Goal: Task Accomplishment & Management: Manage account settings

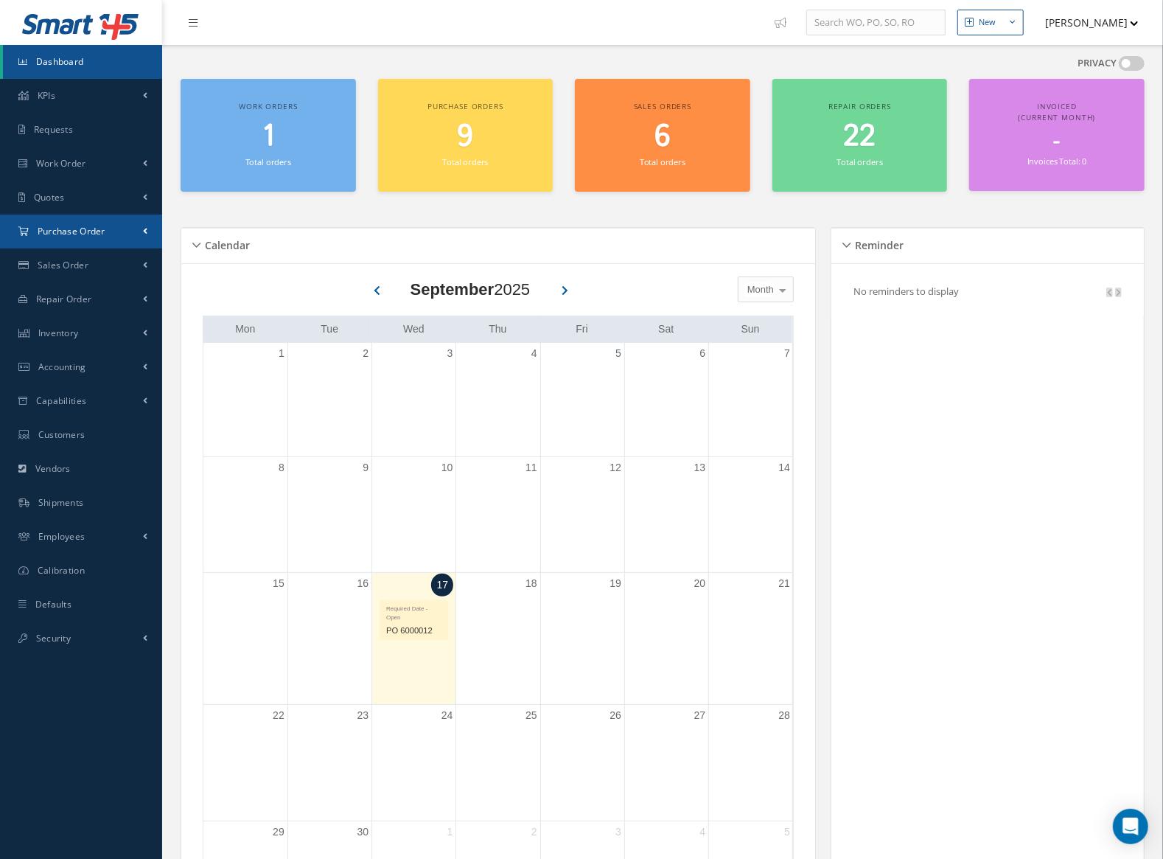
click at [53, 240] on link "Purchase Order" at bounding box center [81, 231] width 162 height 34
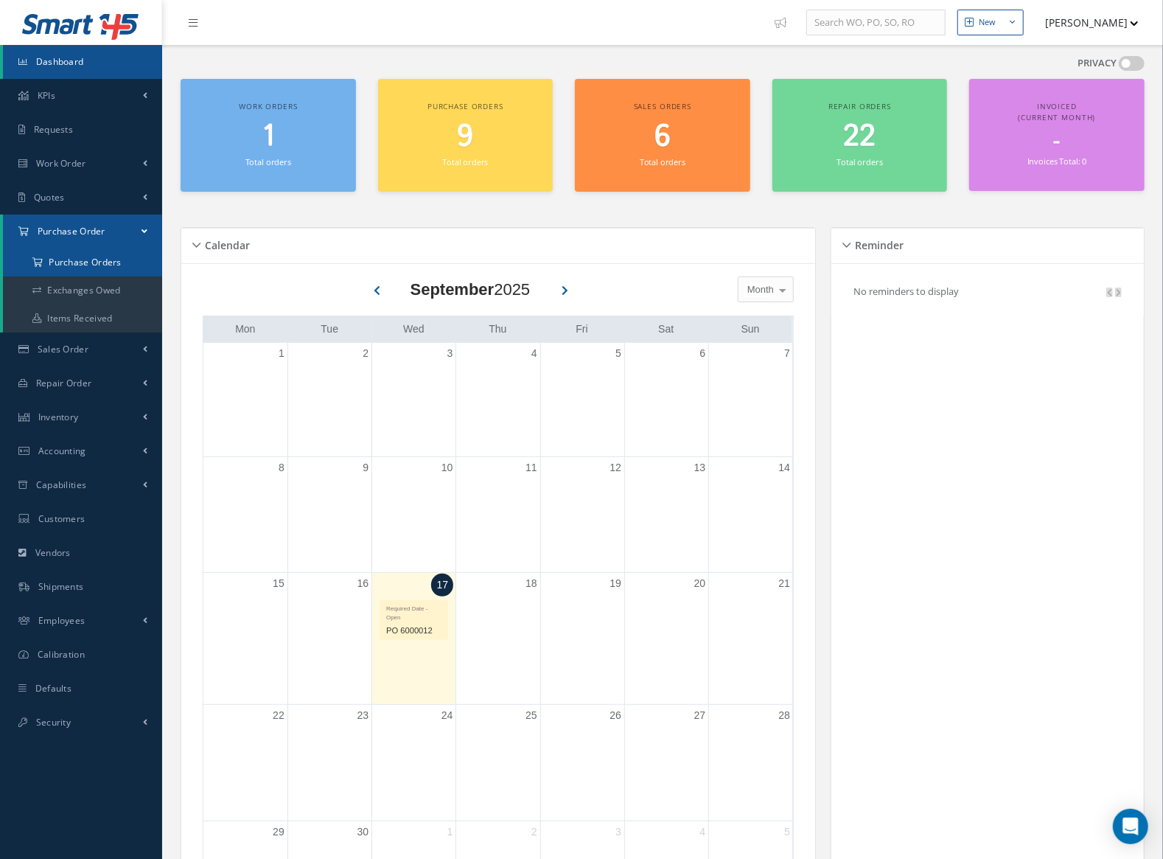
click at [70, 257] on a=1&status_id=2&status_id=3&status_id=5&collapsedFilters"] "Purchase Orders" at bounding box center [84, 262] width 162 height 28
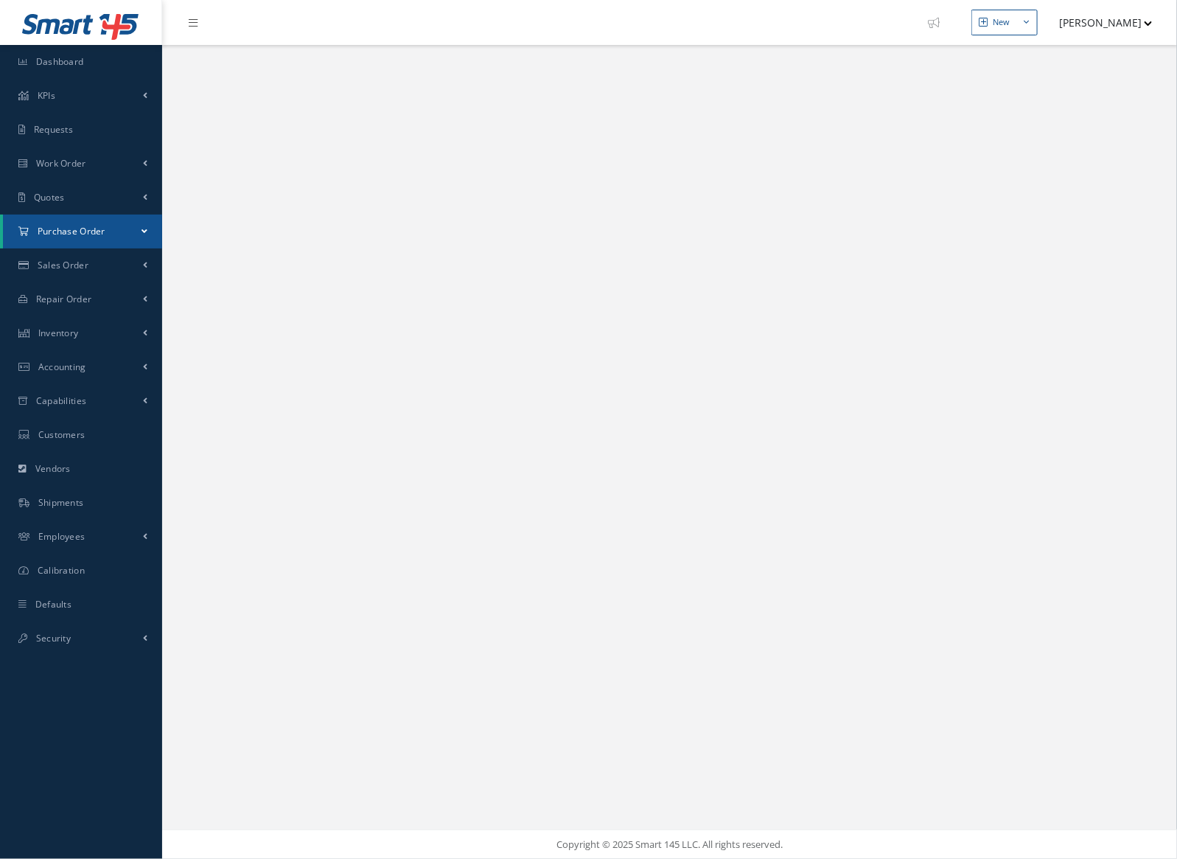
select select "25"
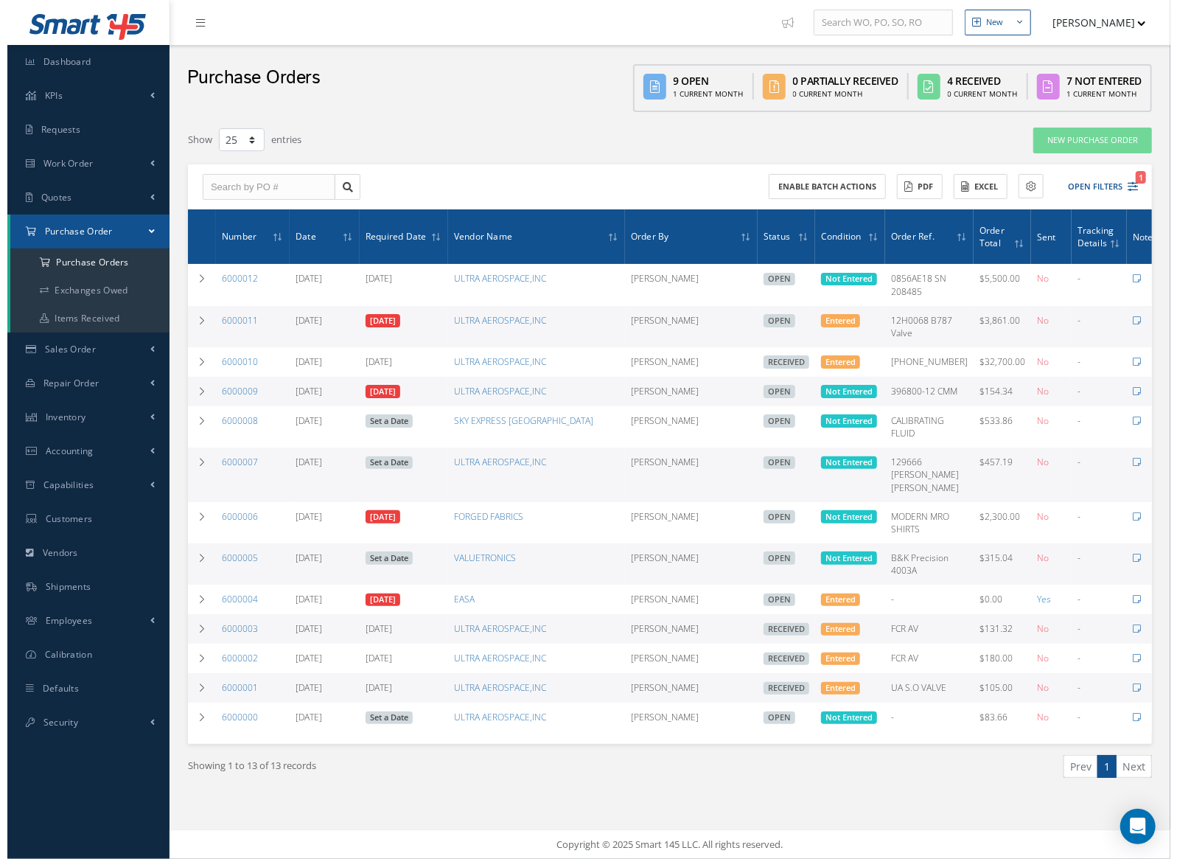
scroll to position [0, 57]
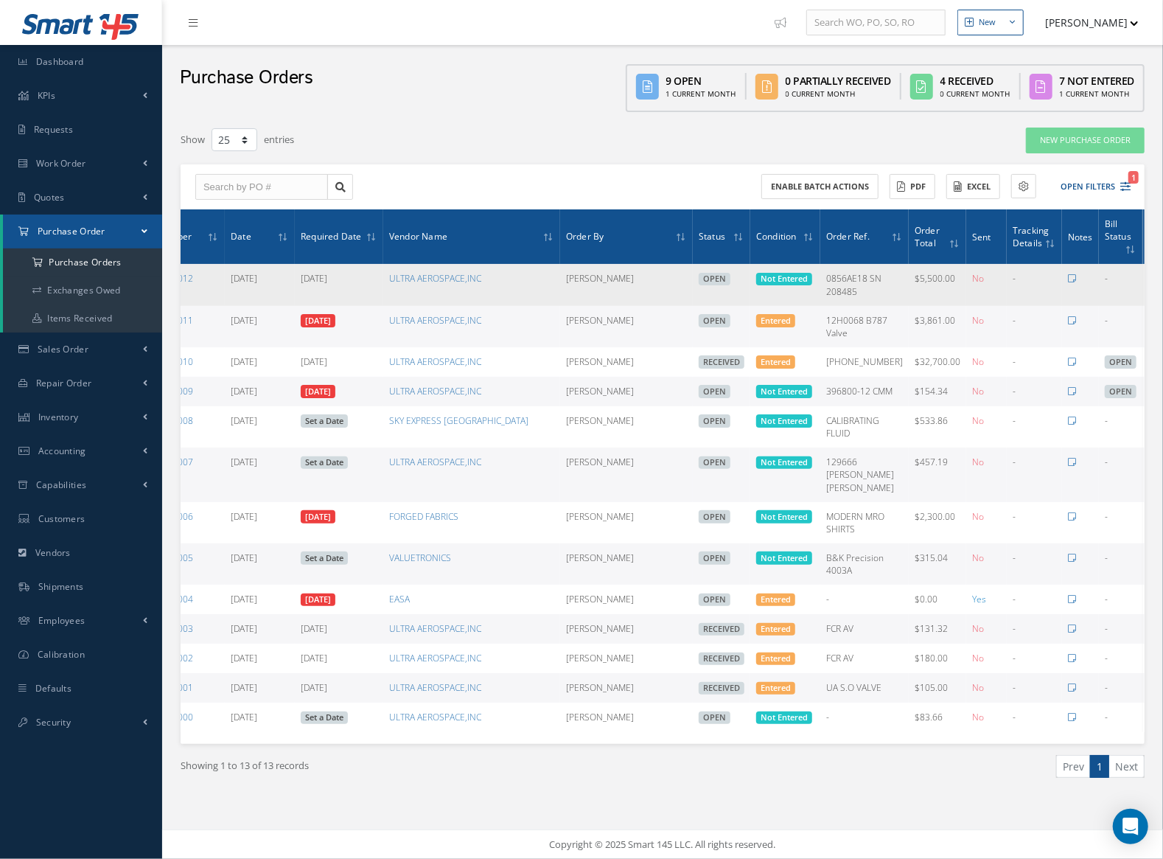
click at [1147, 285] on icon at bounding box center [1154, 284] width 15 height 12
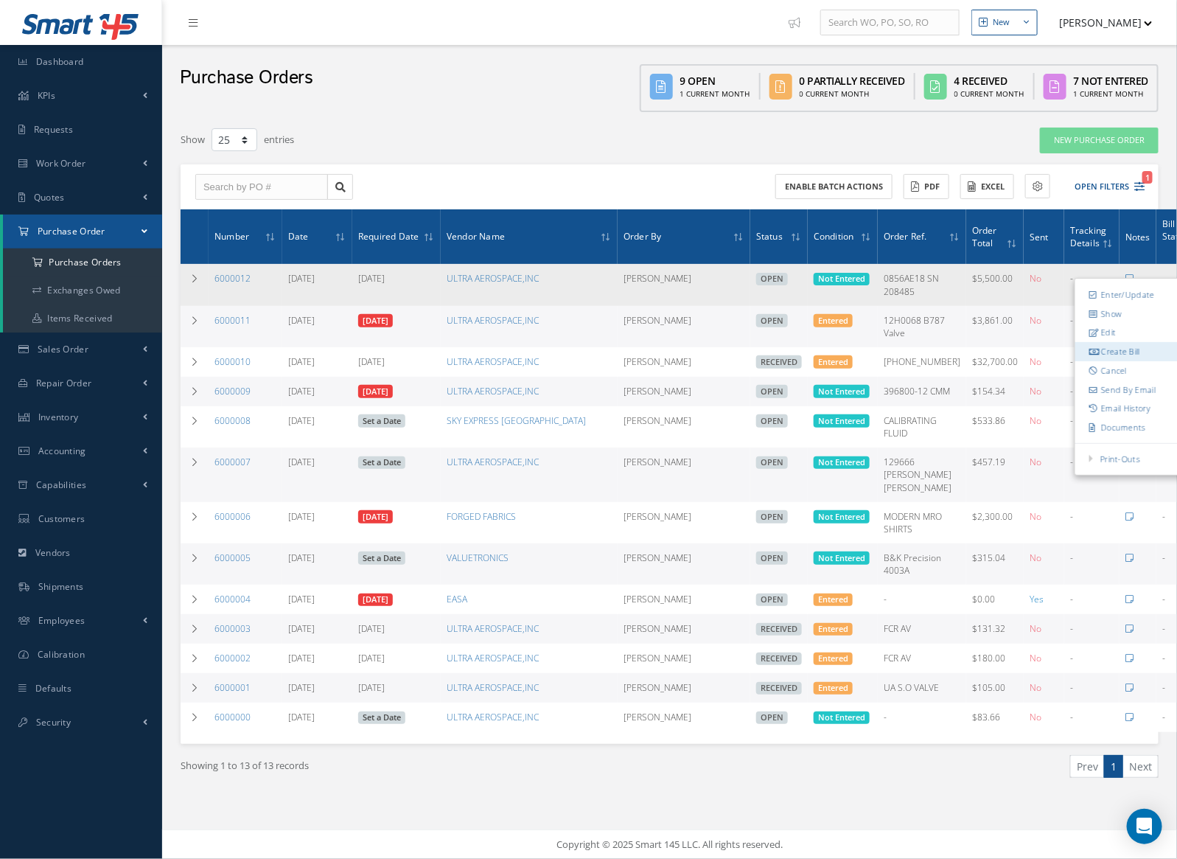
click at [1132, 344] on link "Create Bill" at bounding box center [1133, 351] width 116 height 19
type input "0.00"
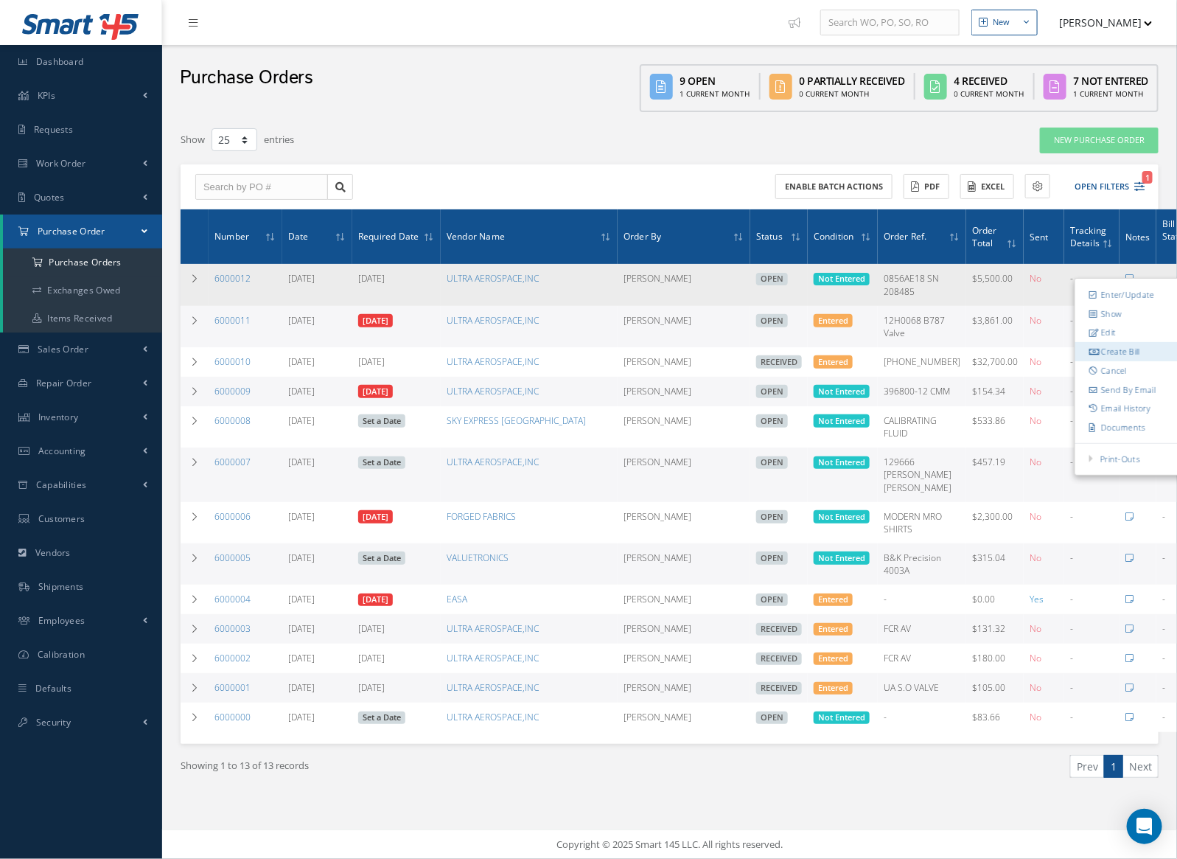
scroll to position [0, 43]
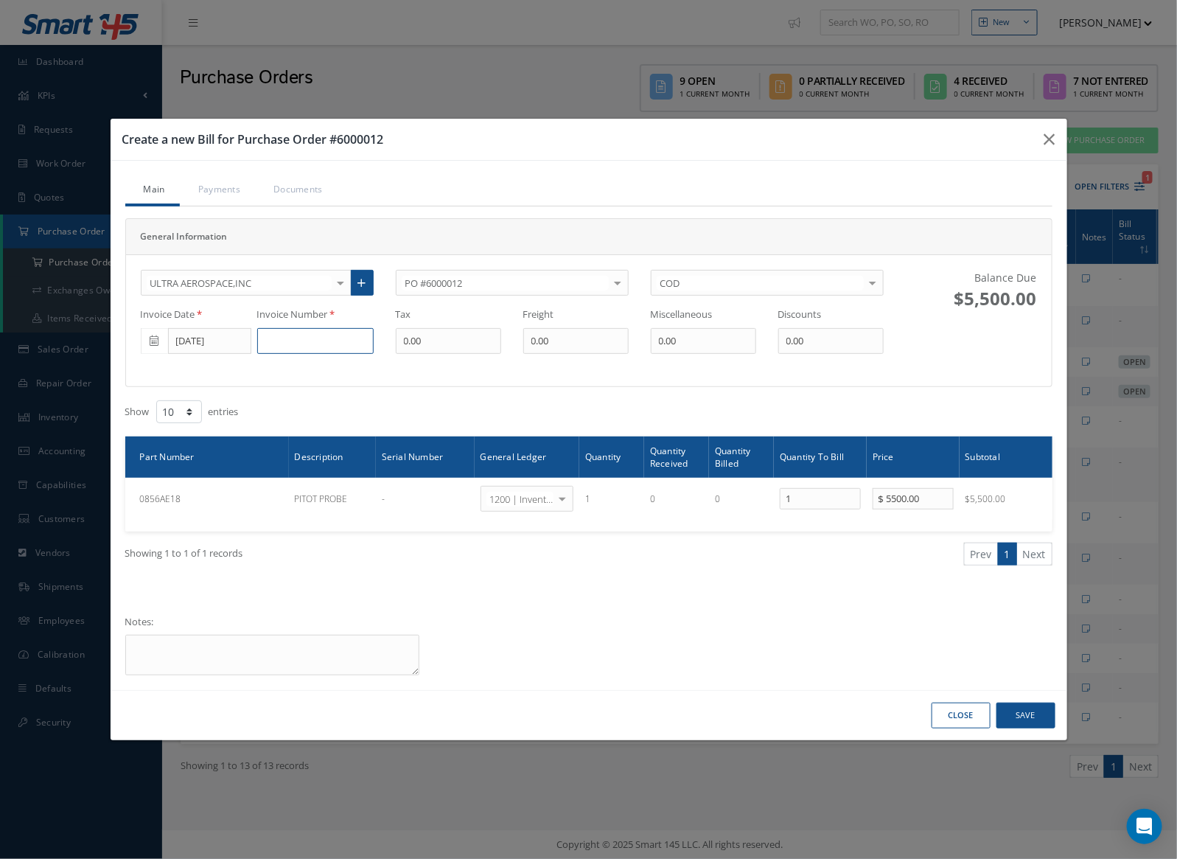
click at [295, 342] on input at bounding box center [315, 341] width 116 height 27
type input "21121"
click at [1025, 718] on button "Save" at bounding box center [1026, 715] width 59 height 26
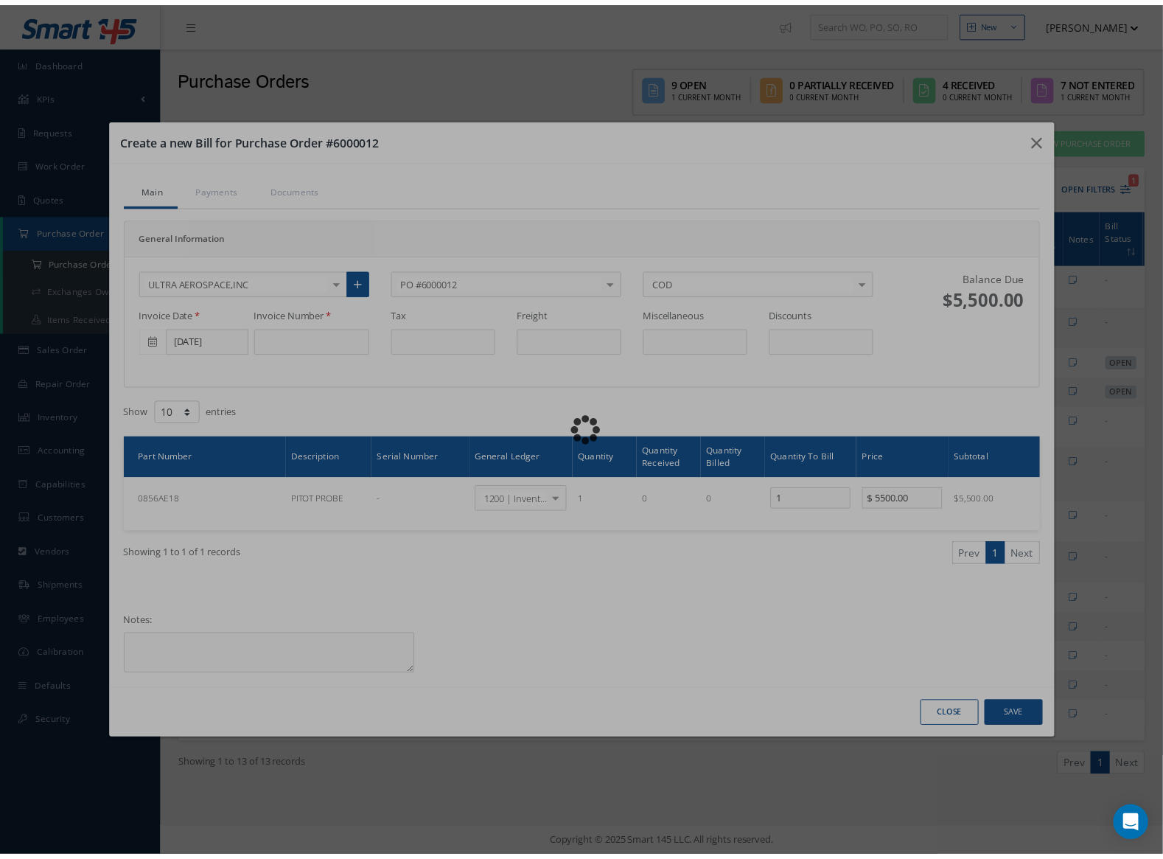
scroll to position [0, 0]
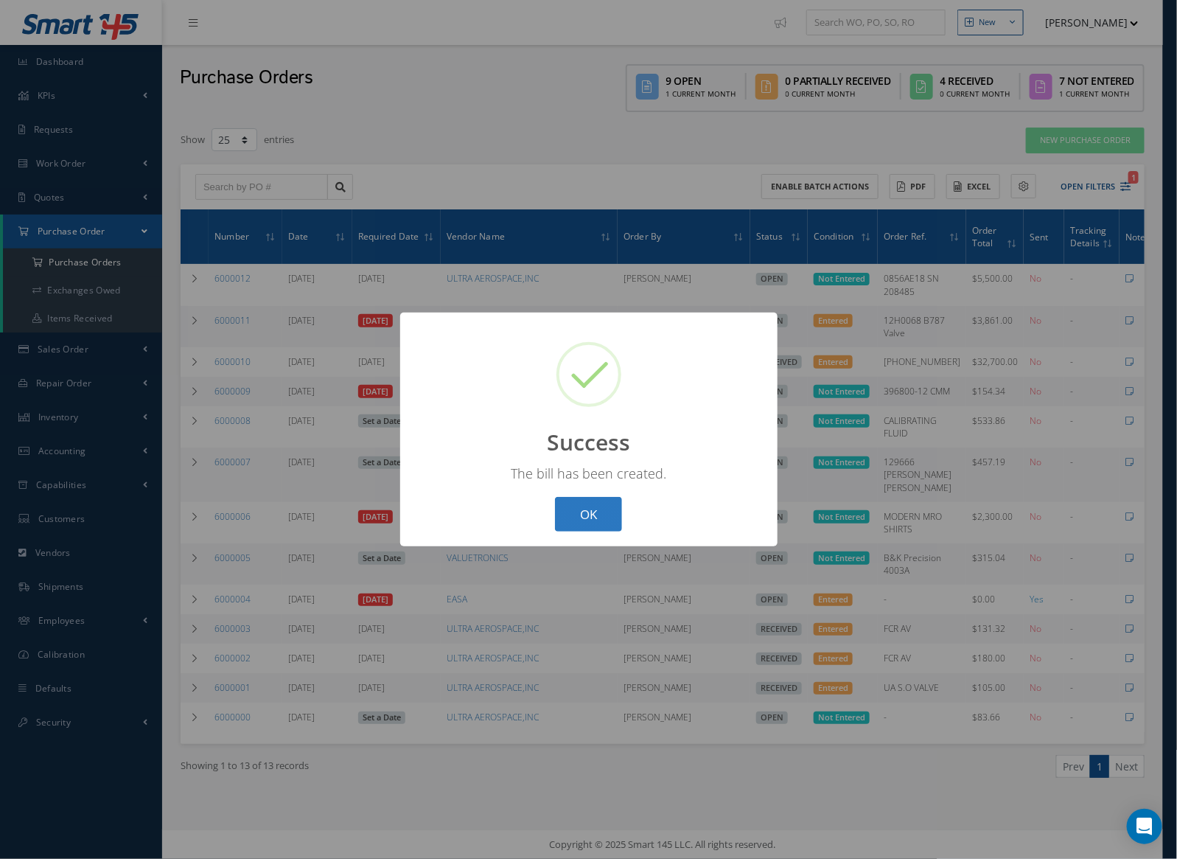
click at [606, 519] on button "OK" at bounding box center [588, 514] width 67 height 35
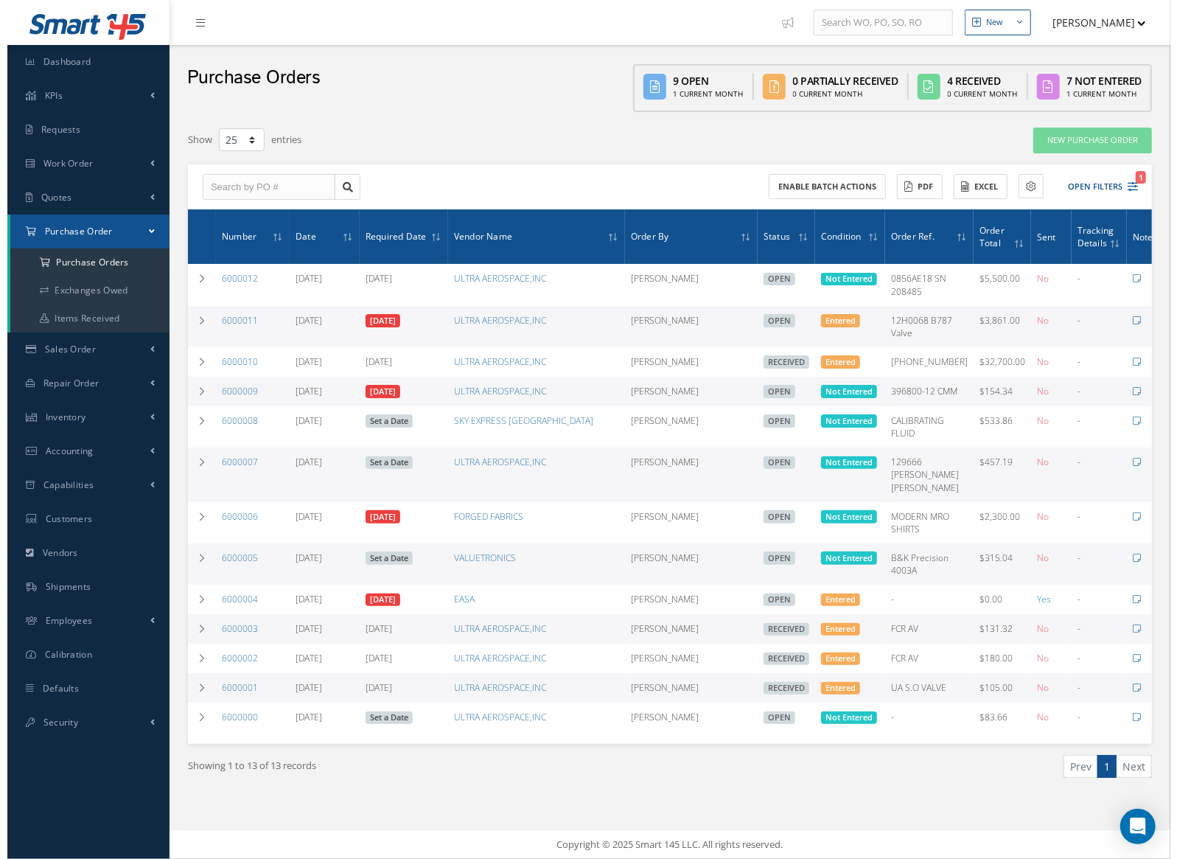
scroll to position [0, 57]
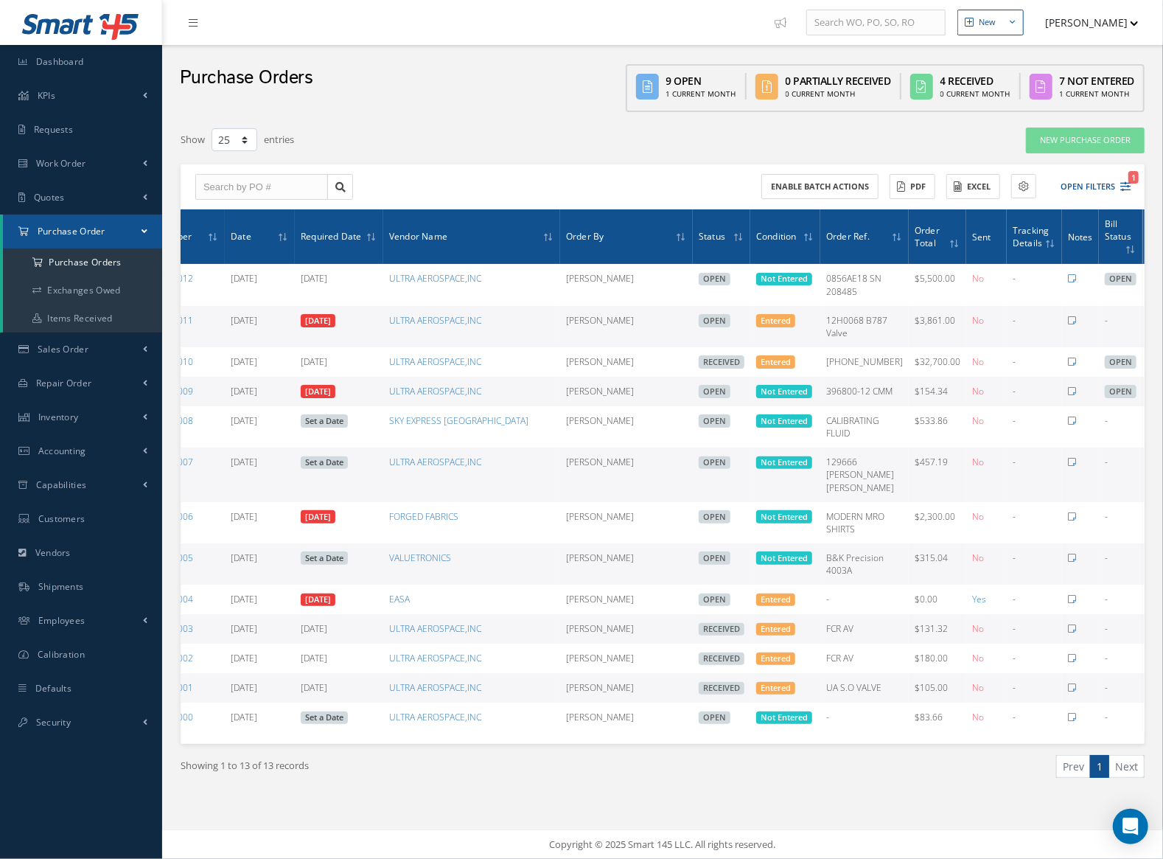
drag, startPoint x: 985, startPoint y: 281, endPoint x: 1162, endPoint y: 286, distance: 177.7
click at [1162, 286] on div "New New Work Order New Purchase Order New Customer Quote New Sales Order New Re…" at bounding box center [662, 429] width 1001 height 859
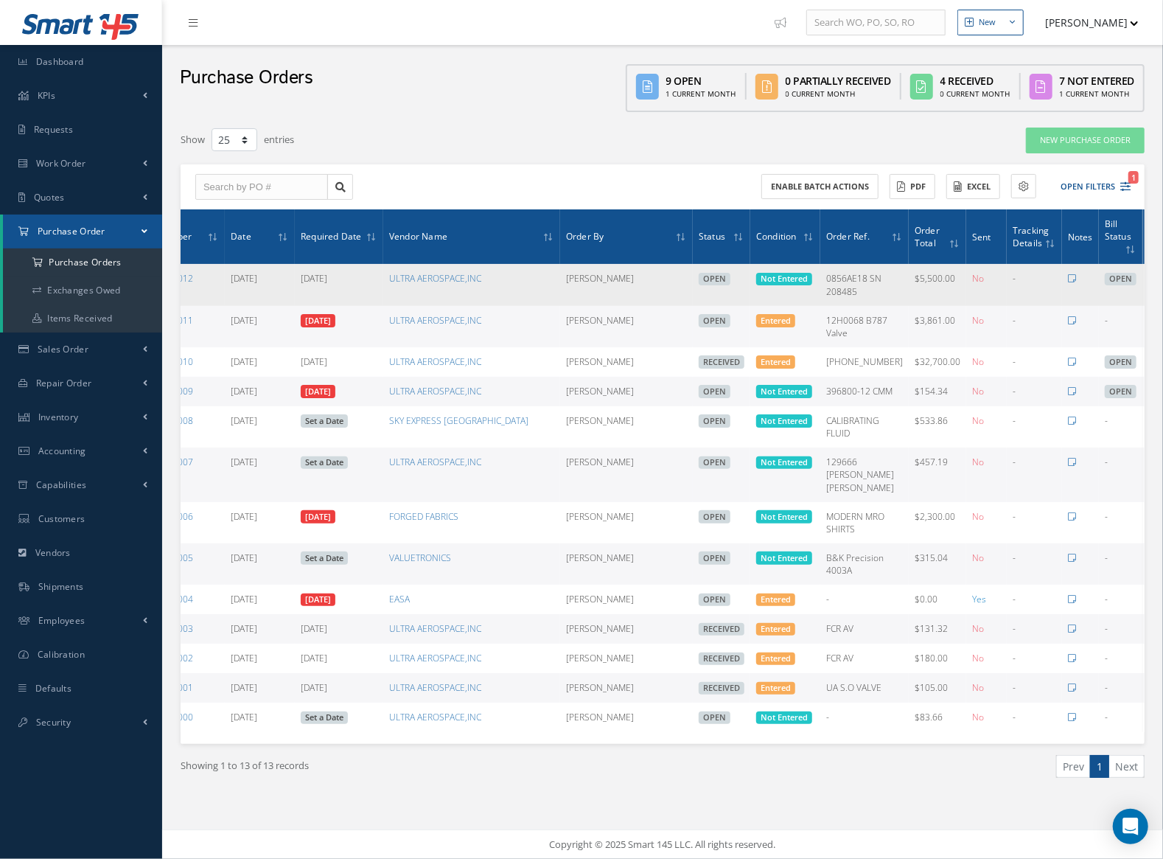
click at [1147, 287] on icon at bounding box center [1154, 284] width 15 height 12
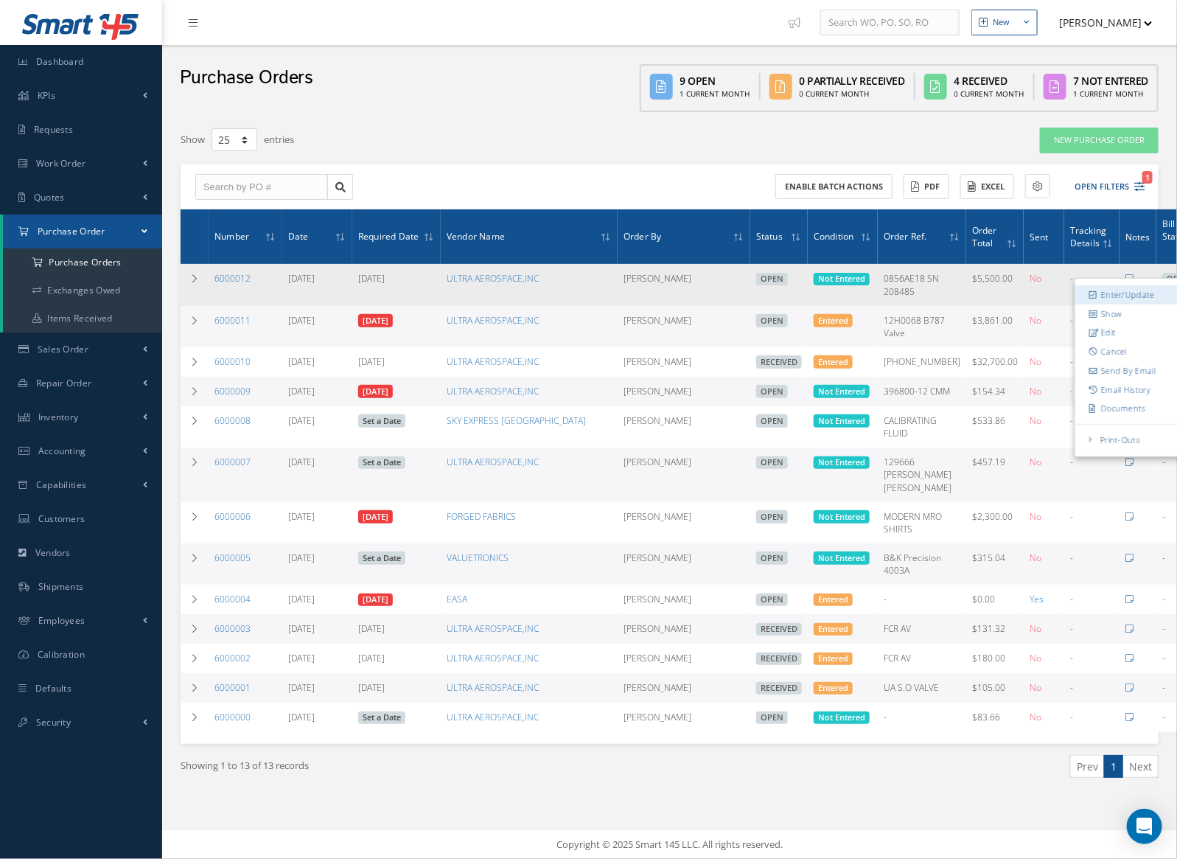
click at [1127, 293] on link "Enter/Update" at bounding box center [1133, 294] width 116 height 19
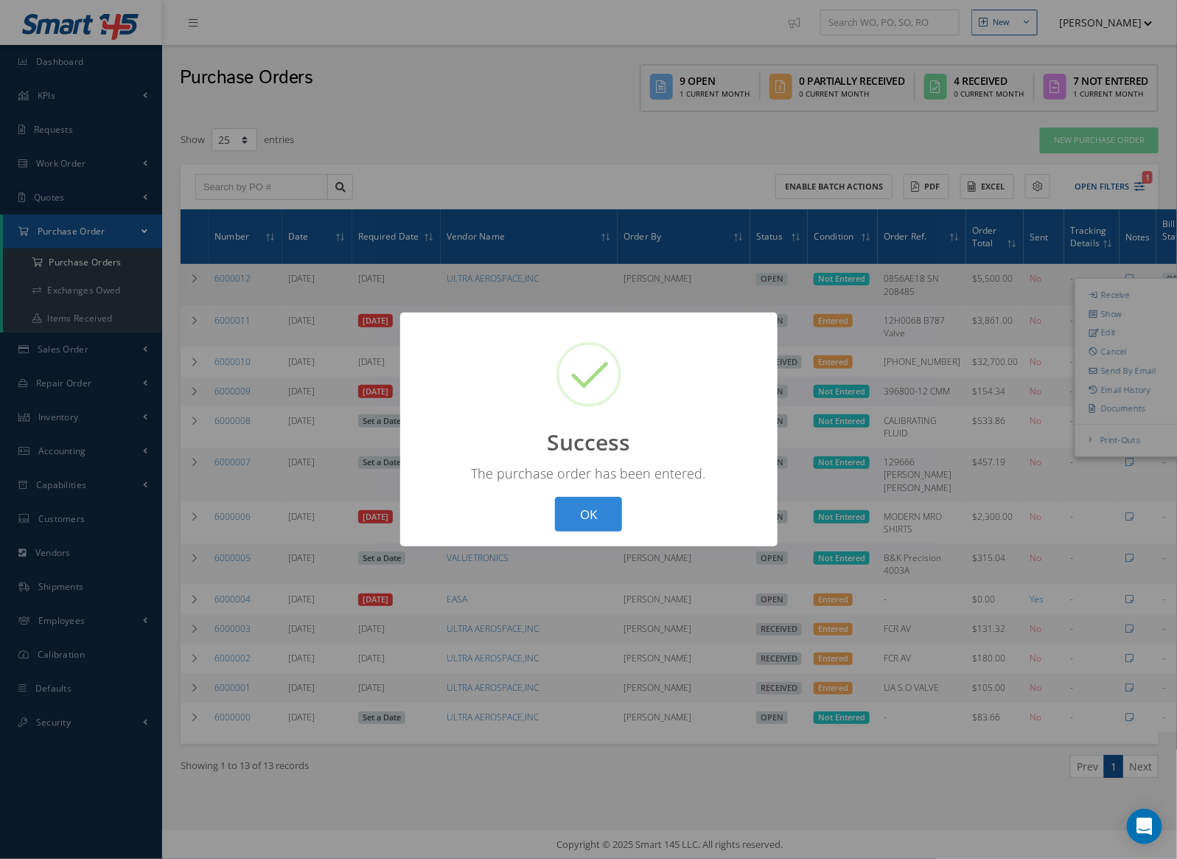
click at [701, 282] on div "? ! i Success × The purchase order has been entered. OK Cancel" at bounding box center [588, 429] width 1177 height 859
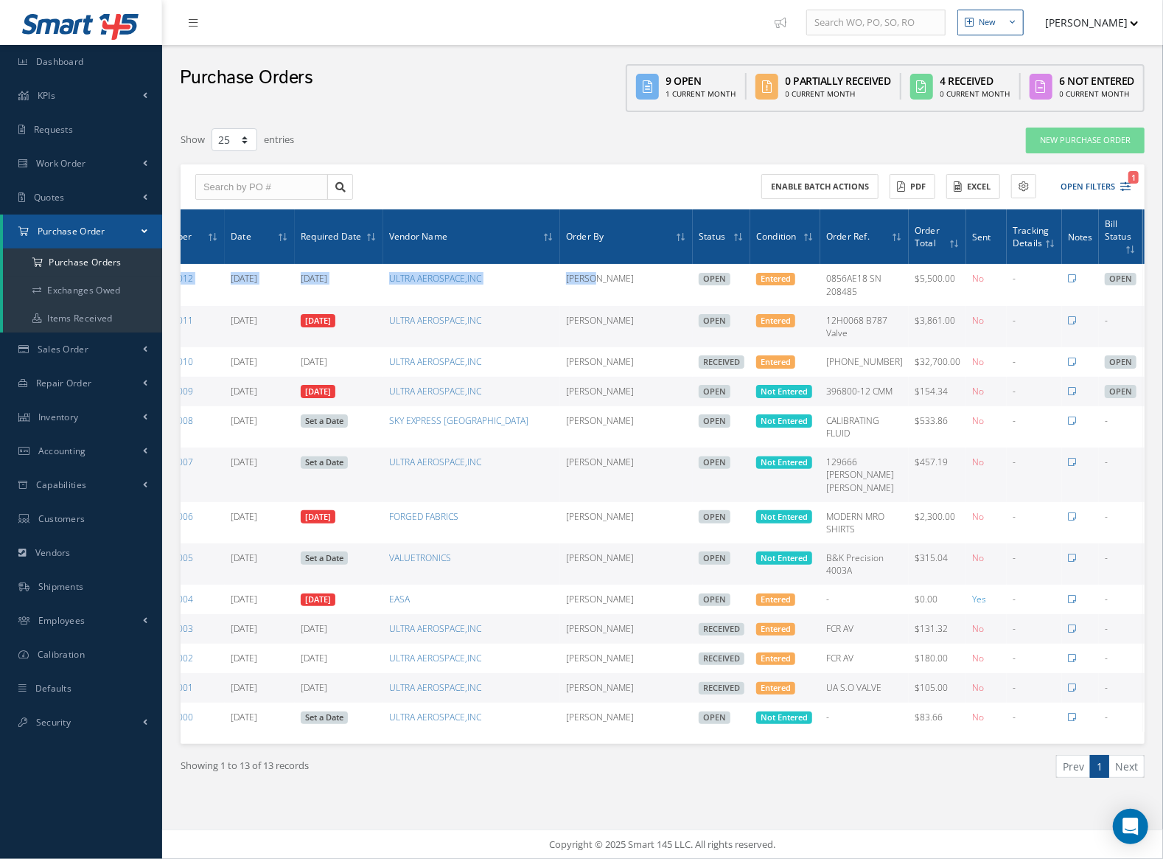
drag, startPoint x: 1011, startPoint y: 277, endPoint x: 1167, endPoint y: 276, distance: 155.5
click at [1163, 276] on html "Smart 145 Dashboard KPIs Work Order Accounting Requests Work Order Work Order P…" at bounding box center [581, 429] width 1163 height 859
click at [1147, 285] on icon at bounding box center [1154, 284] width 15 height 12
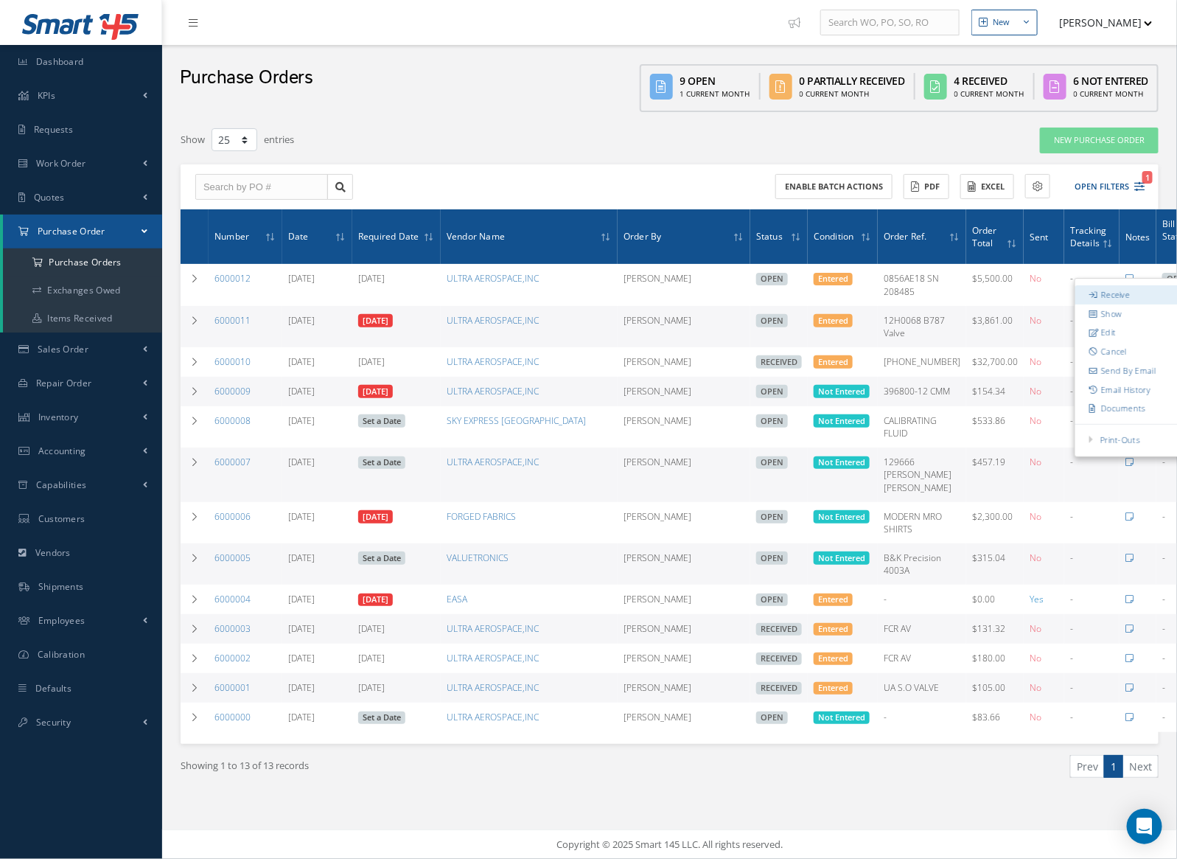
click at [1119, 296] on link "Receive" at bounding box center [1133, 294] width 116 height 19
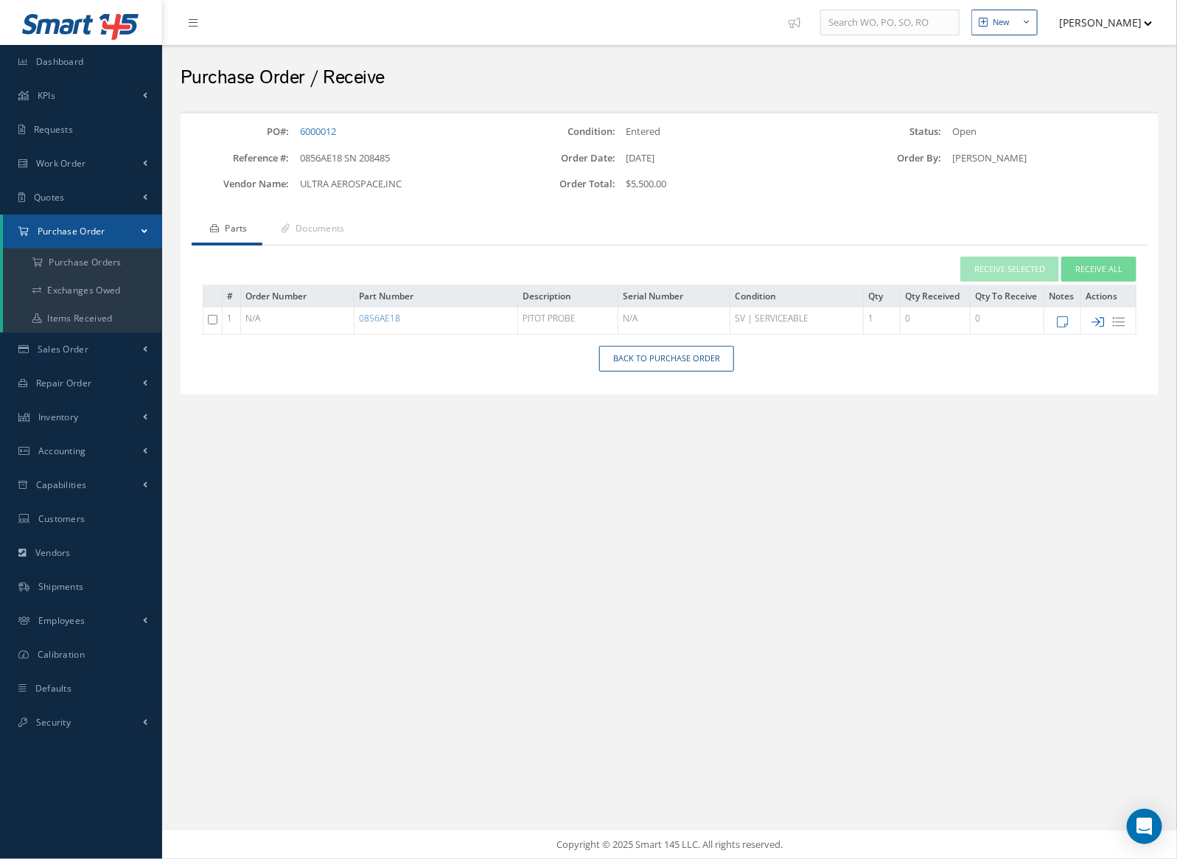
click at [1094, 323] on icon at bounding box center [1098, 321] width 13 height 13
type input "[DATE]"
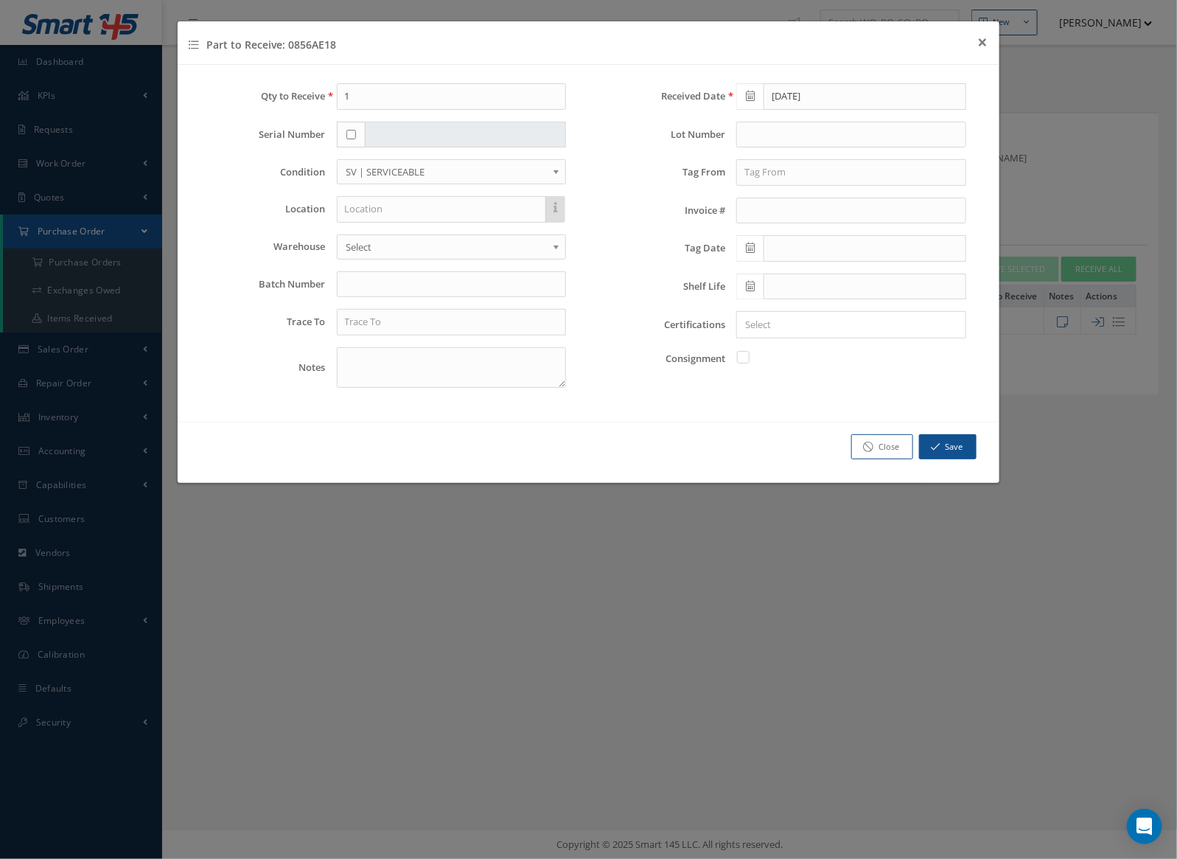
click at [350, 136] on input "checkbox" at bounding box center [351, 135] width 10 height 10
checkbox input "true"
click at [433, 142] on input "text" at bounding box center [466, 135] width 202 height 27
type input "208485"
click at [394, 214] on input "text" at bounding box center [442, 209] width 210 height 27
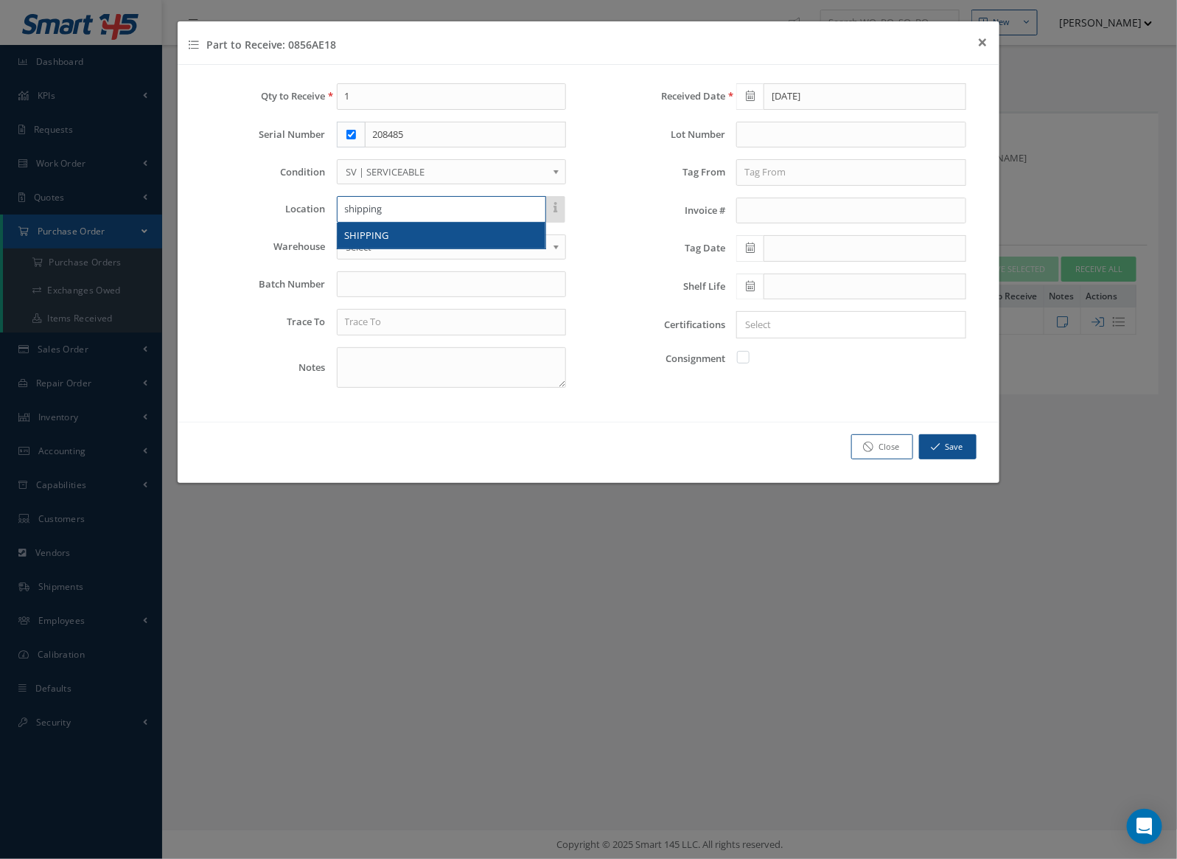
type input "shipping"
click at [414, 271] on input "text" at bounding box center [452, 284] width 230 height 27
click at [407, 316] on input "text" at bounding box center [452, 322] width 230 height 27
type input "u"
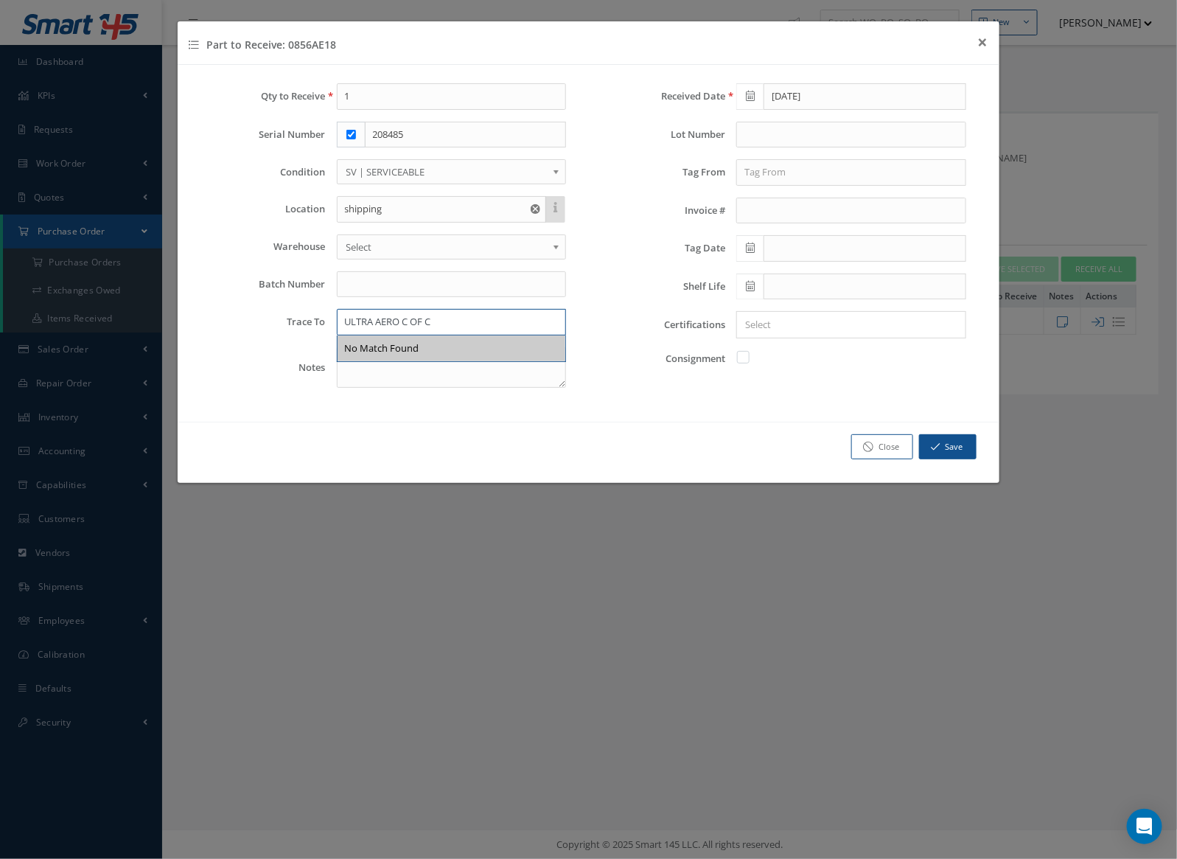
type input "ULTRA AERO C OF C"
click at [840, 167] on input "text" at bounding box center [851, 172] width 230 height 27
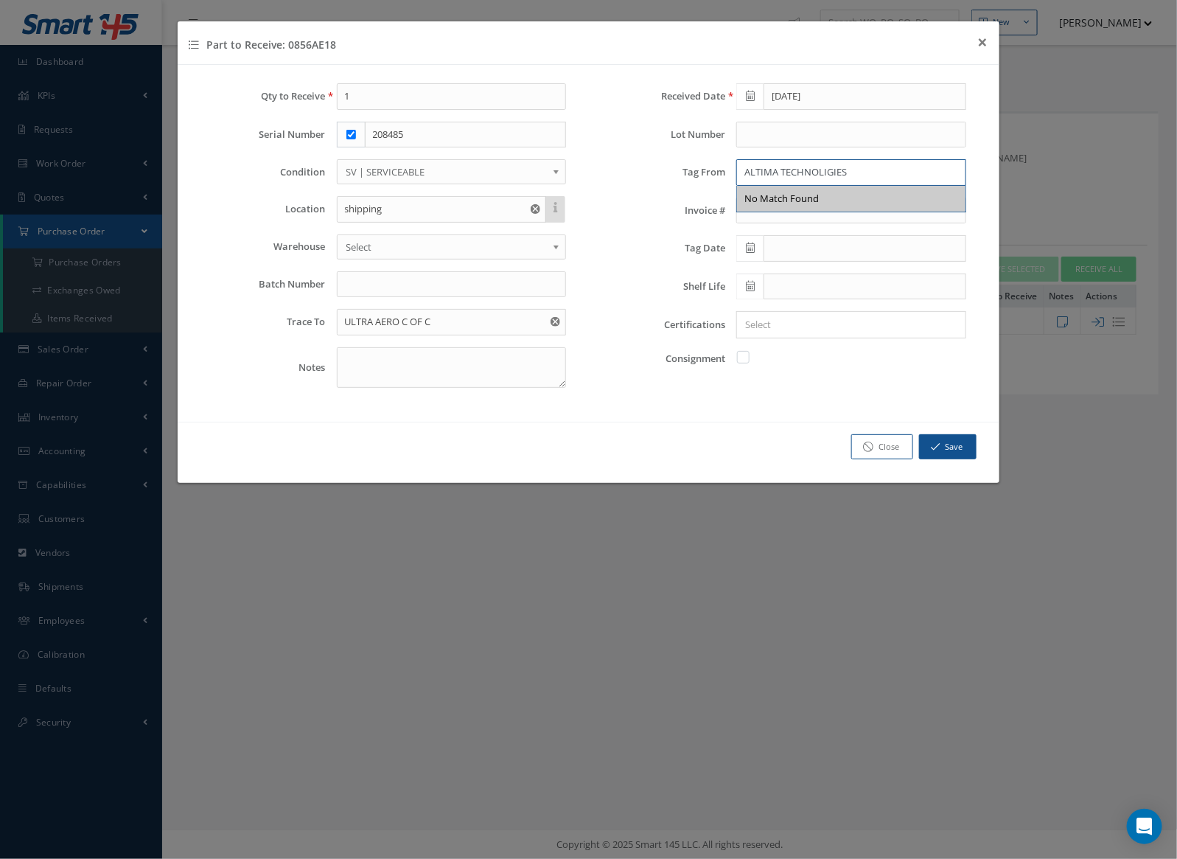
type input "ALTIMA TECHNOLIGIES"
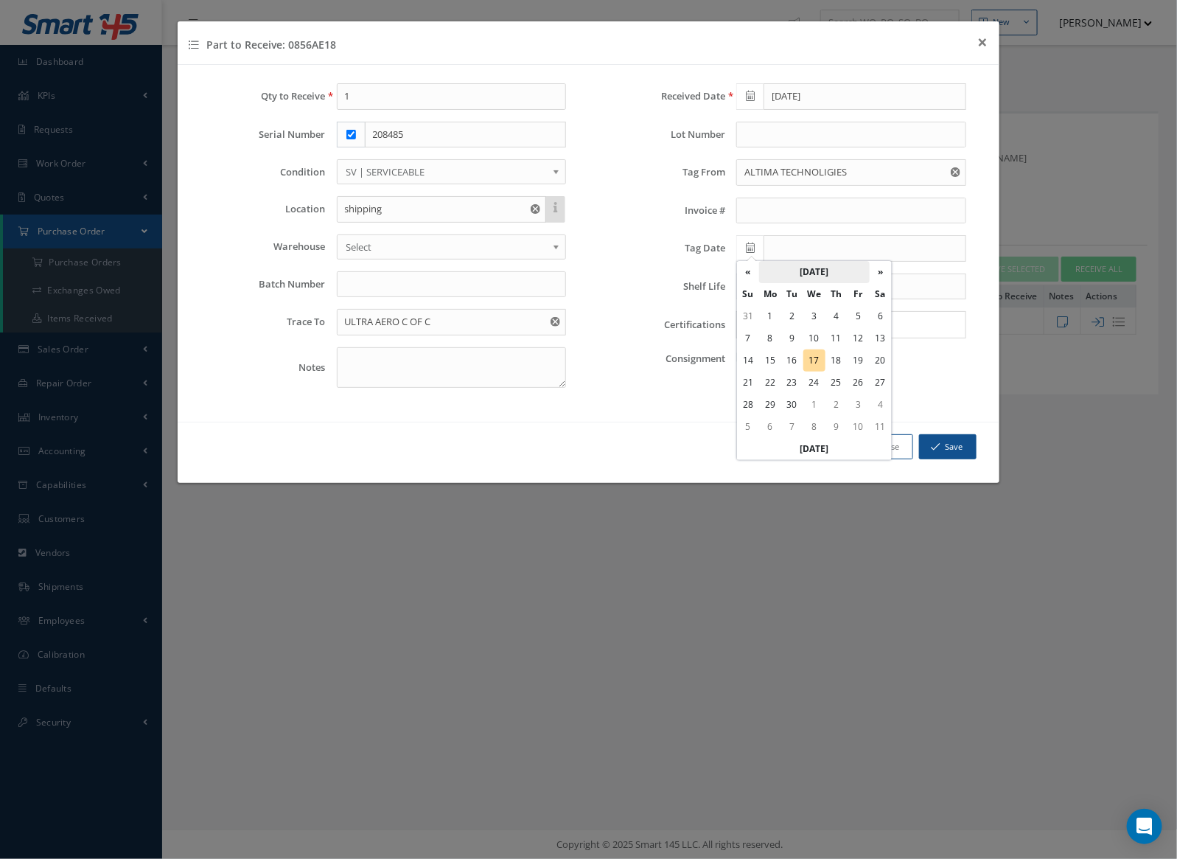
click at [819, 268] on th "September 2025" at bounding box center [814, 272] width 111 height 22
click at [831, 276] on th "2025" at bounding box center [812, 272] width 107 height 22
click at [764, 346] on span "2023" at bounding box center [757, 349] width 34 height 40
click at [829, 394] on span "Nov" at bounding box center [831, 392] width 34 height 40
click at [837, 336] on td "9" at bounding box center [837, 338] width 22 height 22
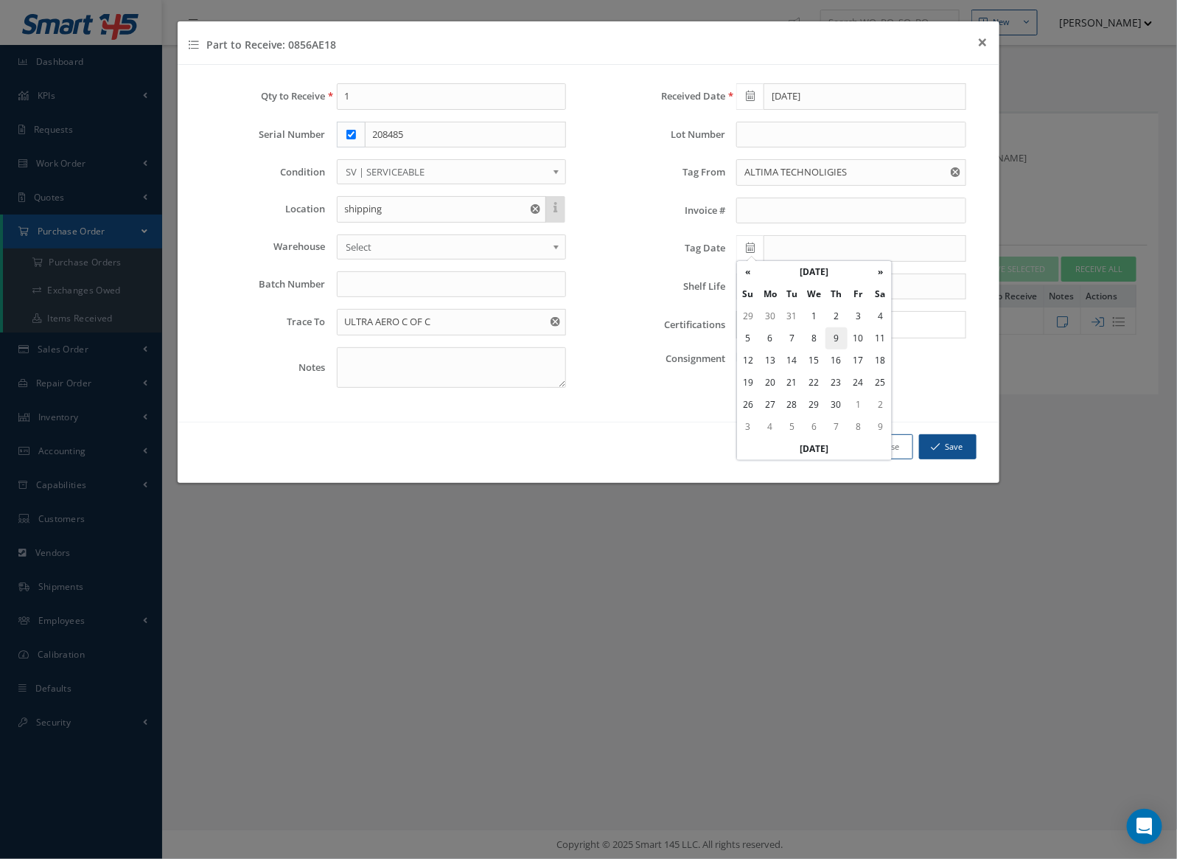
type input "11/09/2023"
click at [954, 440] on button "Save" at bounding box center [947, 447] width 57 height 26
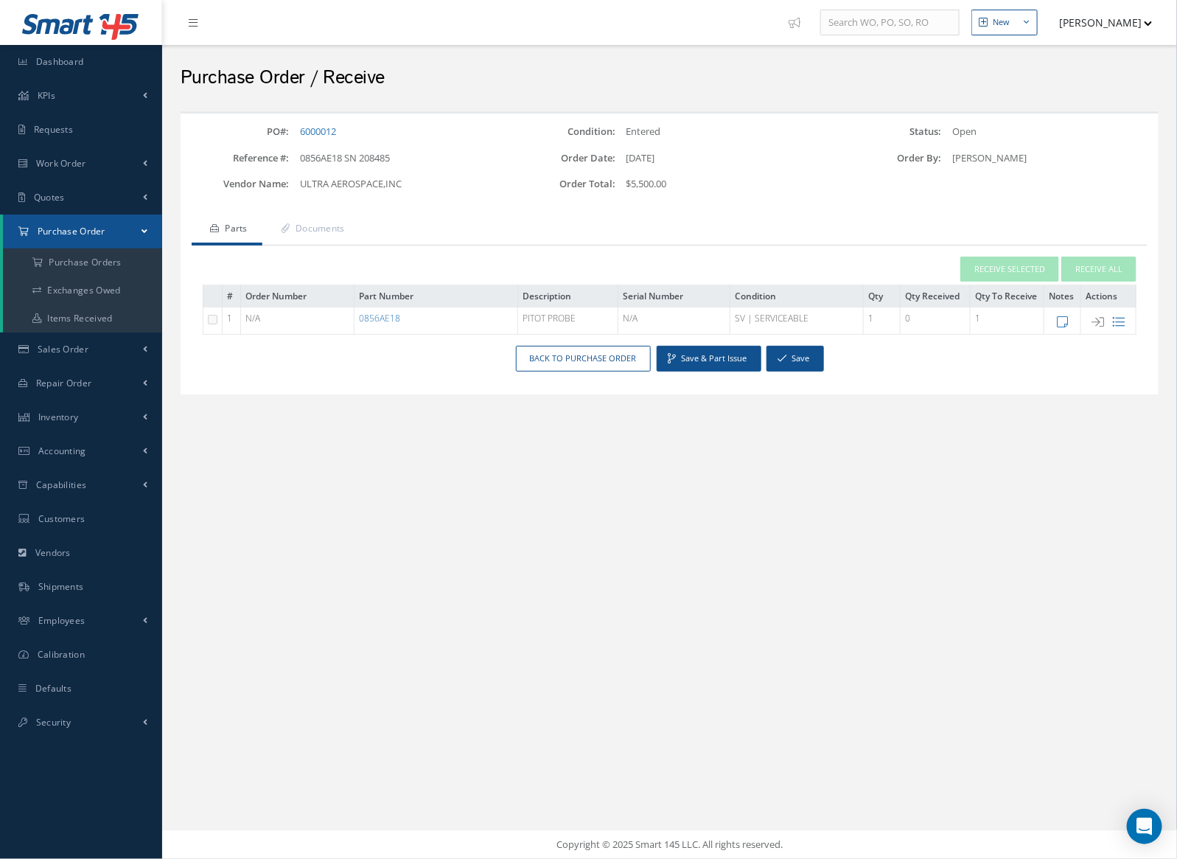
click at [826, 366] on div "Save & Part Issue Save Back to Purchase Order" at bounding box center [670, 359] width 978 height 26
click at [817, 363] on button "Save" at bounding box center [795, 359] width 57 height 26
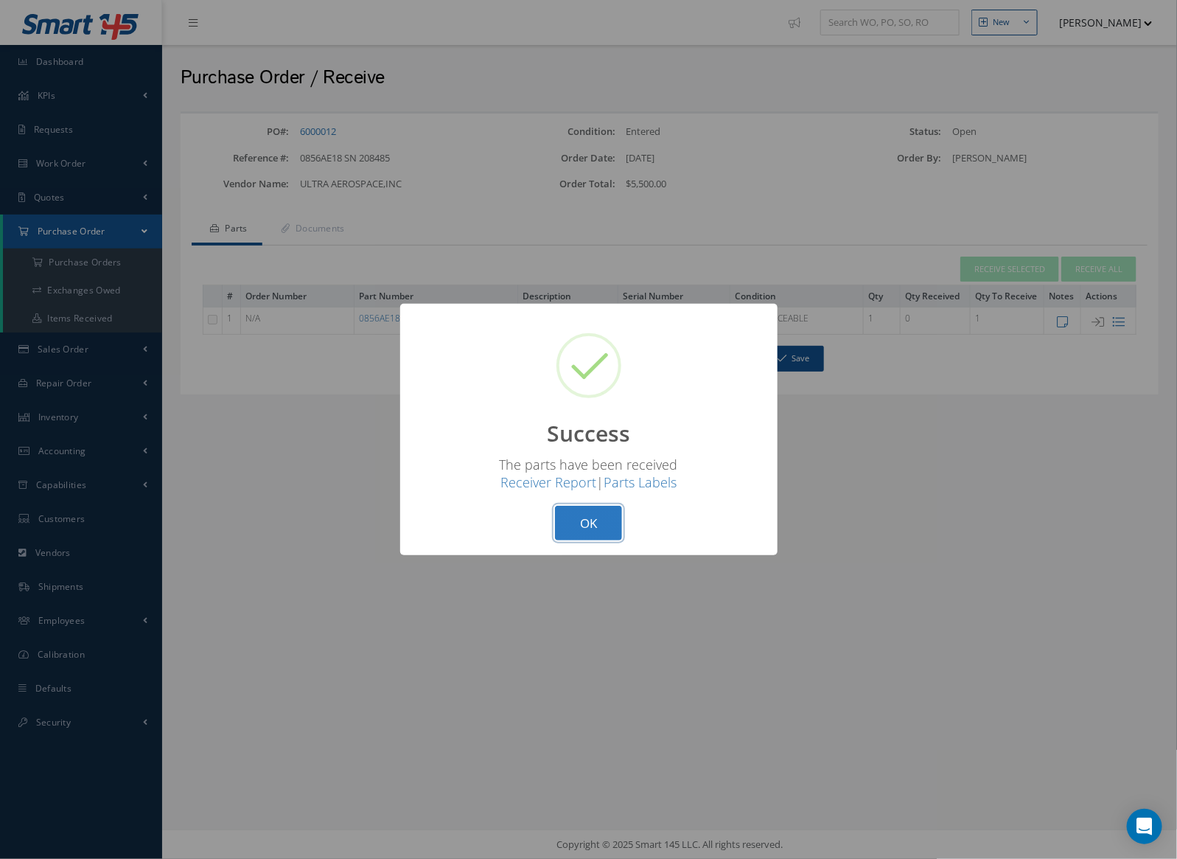
click at [576, 522] on button "OK" at bounding box center [588, 523] width 67 height 35
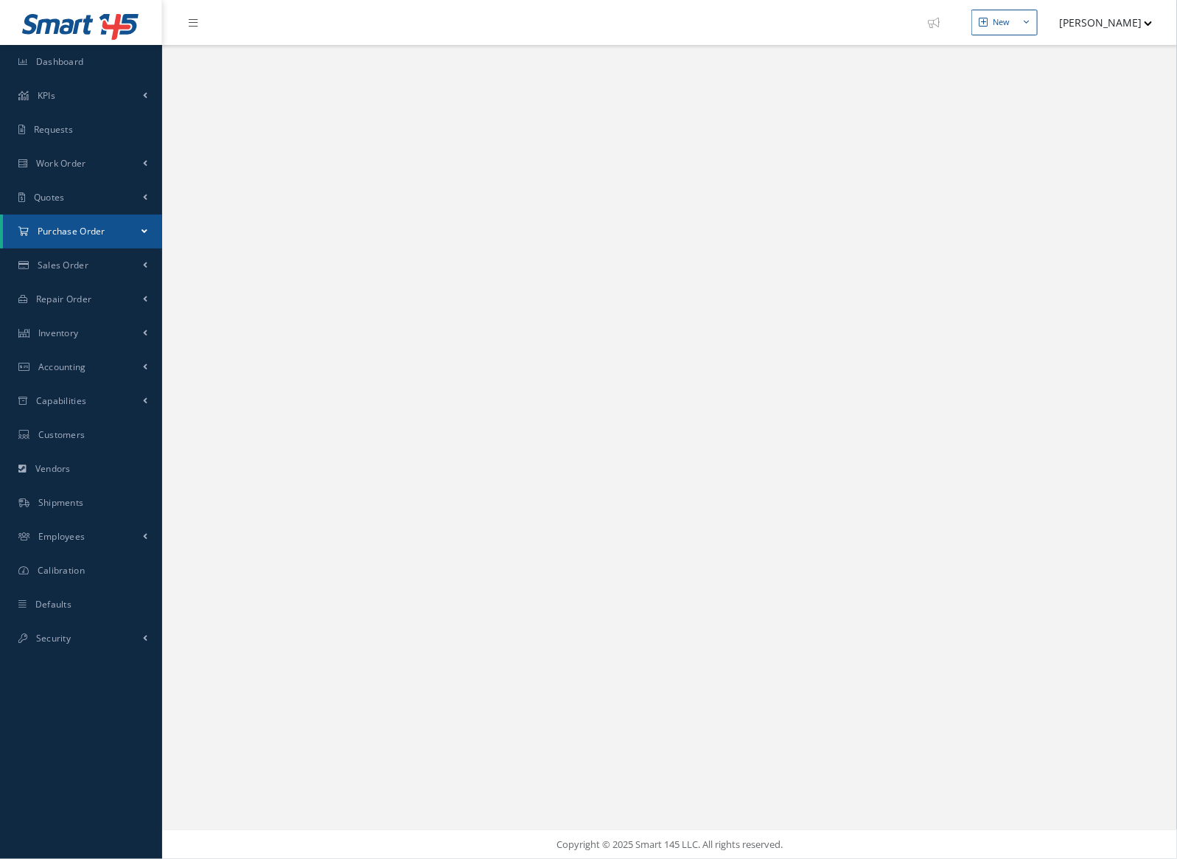
select select "25"
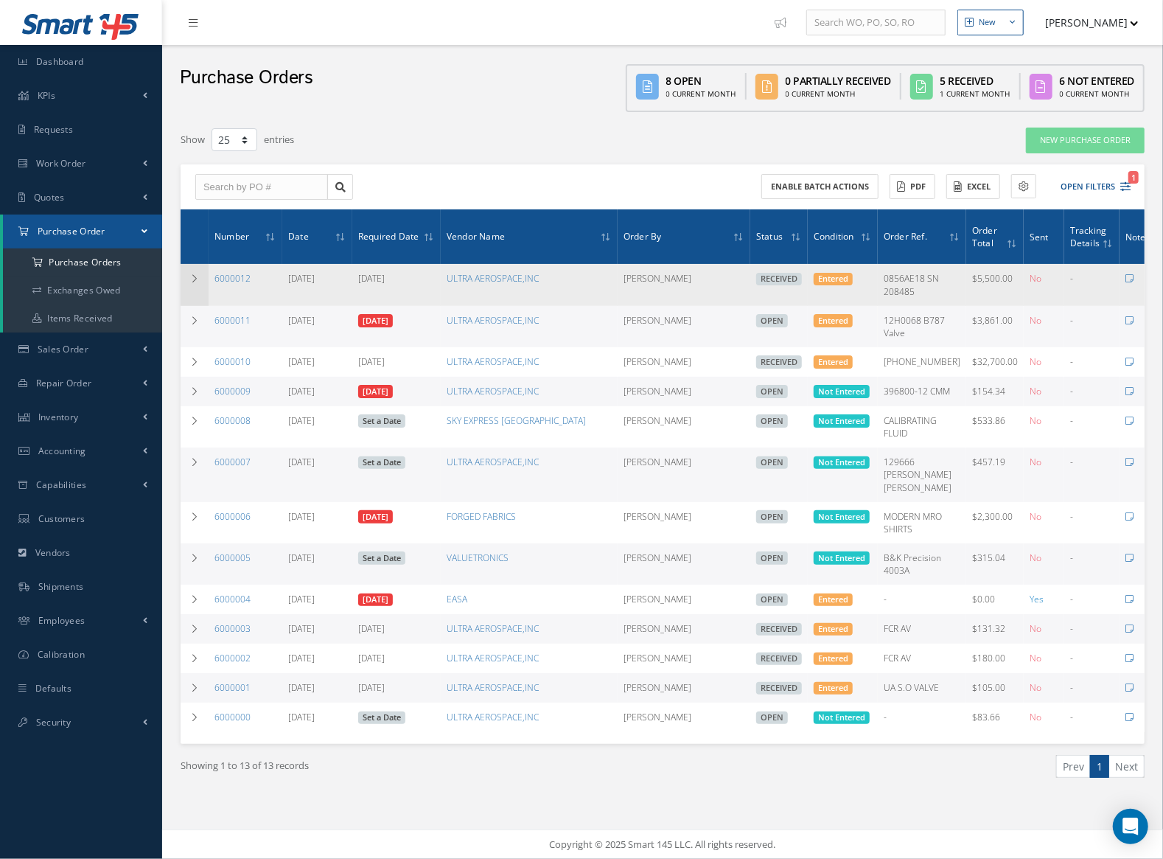
click at [184, 279] on td at bounding box center [195, 284] width 28 height 41
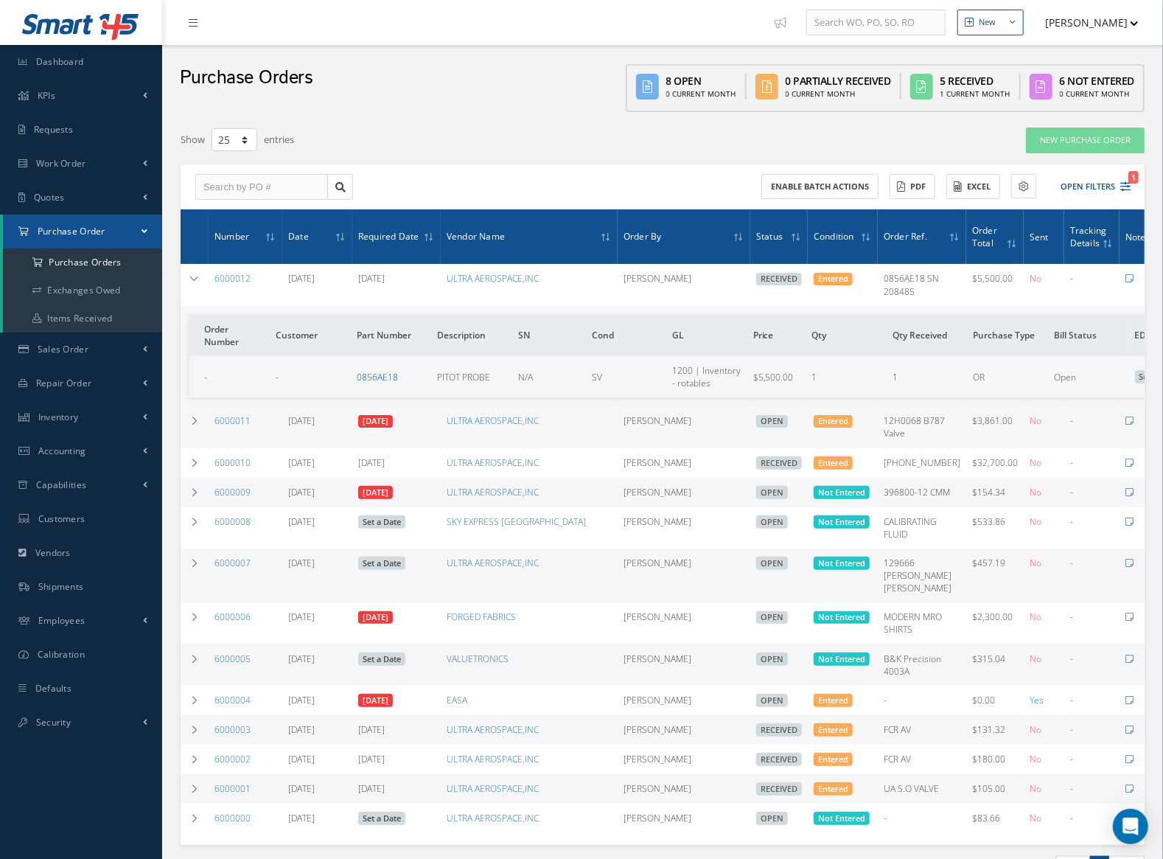
click at [380, 378] on link "0856AE18" at bounding box center [377, 377] width 41 height 13
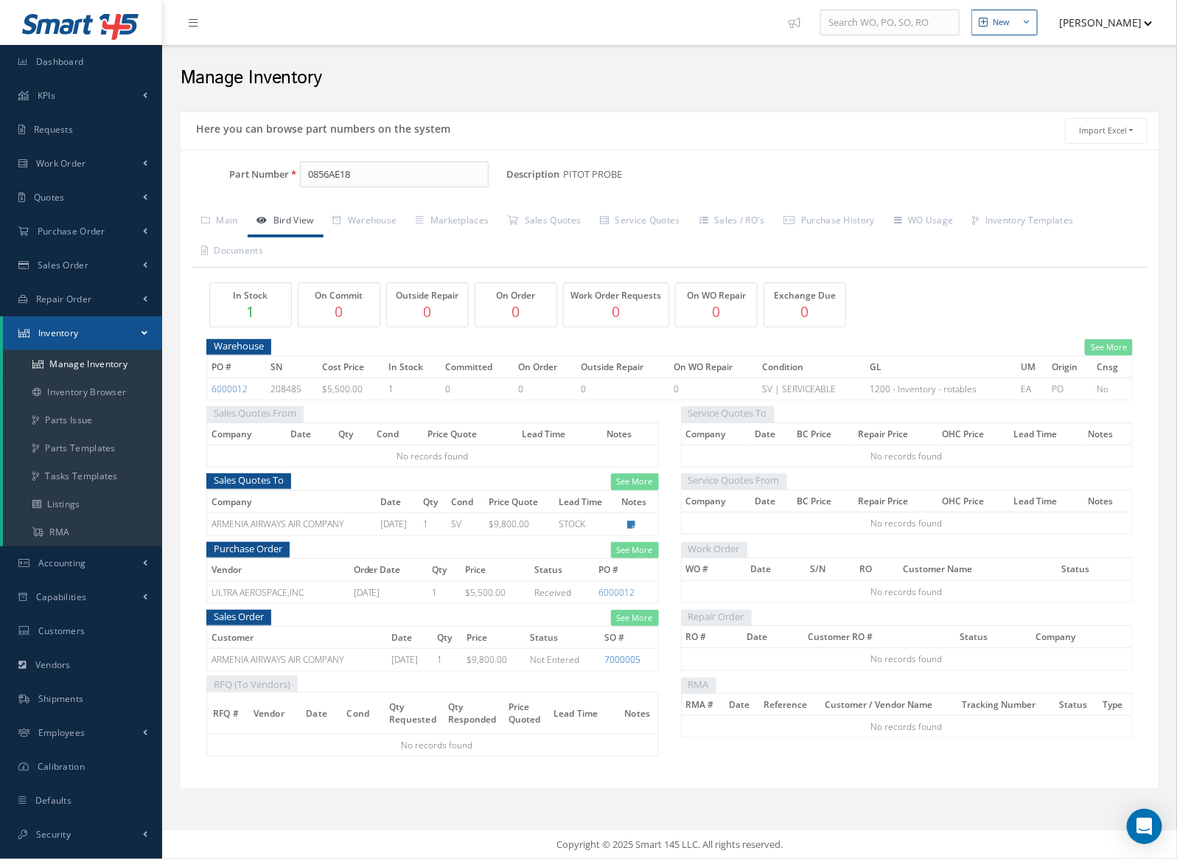
click at [628, 655] on link "7000005" at bounding box center [622, 659] width 36 height 13
drag, startPoint x: 357, startPoint y: 177, endPoint x: 174, endPoint y: 175, distance: 183.5
click at [178, 175] on div "Here you can browse part numbers on the system Import Excel to undefined Column…" at bounding box center [670, 458] width 1000 height 695
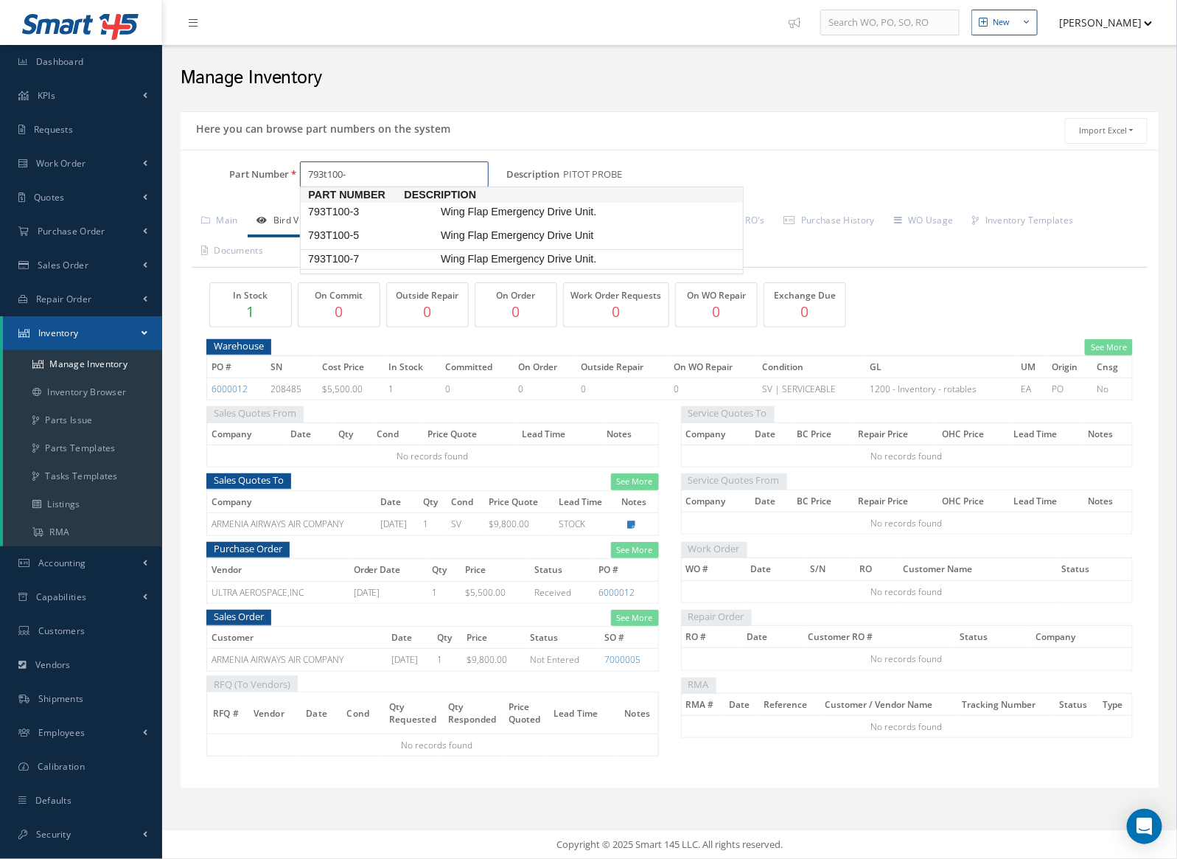
click at [344, 259] on span "793T100-7" at bounding box center [371, 258] width 133 height 15
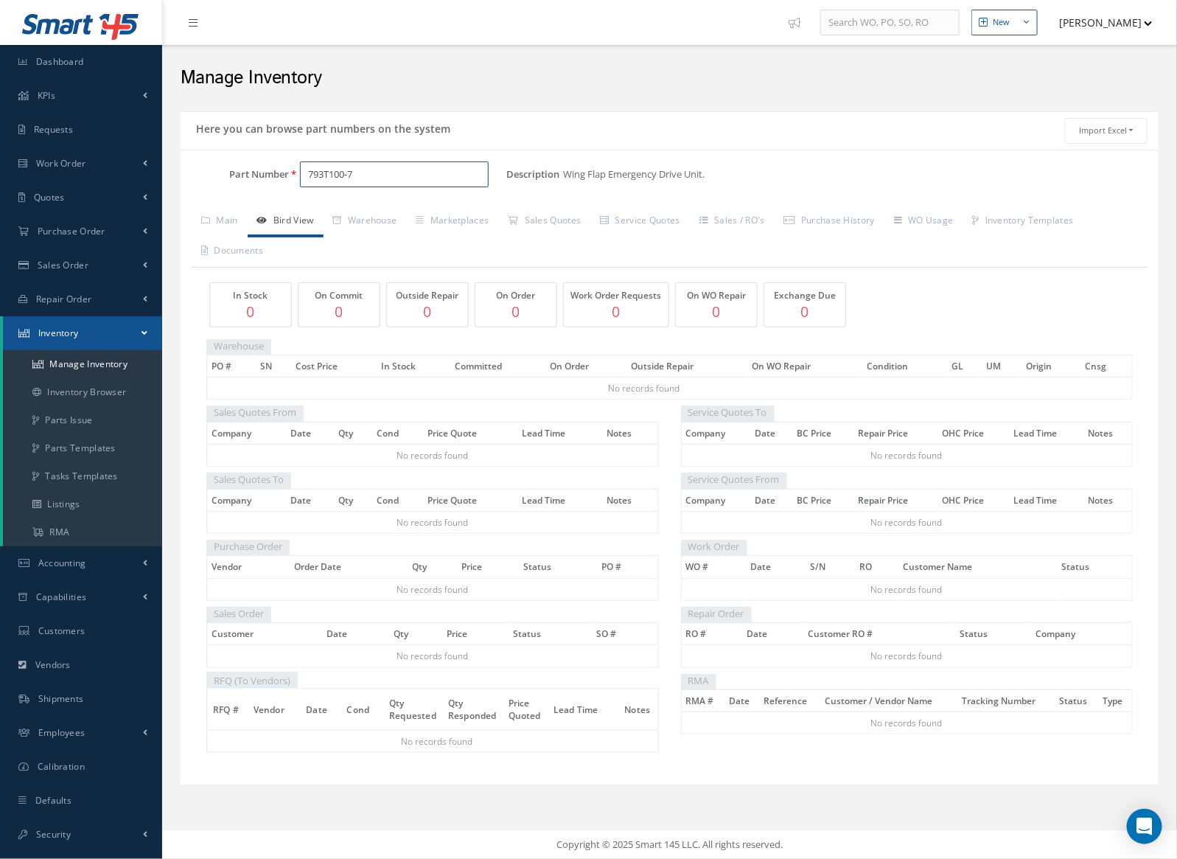
click at [363, 175] on input "793T100-7" at bounding box center [394, 174] width 189 height 27
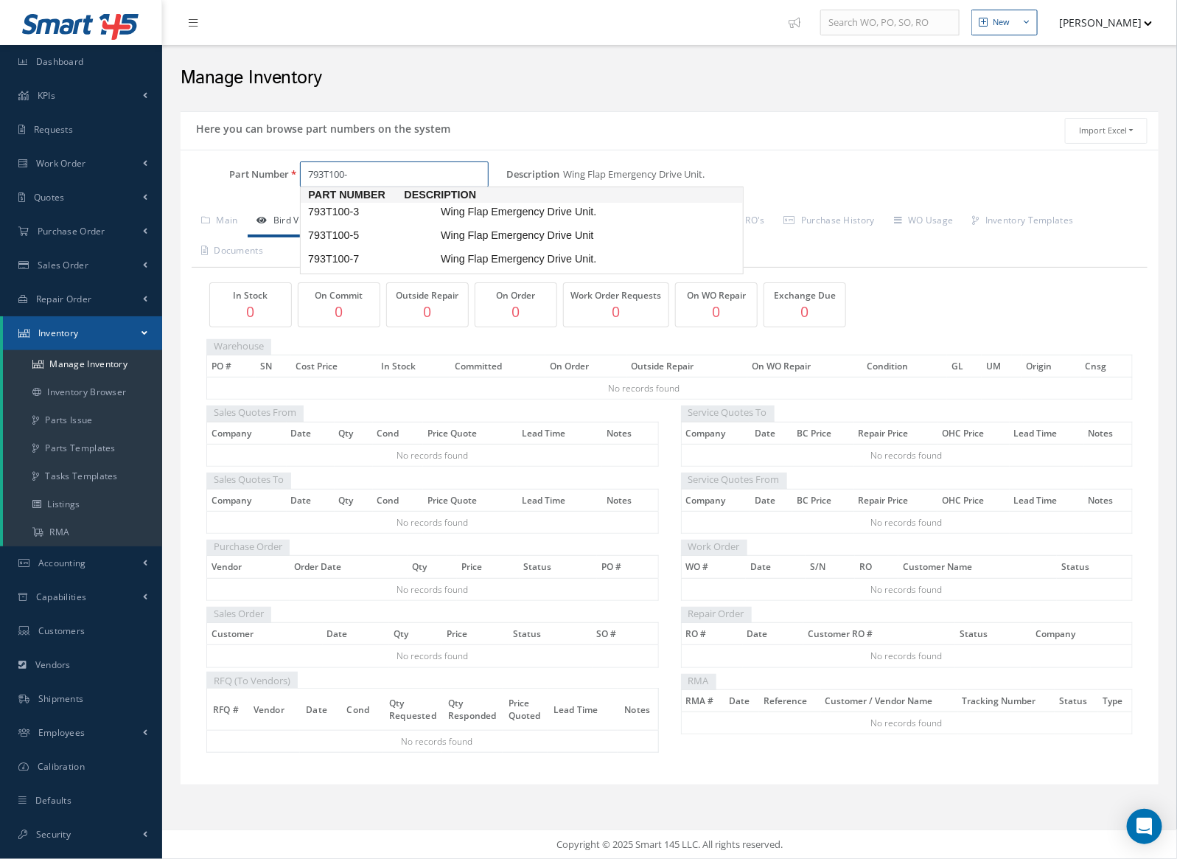
type input "793T100-"
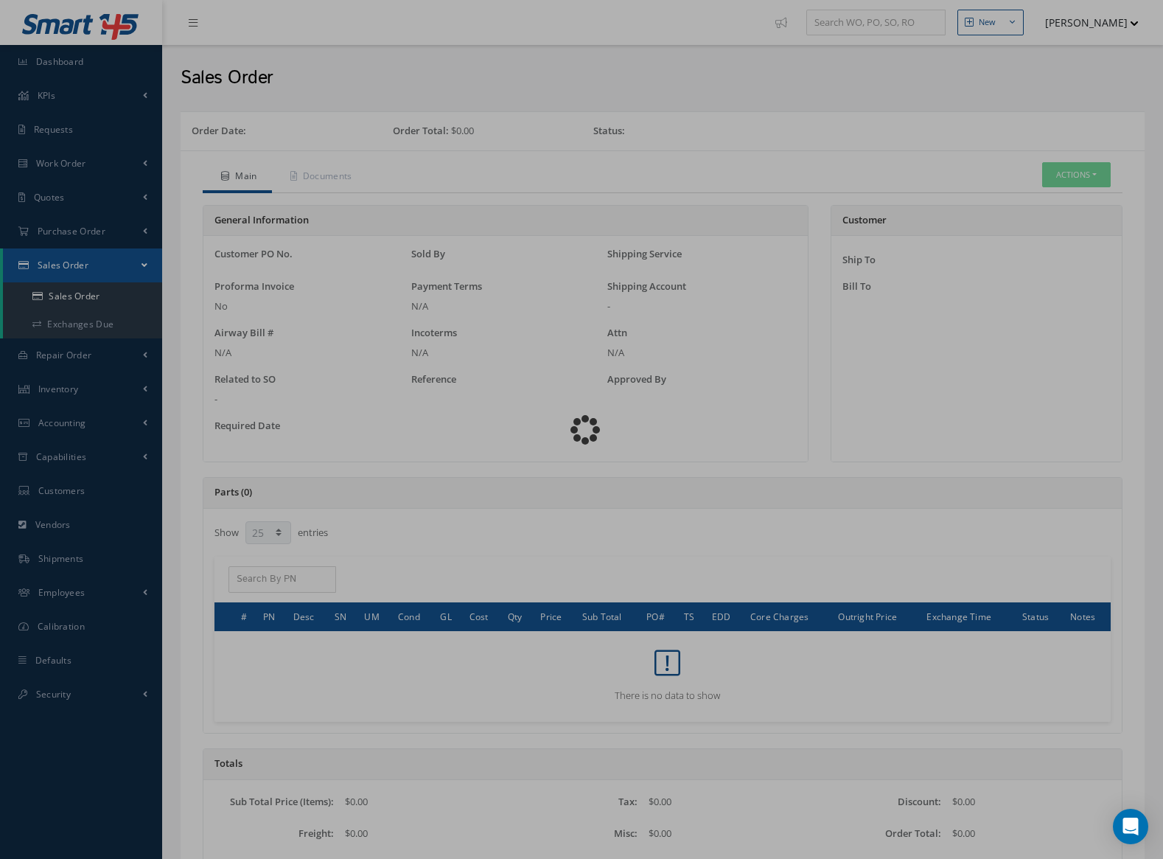
select select "25"
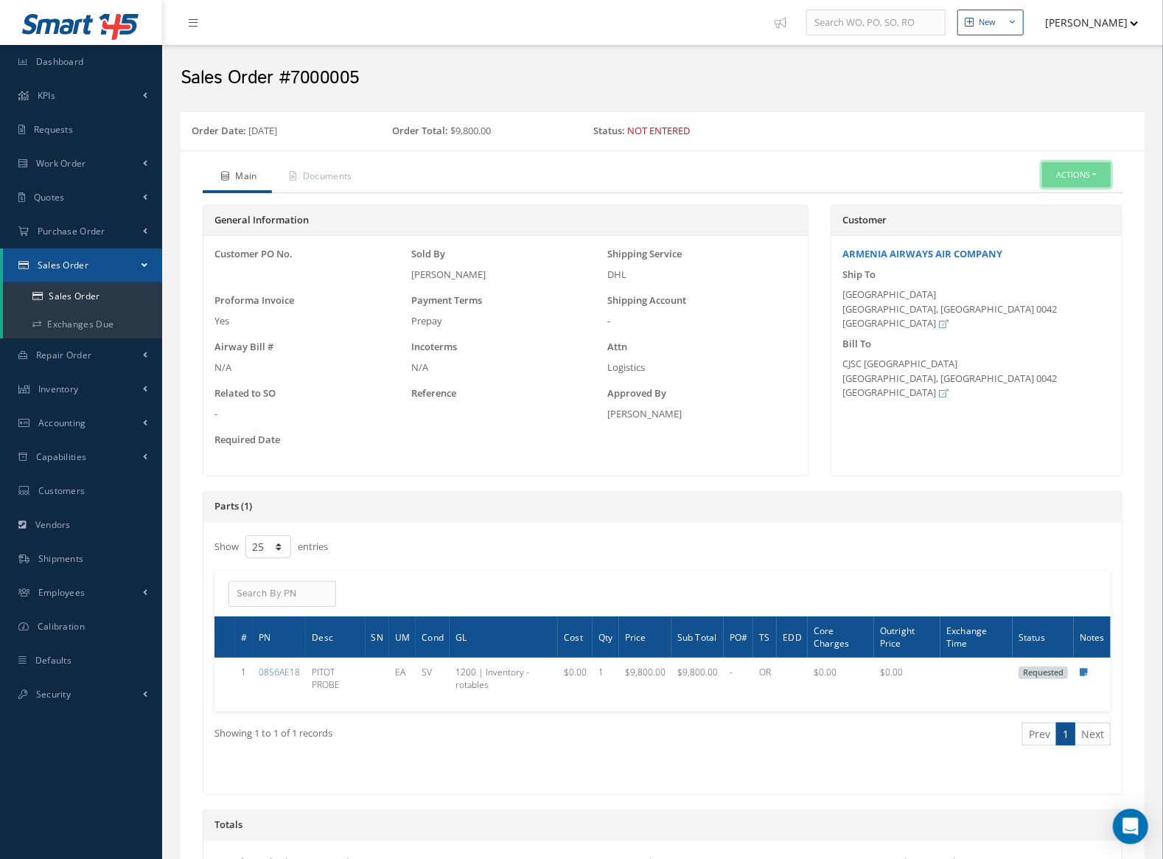
click at [1078, 174] on button "Actions" at bounding box center [1076, 175] width 69 height 26
click at [1064, 203] on link "Edit" at bounding box center [1053, 200] width 118 height 20
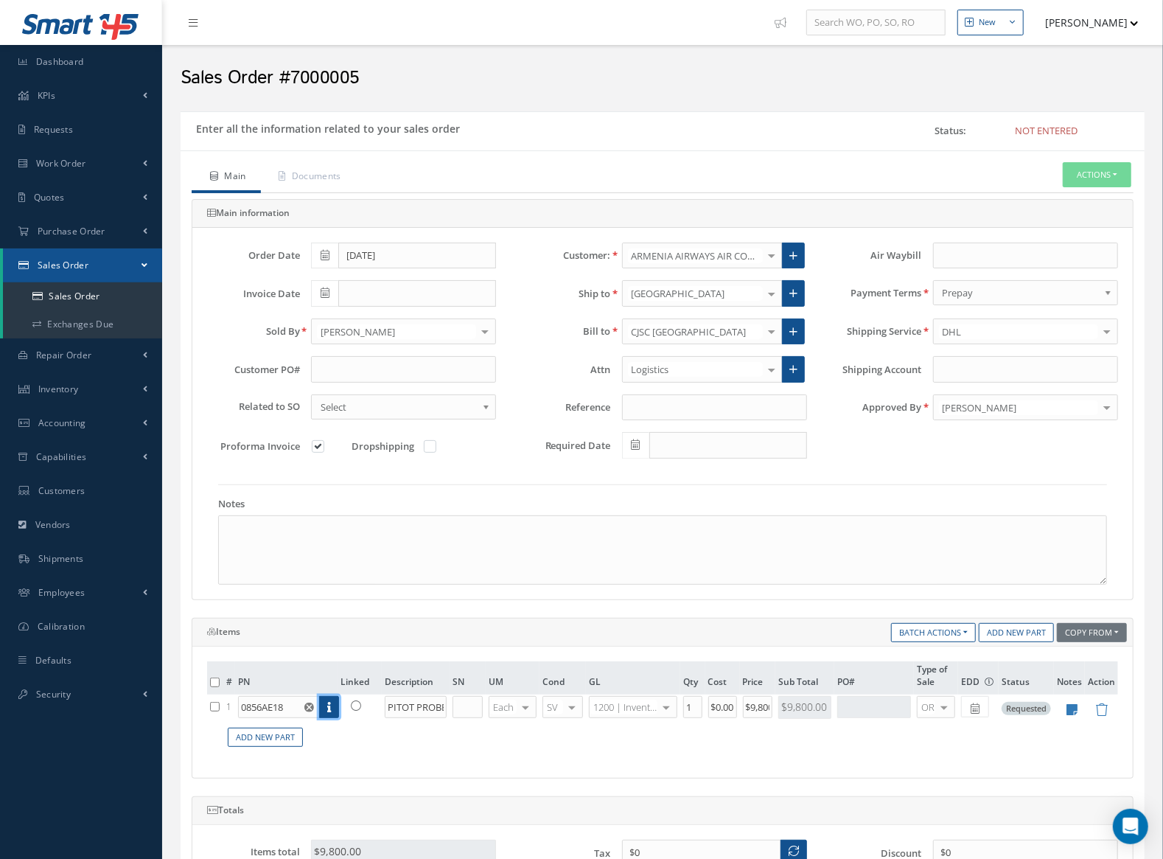
click at [329, 708] on link at bounding box center [329, 707] width 20 height 22
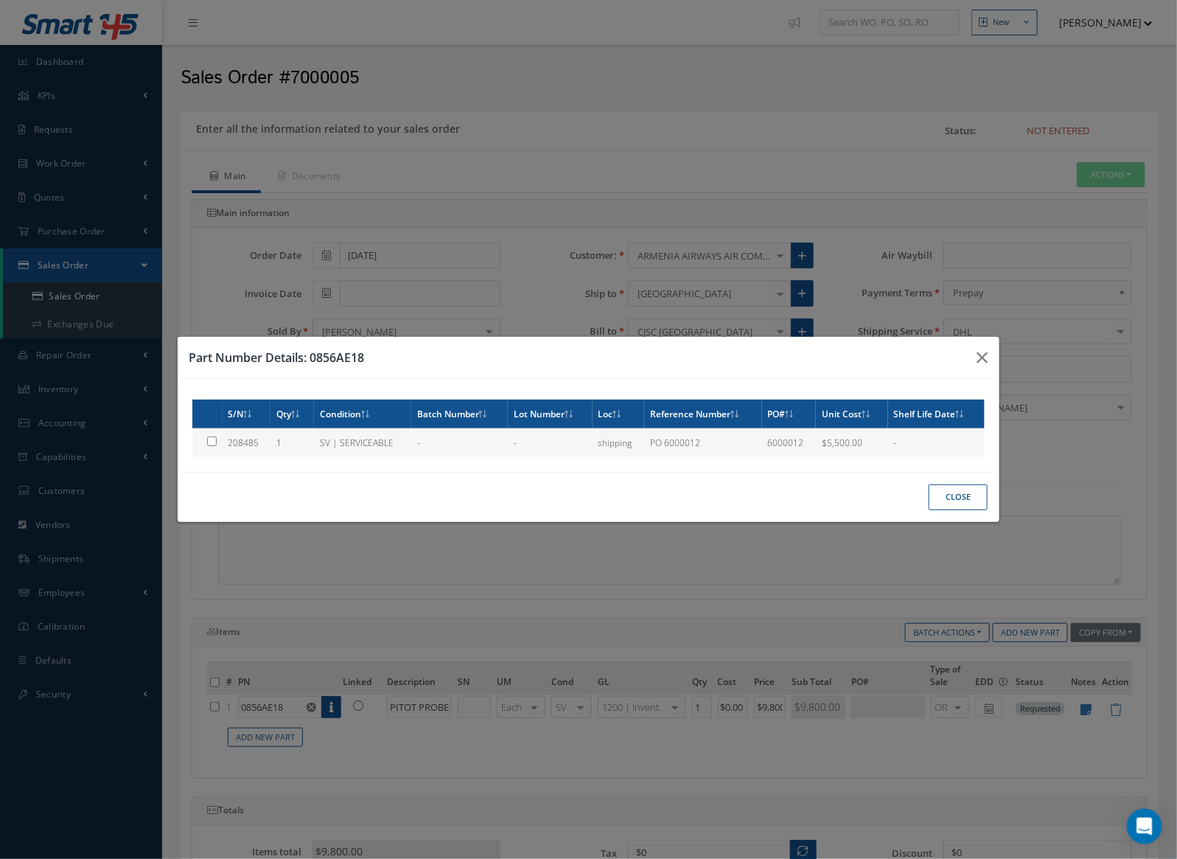
click at [213, 439] on td at bounding box center [207, 442] width 30 height 29
type input "208485"
type input "$5,500"
checkbox input "true"
click at [957, 502] on button "Close" at bounding box center [958, 497] width 59 height 26
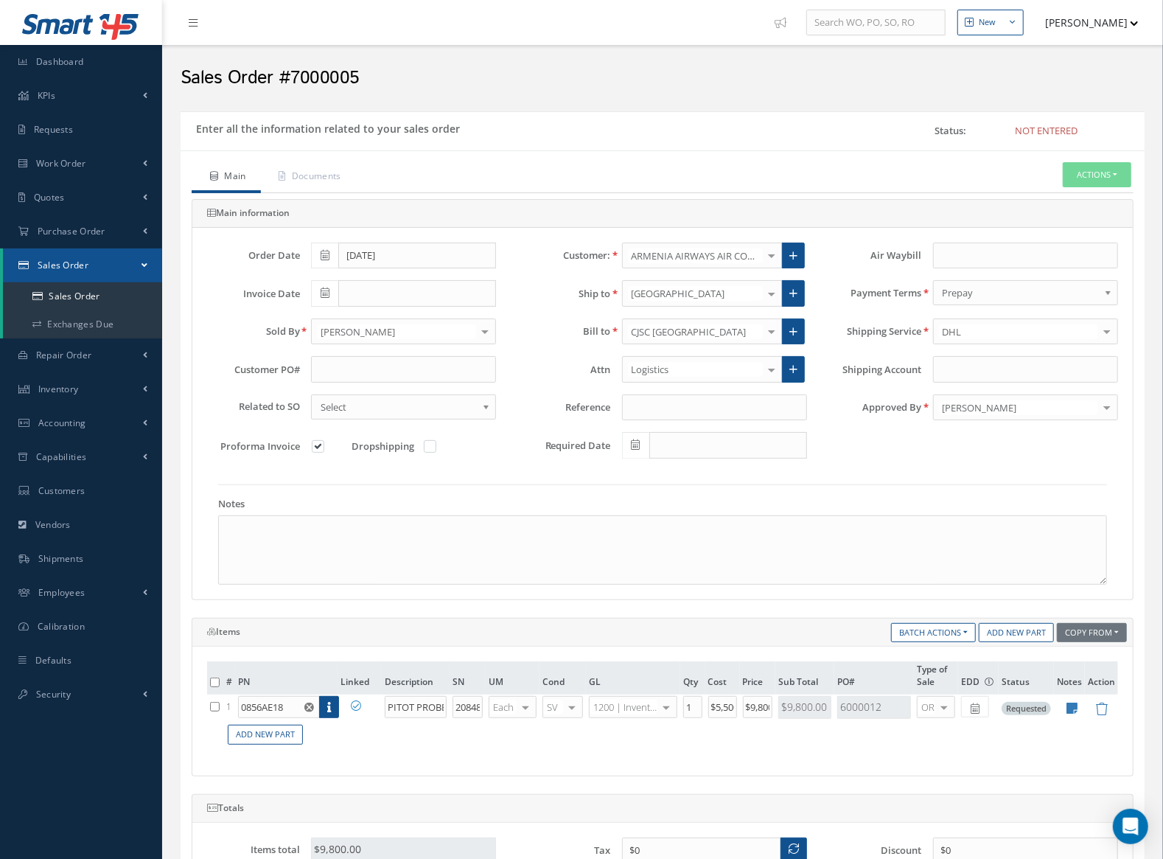
scroll to position [349, 0]
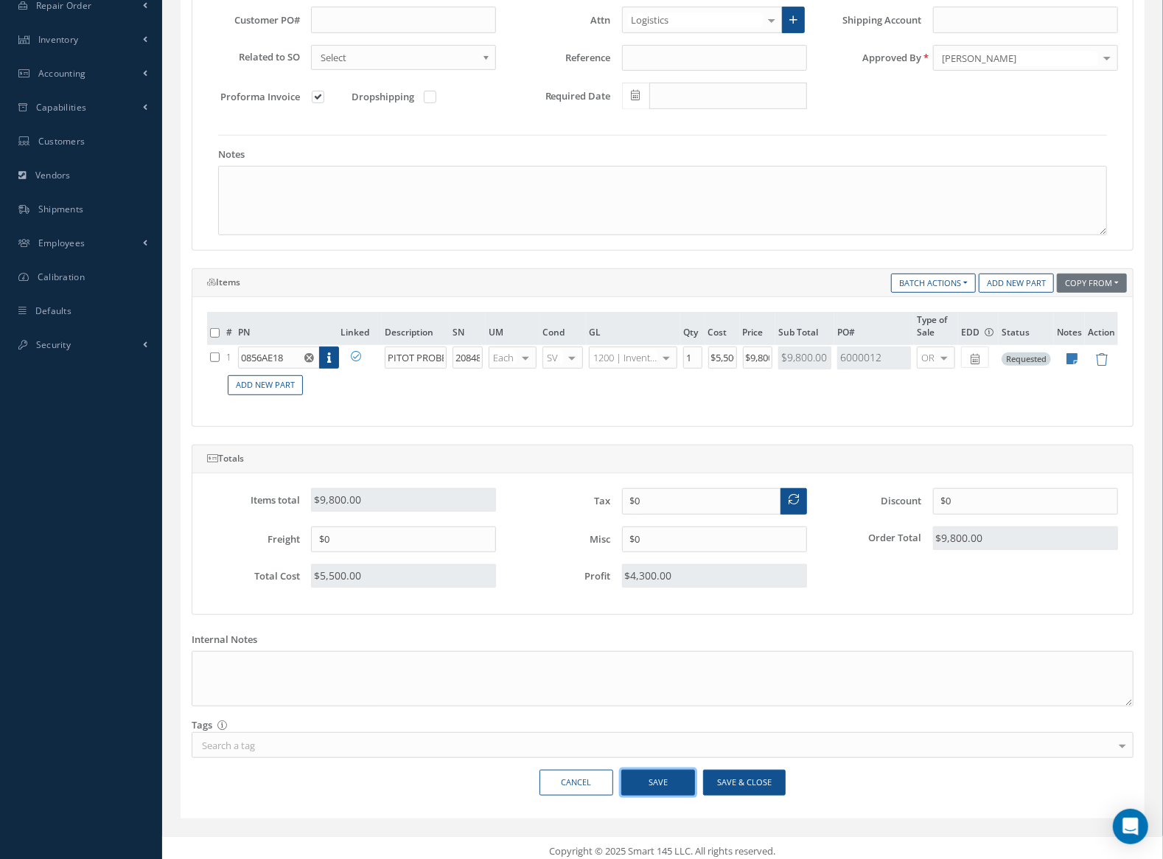
click at [676, 779] on button "Save" at bounding box center [658, 783] width 74 height 26
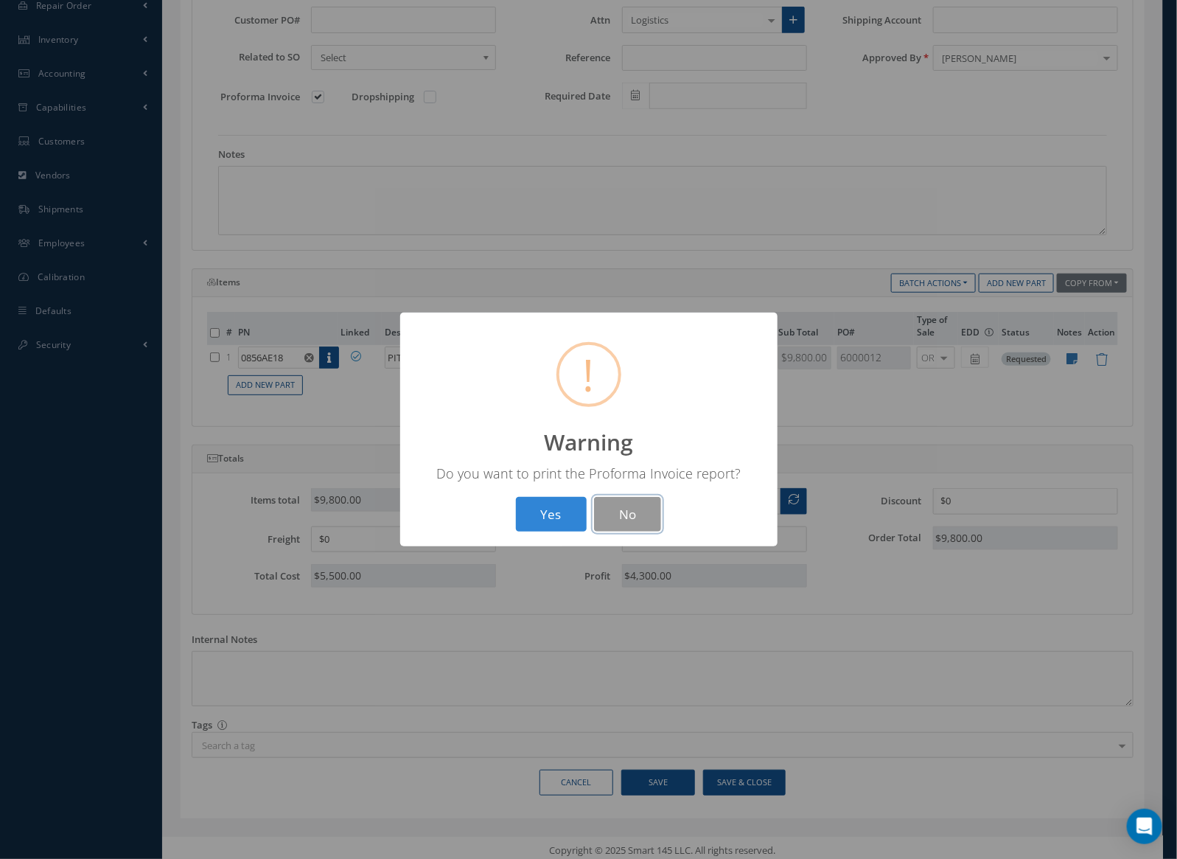
click at [627, 512] on button "No" at bounding box center [627, 514] width 67 height 35
click at [579, 516] on button "OK" at bounding box center [588, 514] width 67 height 35
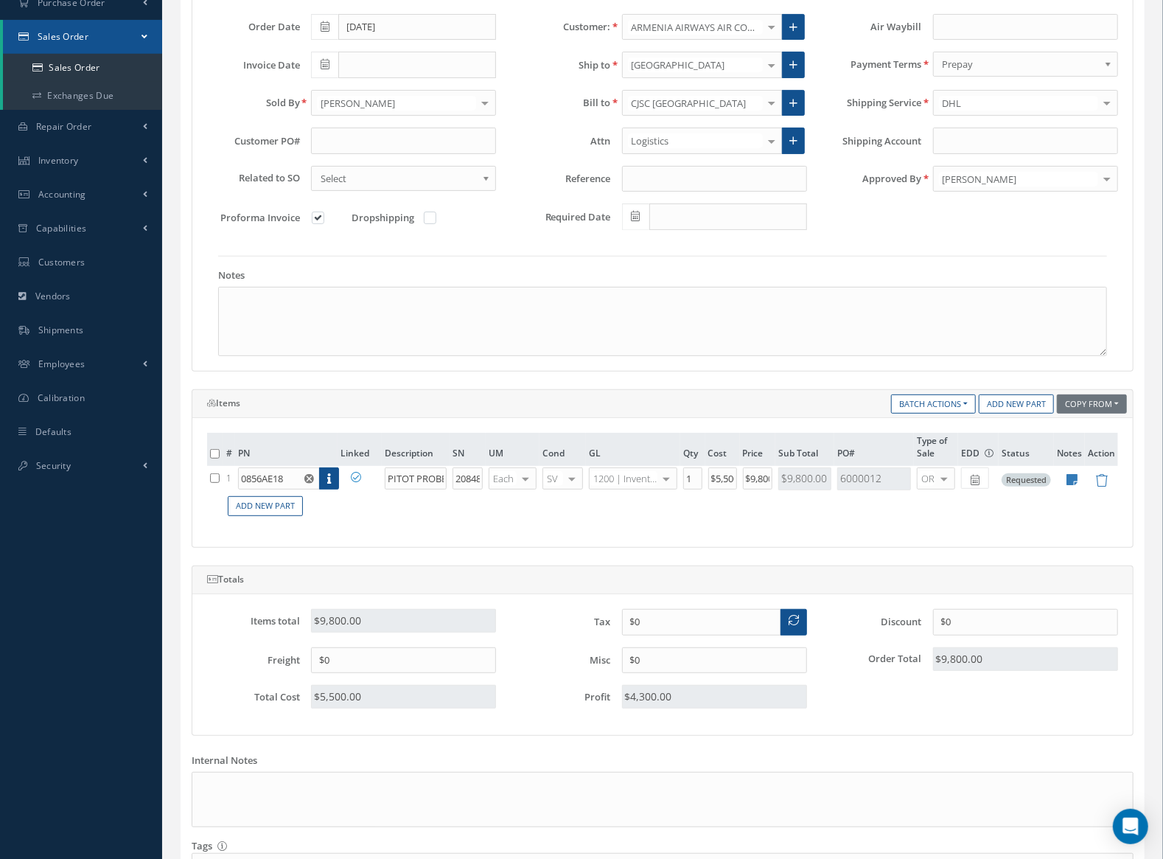
scroll to position [0, 0]
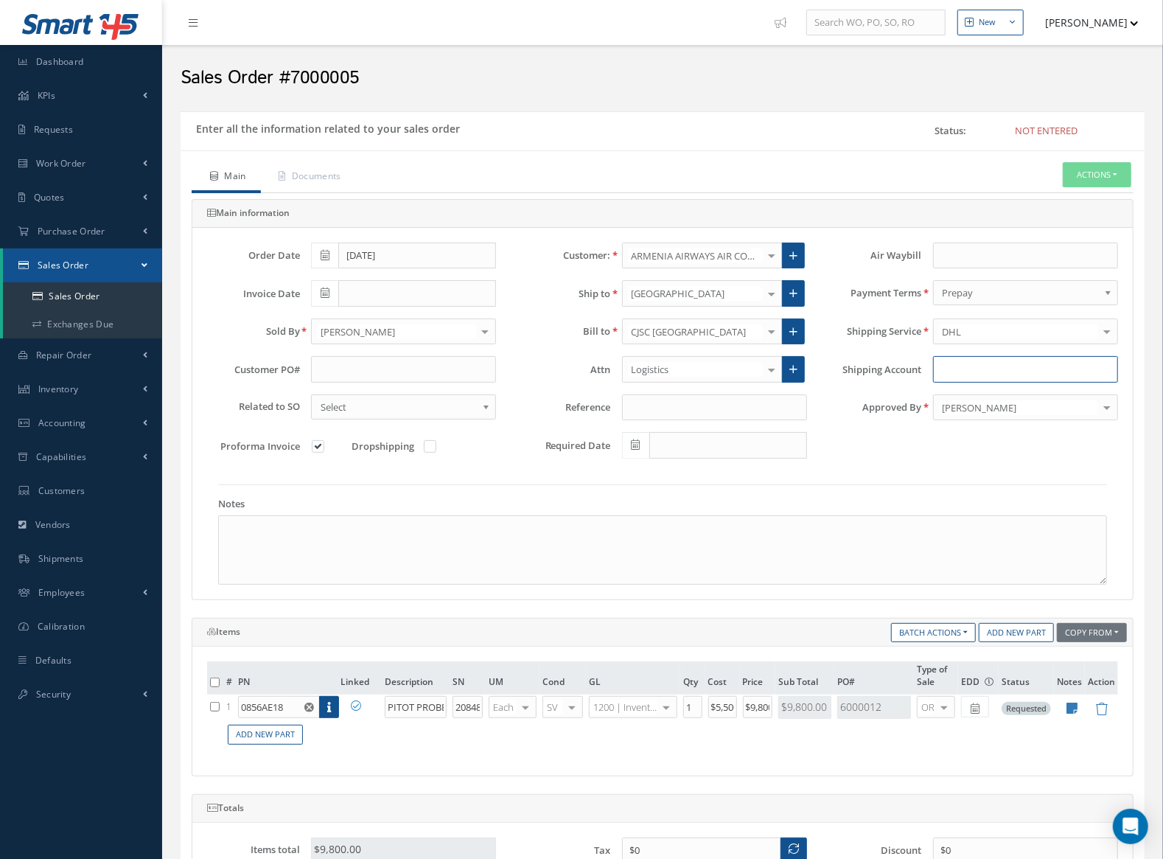
click at [953, 364] on input "Shipping Account" at bounding box center [1025, 369] width 185 height 27
drag, startPoint x: 865, startPoint y: 199, endPoint x: 932, endPoint y: 223, distance: 70.4
click at [866, 200] on div "Main information" at bounding box center [662, 214] width 941 height 28
click at [997, 310] on div "Payment Terms COD Prepay 30 days 45 days 60 days 90 days Prepay" at bounding box center [973, 299] width 311 height 38
click at [985, 314] on div "Payment Terms COD Prepay 30 days 45 days 60 days 90 days Prepay" at bounding box center [973, 299] width 311 height 38
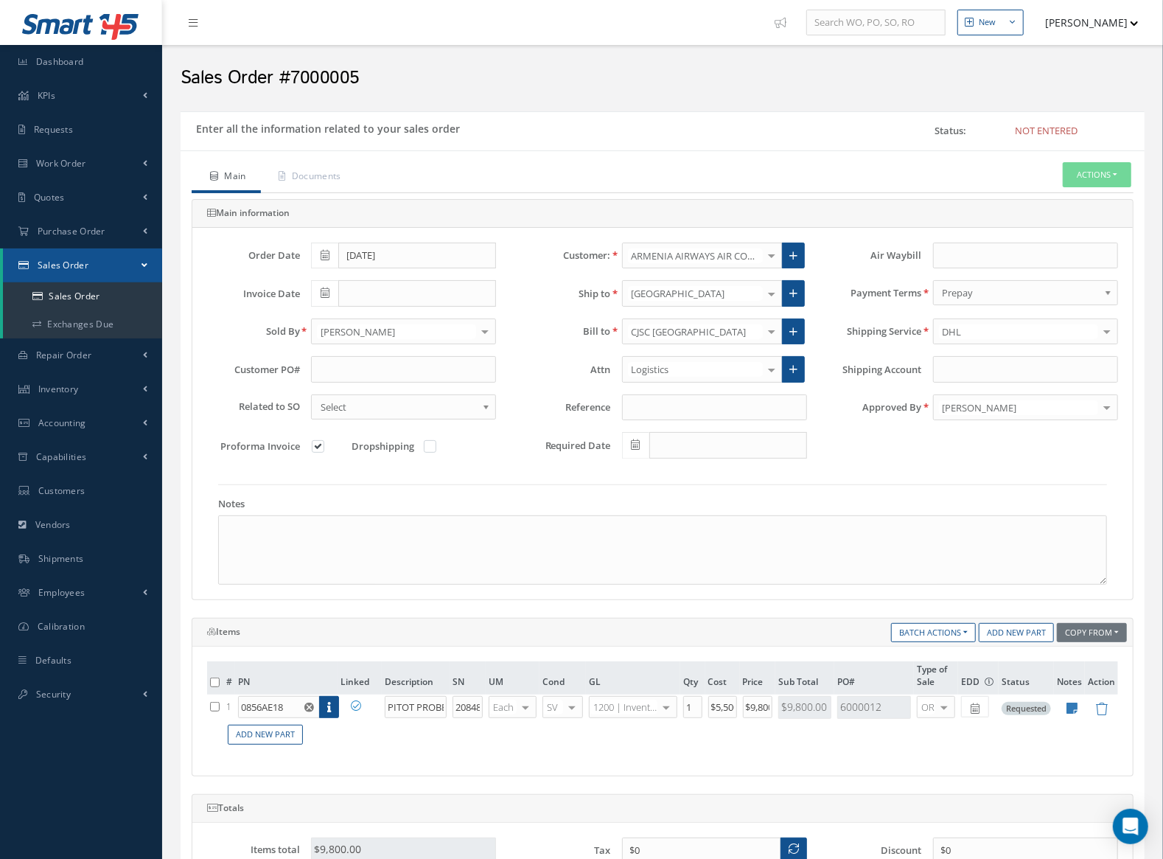
drag, startPoint x: 988, startPoint y: 329, endPoint x: 999, endPoint y: 330, distance: 11.8
type input "PICK"
click at [306, 164] on link "Documents" at bounding box center [308, 177] width 95 height 31
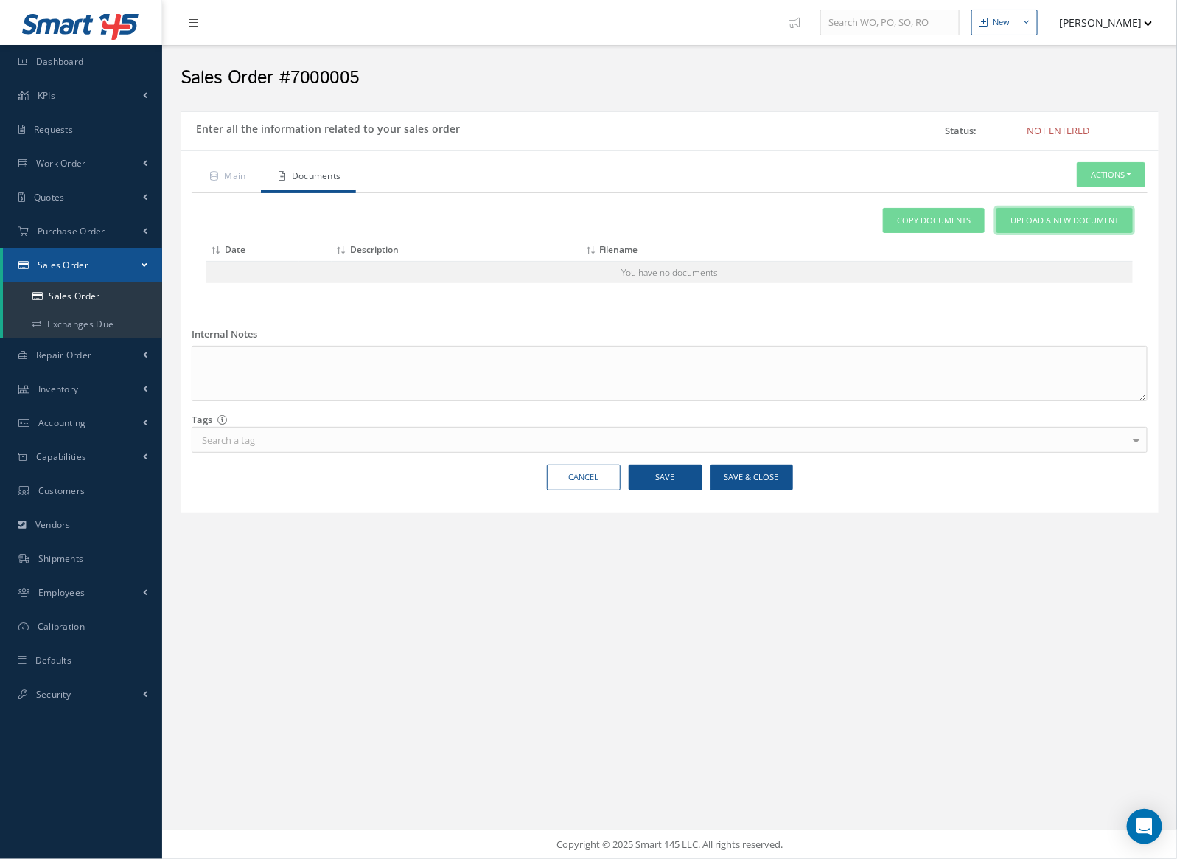
click at [1047, 227] on link "Upload a New Document" at bounding box center [1065, 221] width 136 height 26
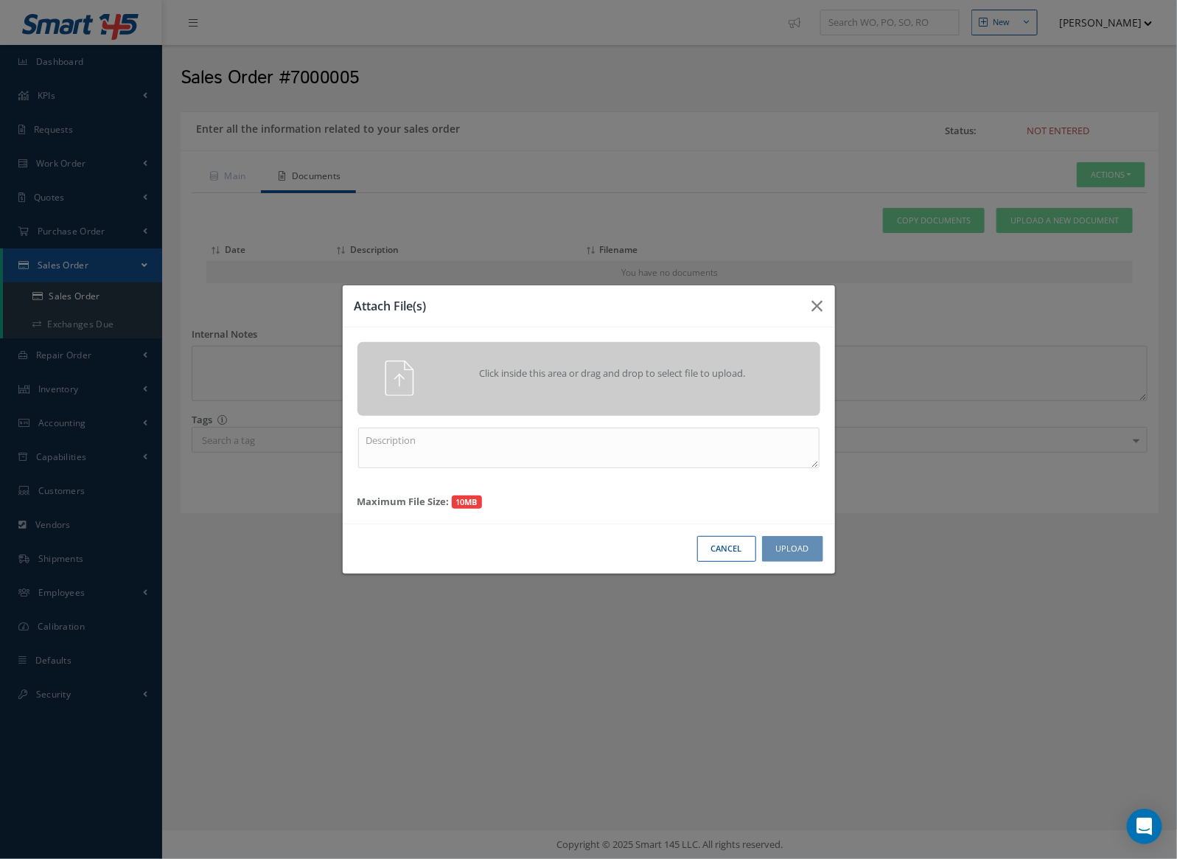
click at [552, 381] on div "Click inside this area or drag and drop to select file to upload." at bounding box center [609, 374] width 364 height 29
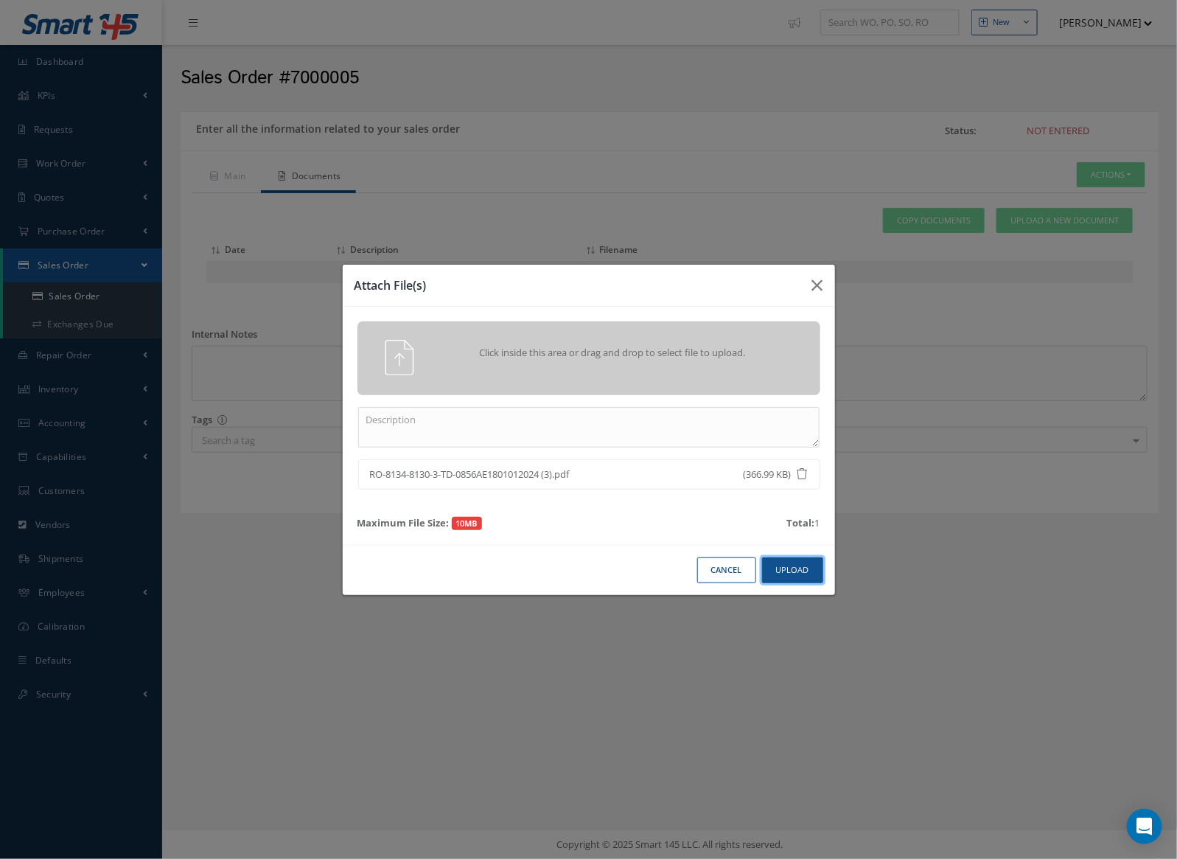
click at [791, 565] on button "Upload" at bounding box center [792, 570] width 61 height 26
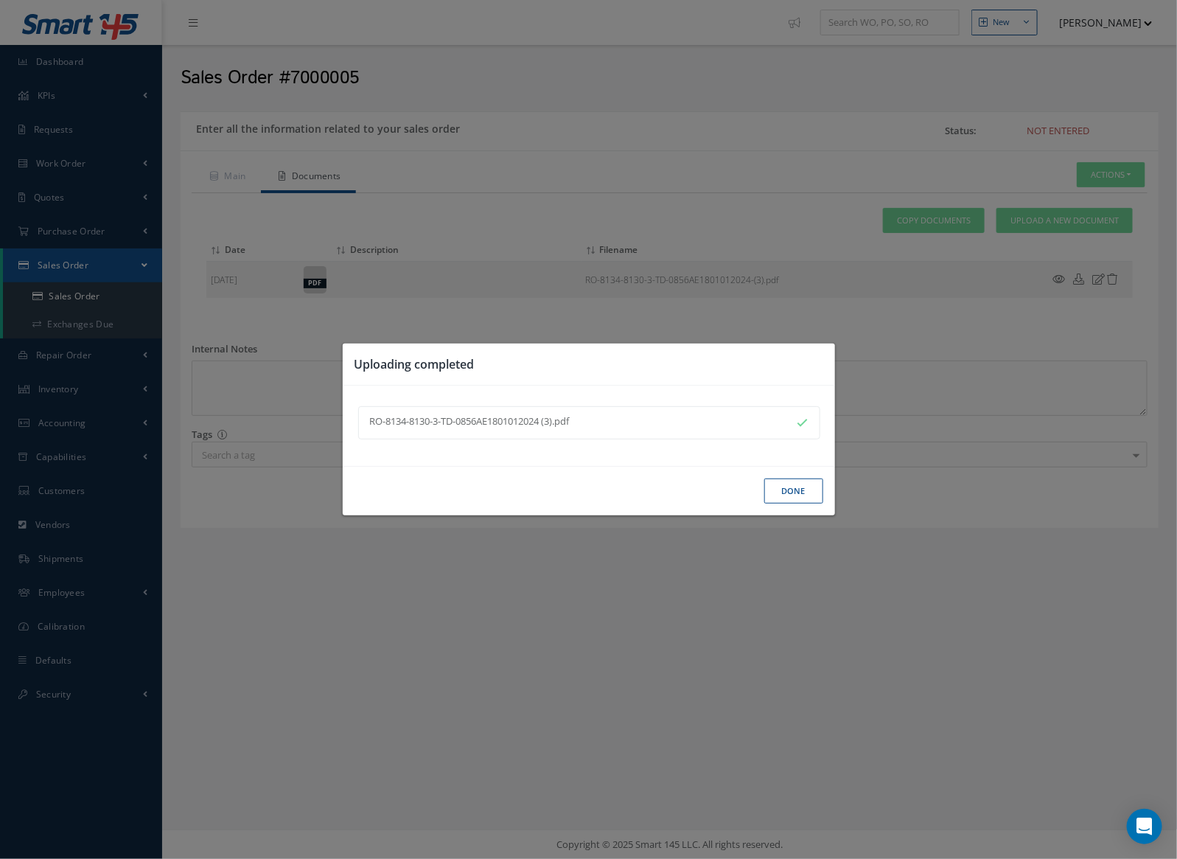
click at [228, 172] on div "Uploading completed RO-8134-8130-3-TD-0856AE1801012024 (3).pdf Done" at bounding box center [588, 429] width 1177 height 859
click at [778, 488] on button "Done" at bounding box center [793, 491] width 59 height 26
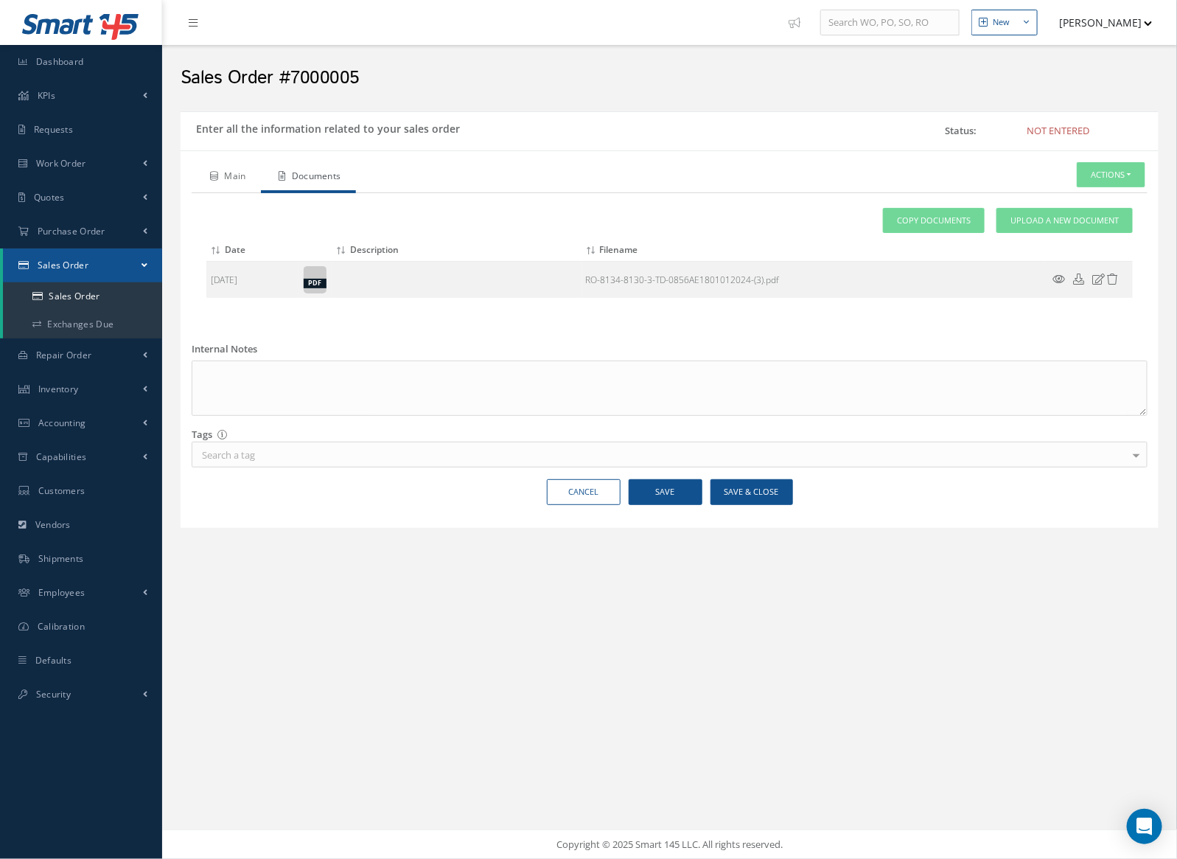
click at [228, 175] on link "Main" at bounding box center [226, 177] width 69 height 31
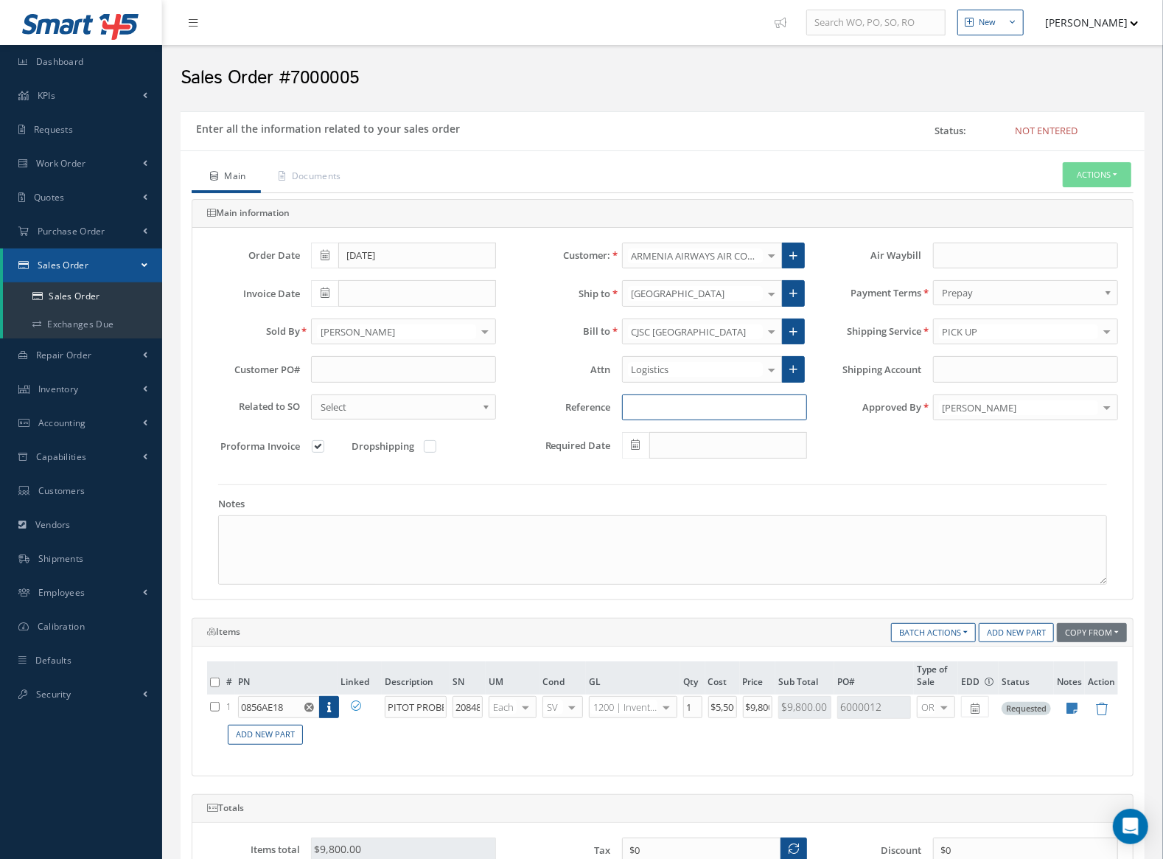
click at [675, 411] on input at bounding box center [714, 407] width 185 height 27
click at [728, 406] on input "0856AE18" at bounding box center [714, 407] width 185 height 27
paste input "PURCHASE ORDER: 202508-201A"
type input "0856AE18 PURCHASE ORDER: 202508-201A"
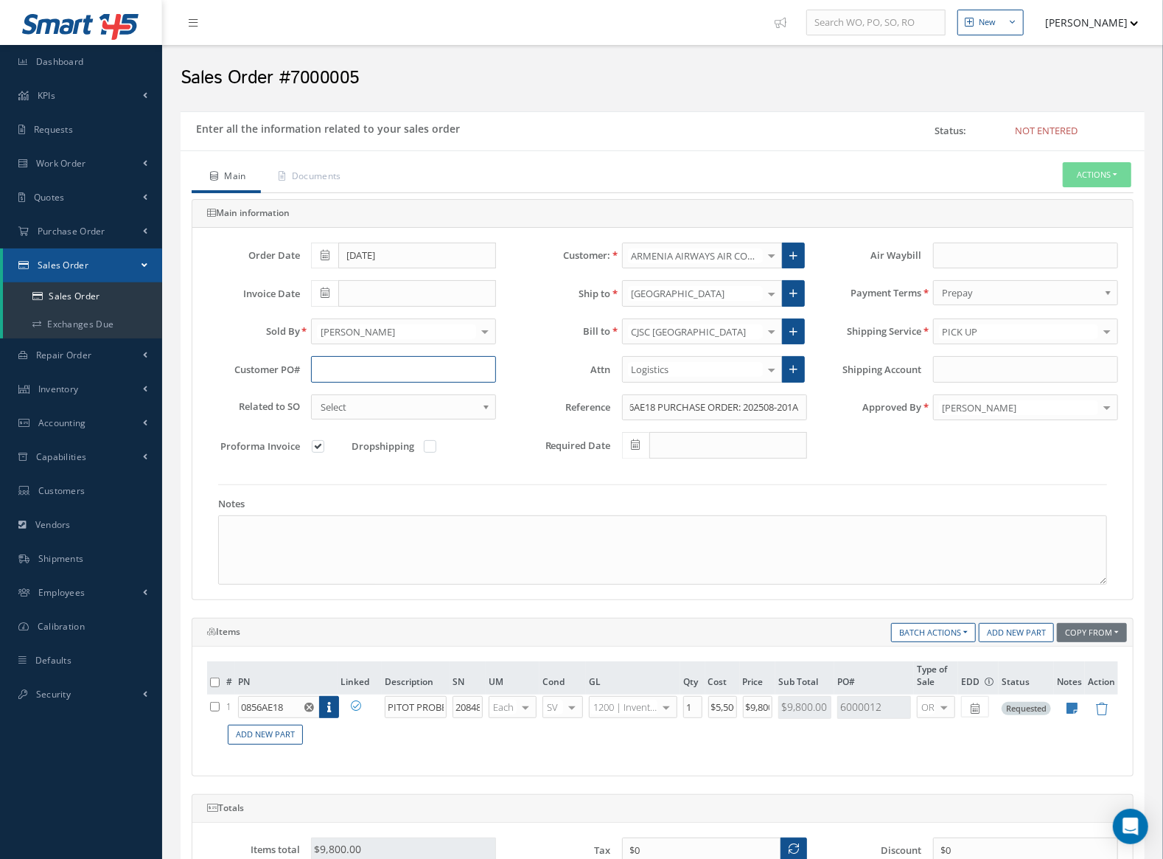
click at [318, 369] on input "text" at bounding box center [403, 369] width 185 height 27
paste input "PURCHASE ORDER: 202508-201A"
drag, startPoint x: 337, startPoint y: 372, endPoint x: 185, endPoint y: 372, distance: 151.8
click at [185, 372] on div "Main information Order Date 08/18/2025 Customer: ARMENIA AIRWAYS AIR COMPANY mo…" at bounding box center [663, 399] width 964 height 401
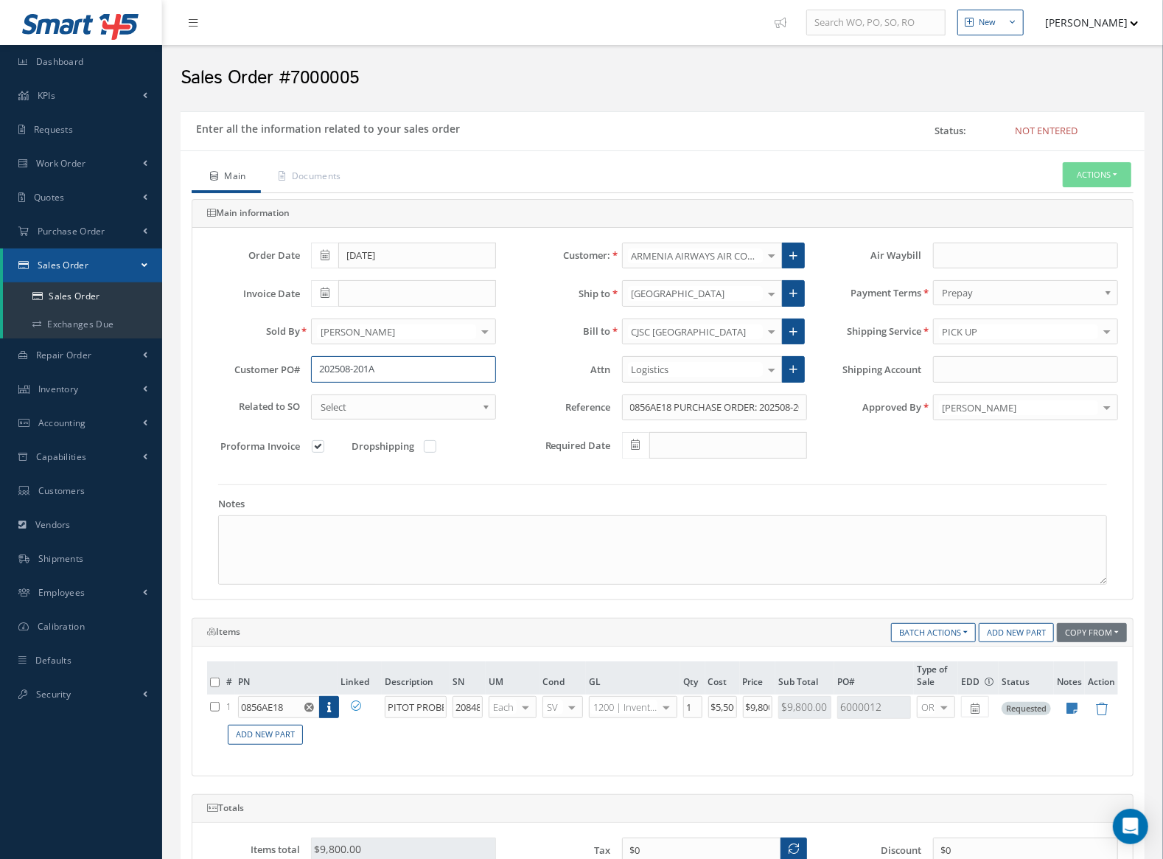
type input "202508-201A"
click at [316, 285] on span at bounding box center [324, 293] width 27 height 27
click at [384, 401] on td "17" at bounding box center [388, 406] width 22 height 22
type input "09/17/2025"
click at [1099, 172] on button "Actions" at bounding box center [1097, 175] width 69 height 26
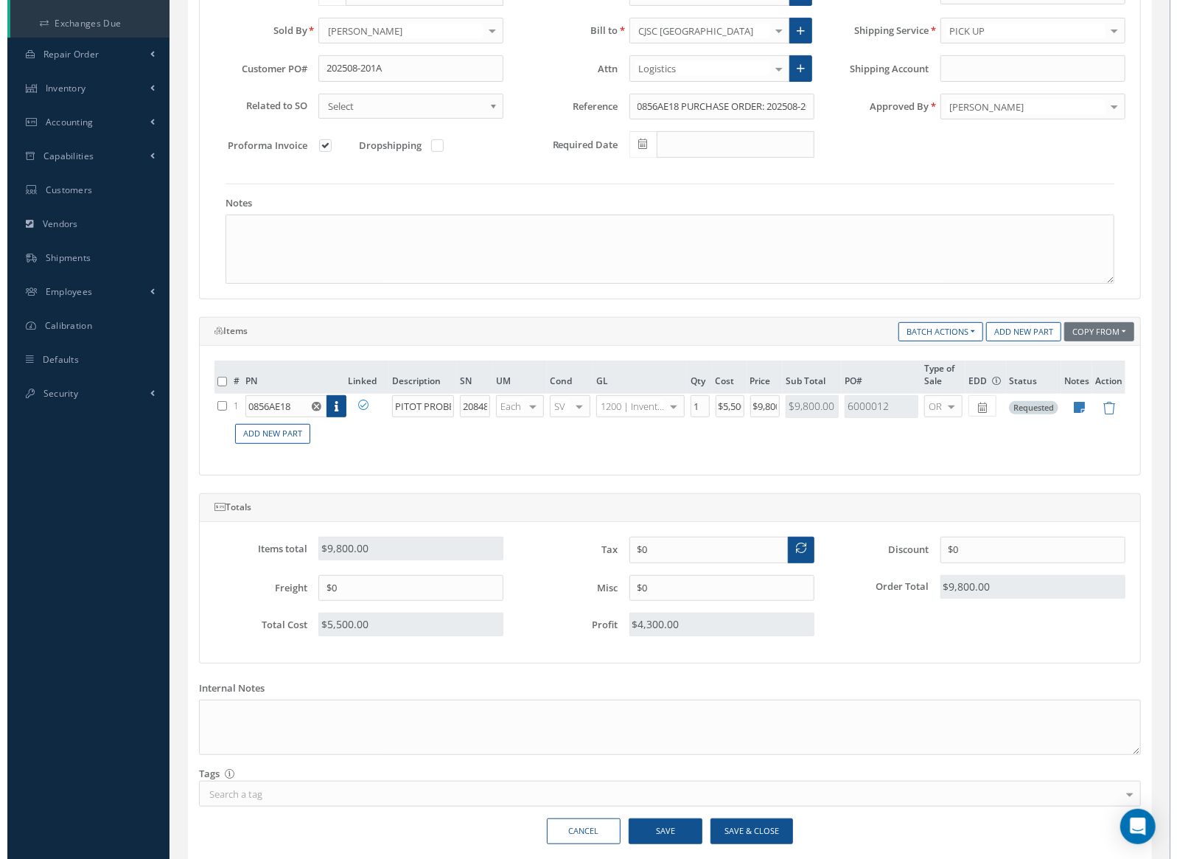
scroll to position [349, 0]
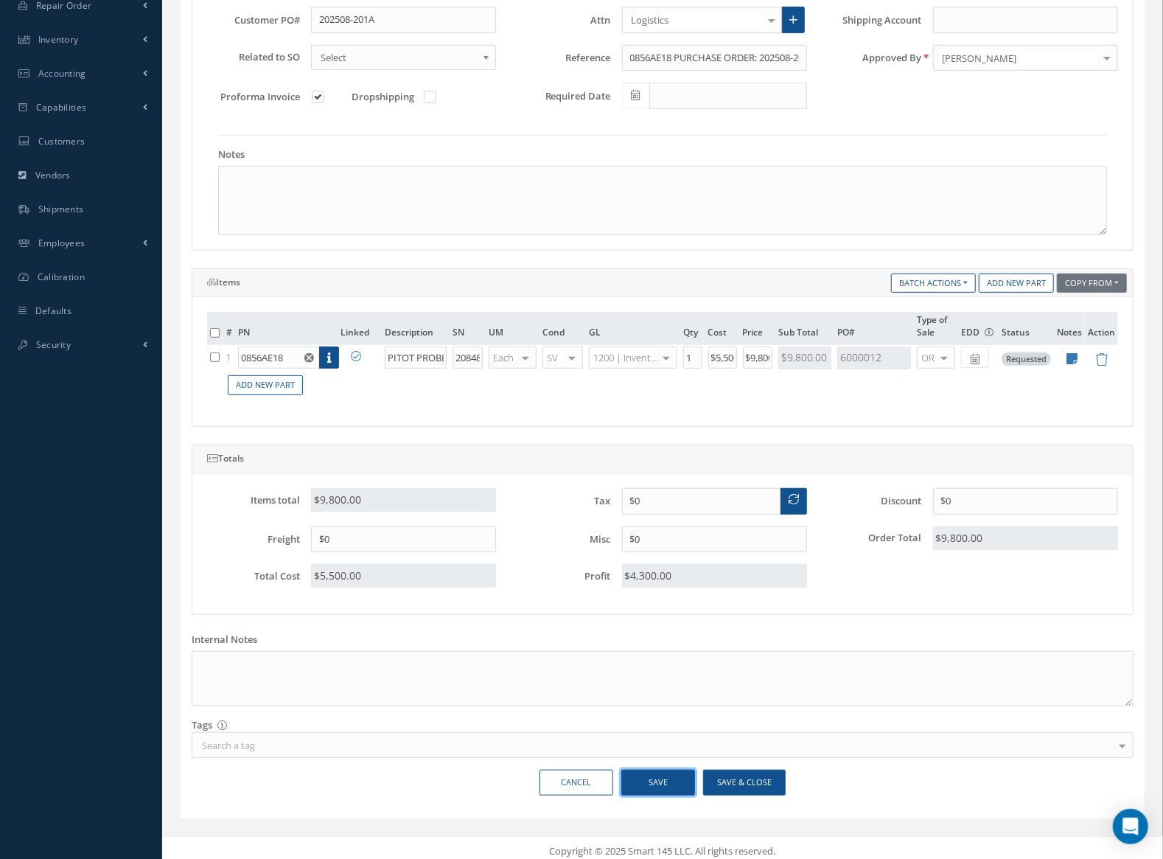
click at [682, 770] on button "Save" at bounding box center [658, 783] width 74 height 26
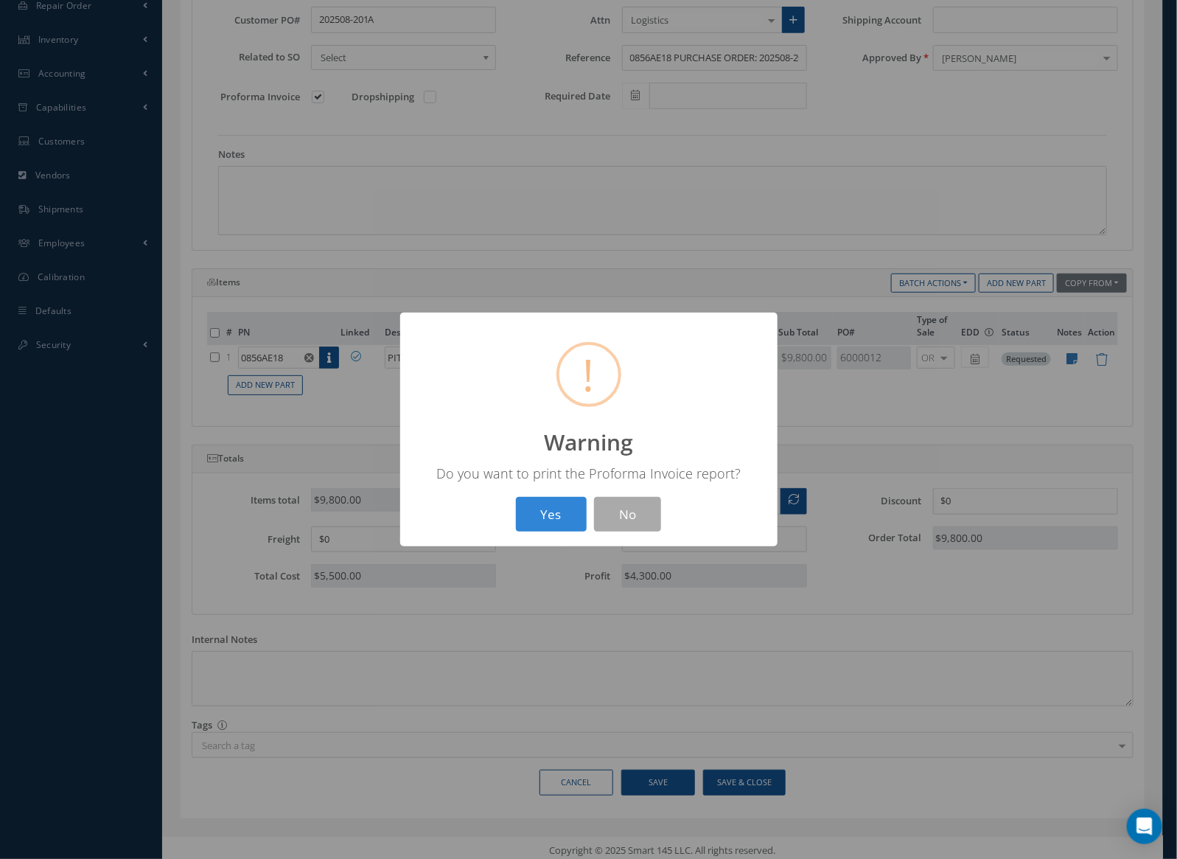
click button "Yes" at bounding box center [551, 514] width 71 height 35
click at [587, 514] on button "OK" at bounding box center [588, 514] width 67 height 35
type input "202508-201A"
type input "0856AE18 PURCHASE ORDER: 202508-201A"
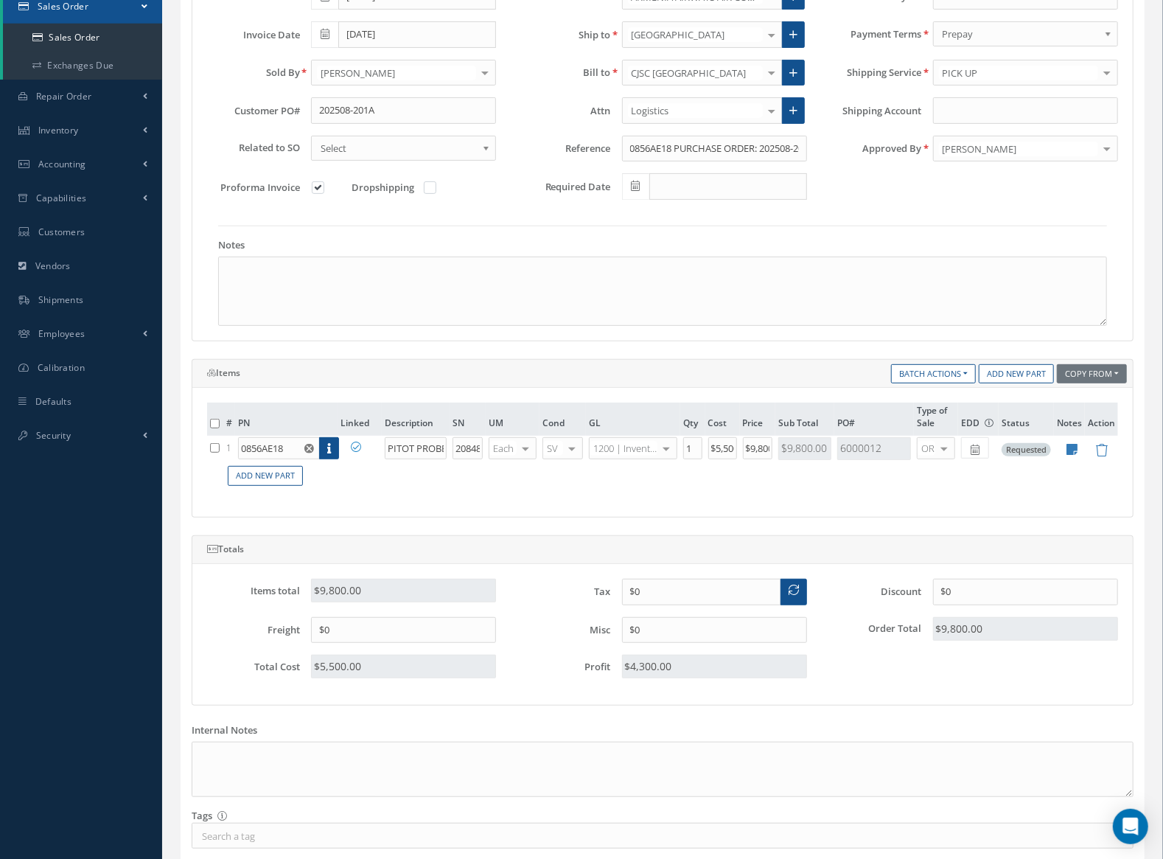
scroll to position [258, 0]
click at [324, 190] on label at bounding box center [326, 187] width 4 height 13
click at [320, 190] on input "checkbox" at bounding box center [319, 190] width 10 height 10
checkbox input "false"
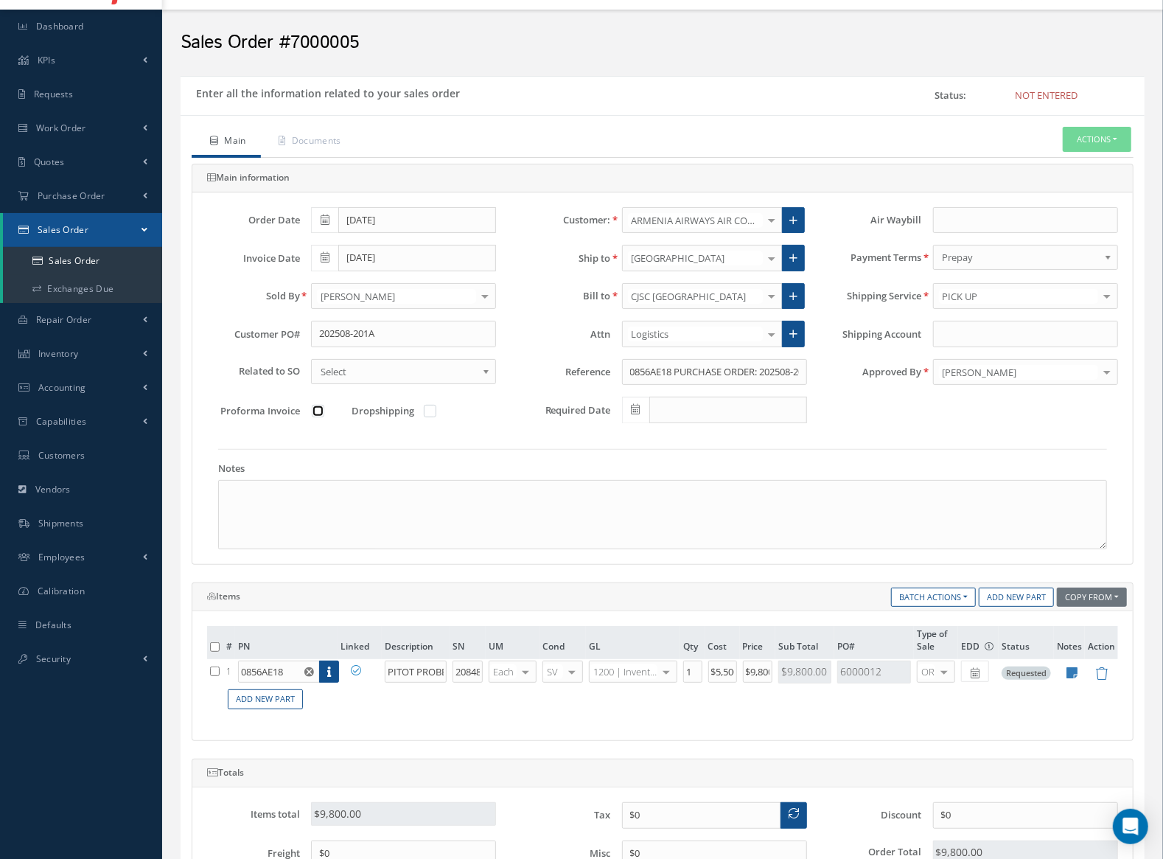
scroll to position [0, 0]
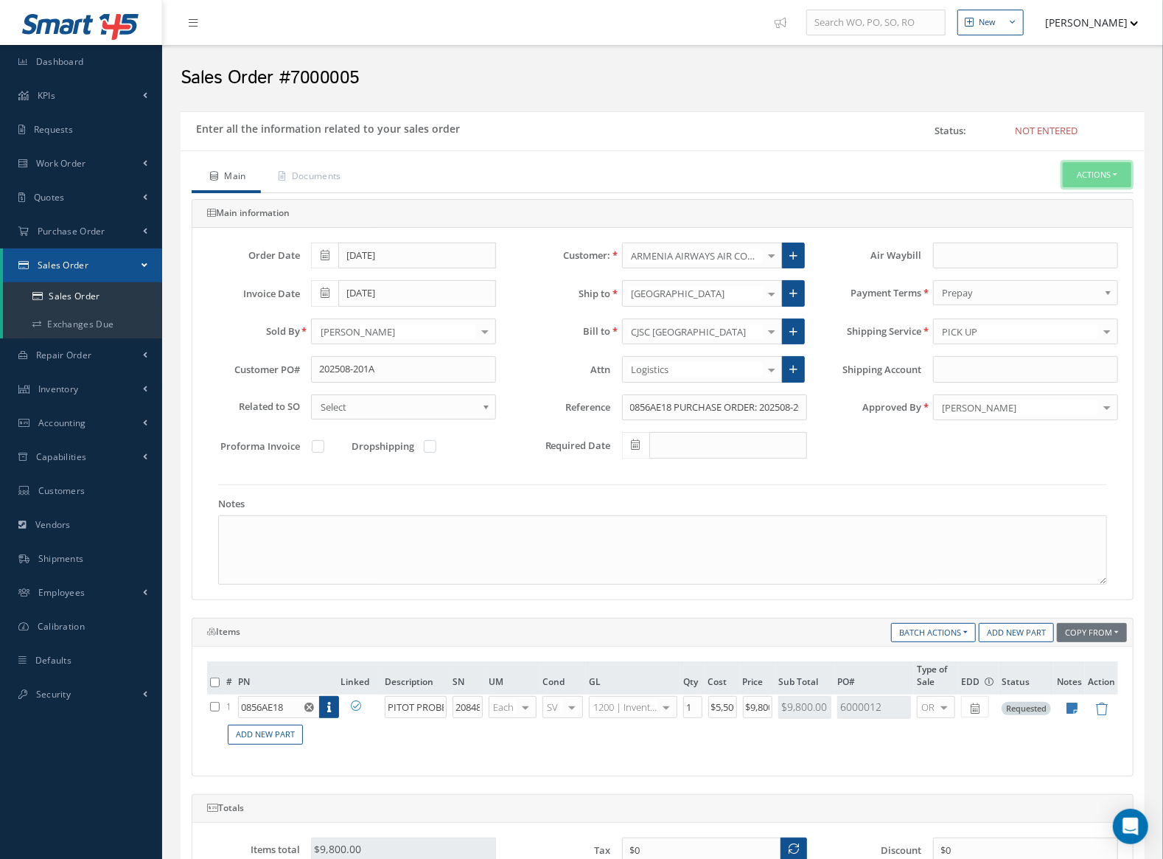
click at [1092, 181] on button "Actions" at bounding box center [1097, 175] width 69 height 26
click at [1088, 195] on link "Enter/Update" at bounding box center [1074, 200] width 118 height 20
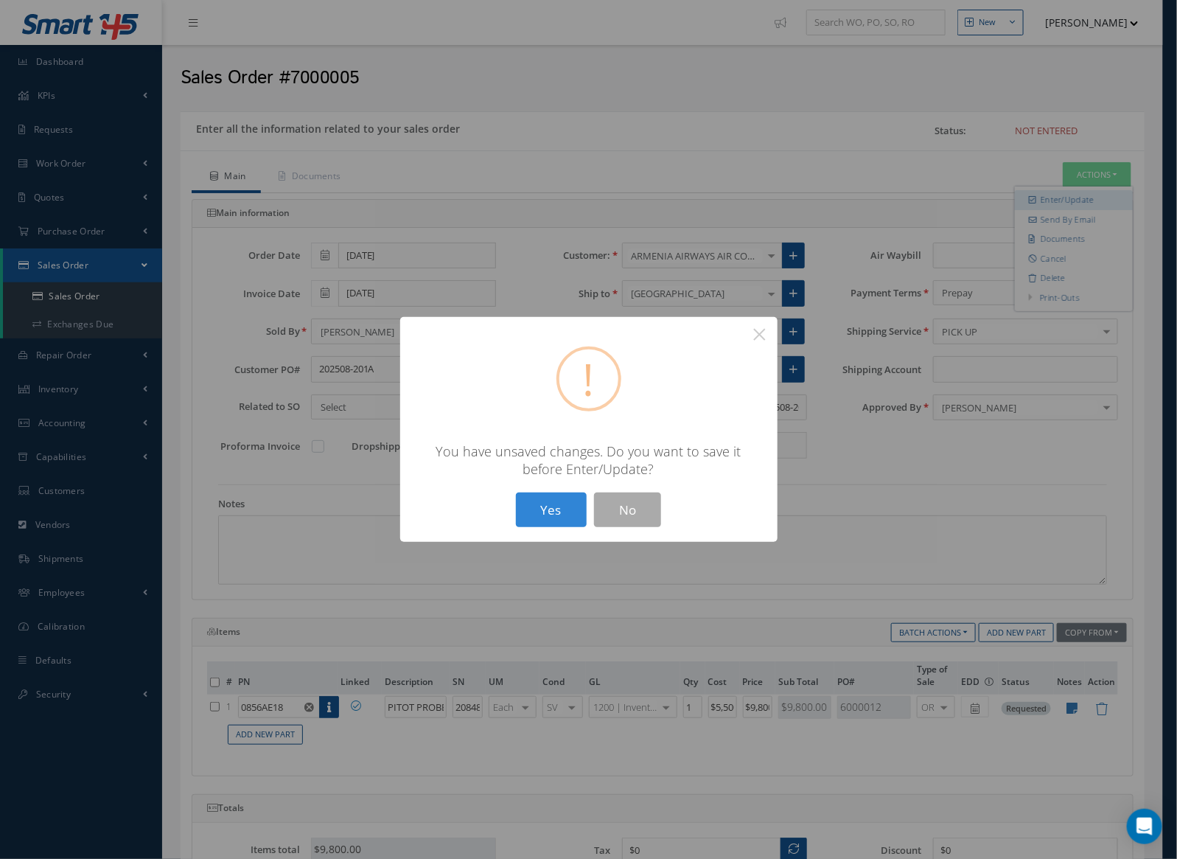
click at [516, 492] on button "Yes" at bounding box center [551, 509] width 71 height 35
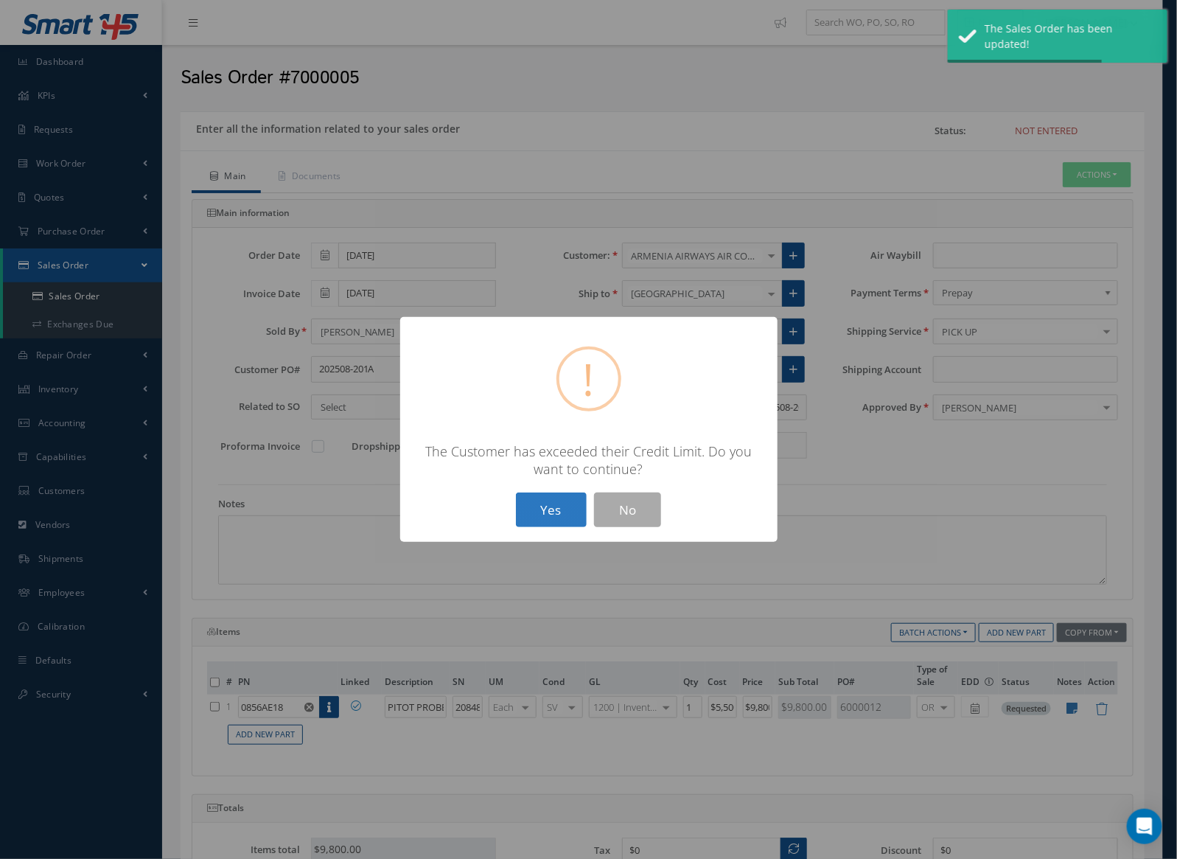
click at [560, 510] on button "Yes" at bounding box center [551, 509] width 71 height 35
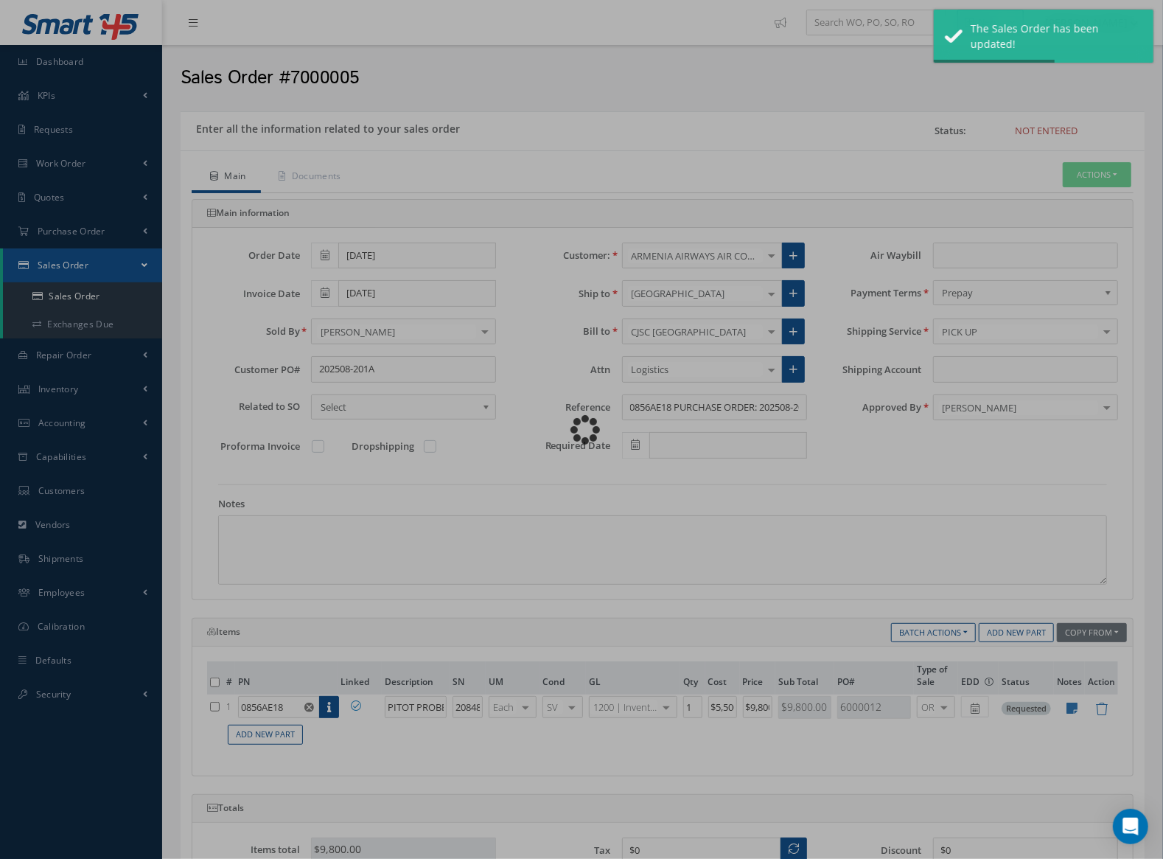
click at [582, 430] on div "Loading…" at bounding box center [582, 430] width 0 height 0
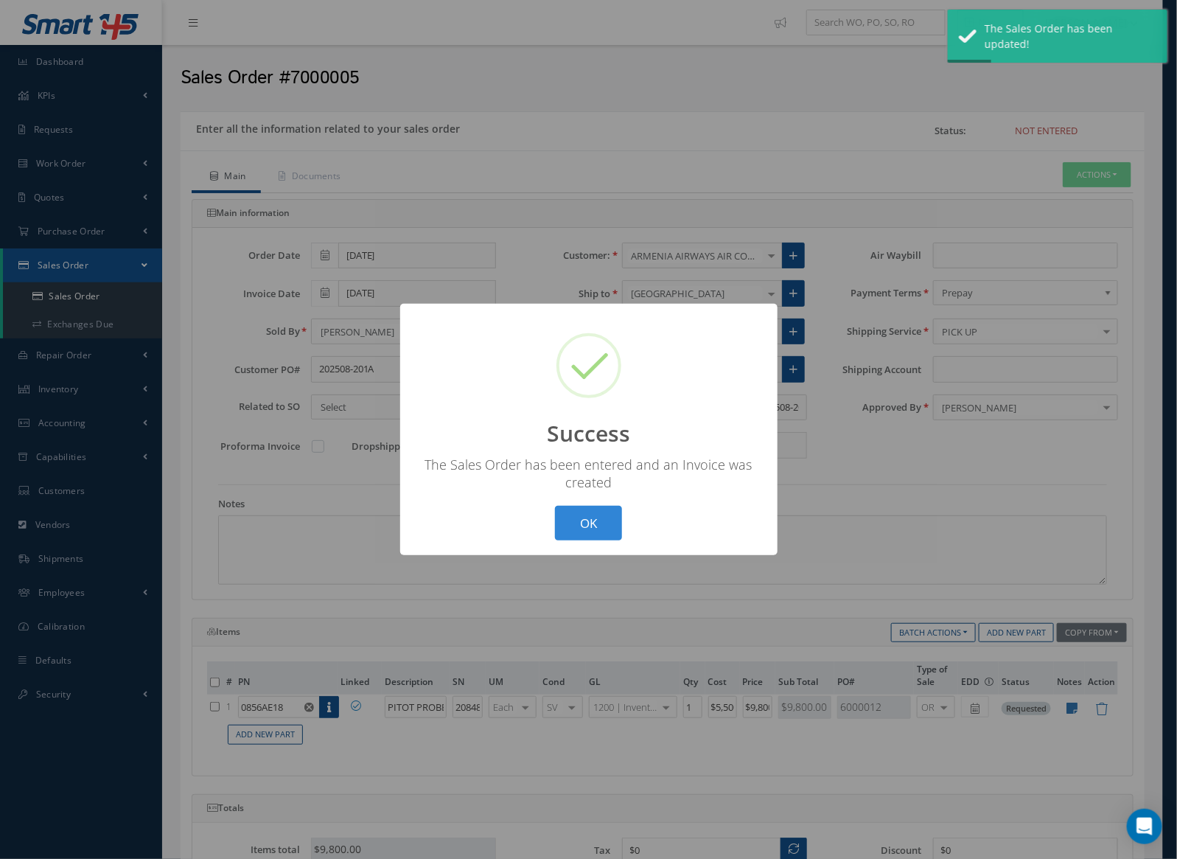
click at [1115, 174] on div "? ! i Success × The Sales Order has been entered and an Invoice was created OK …" at bounding box center [588, 429] width 1177 height 859
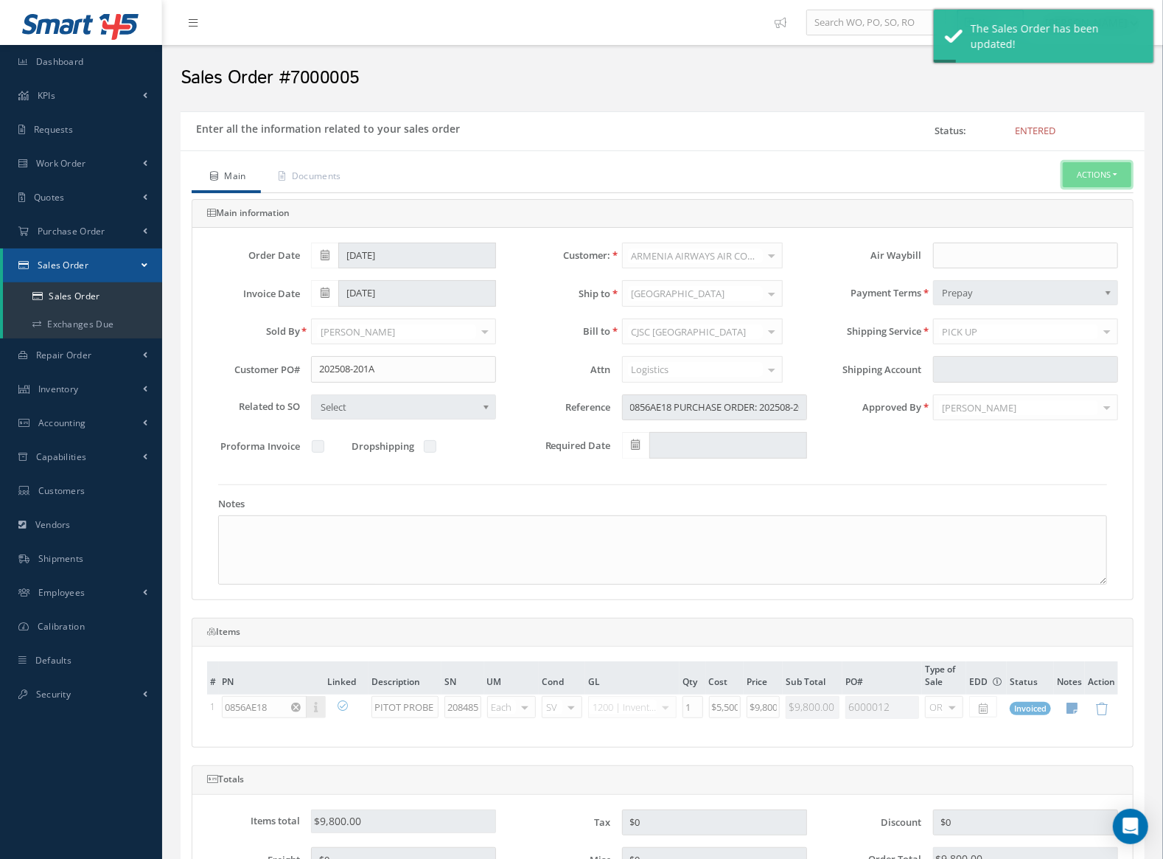
click at [1115, 174] on button "Actions" at bounding box center [1097, 175] width 69 height 26
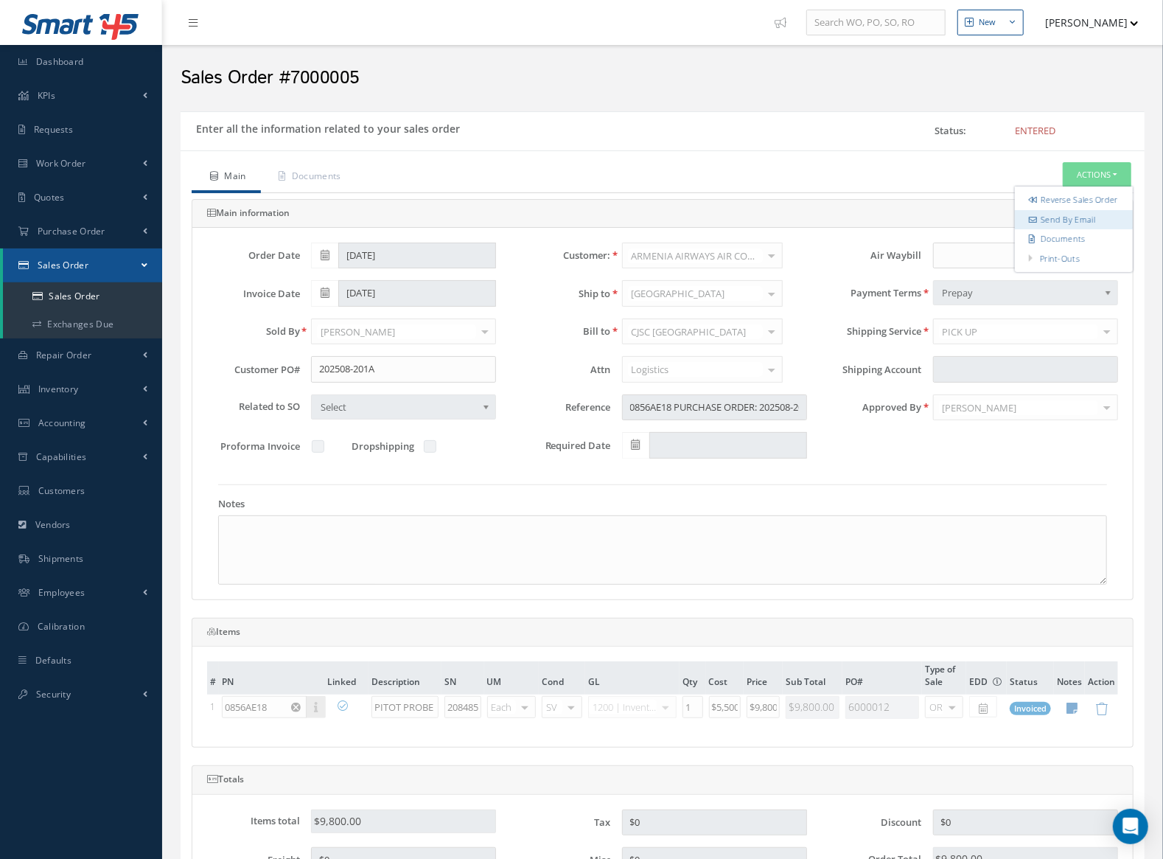
click at [1080, 226] on link "Send By Email" at bounding box center [1074, 219] width 118 height 20
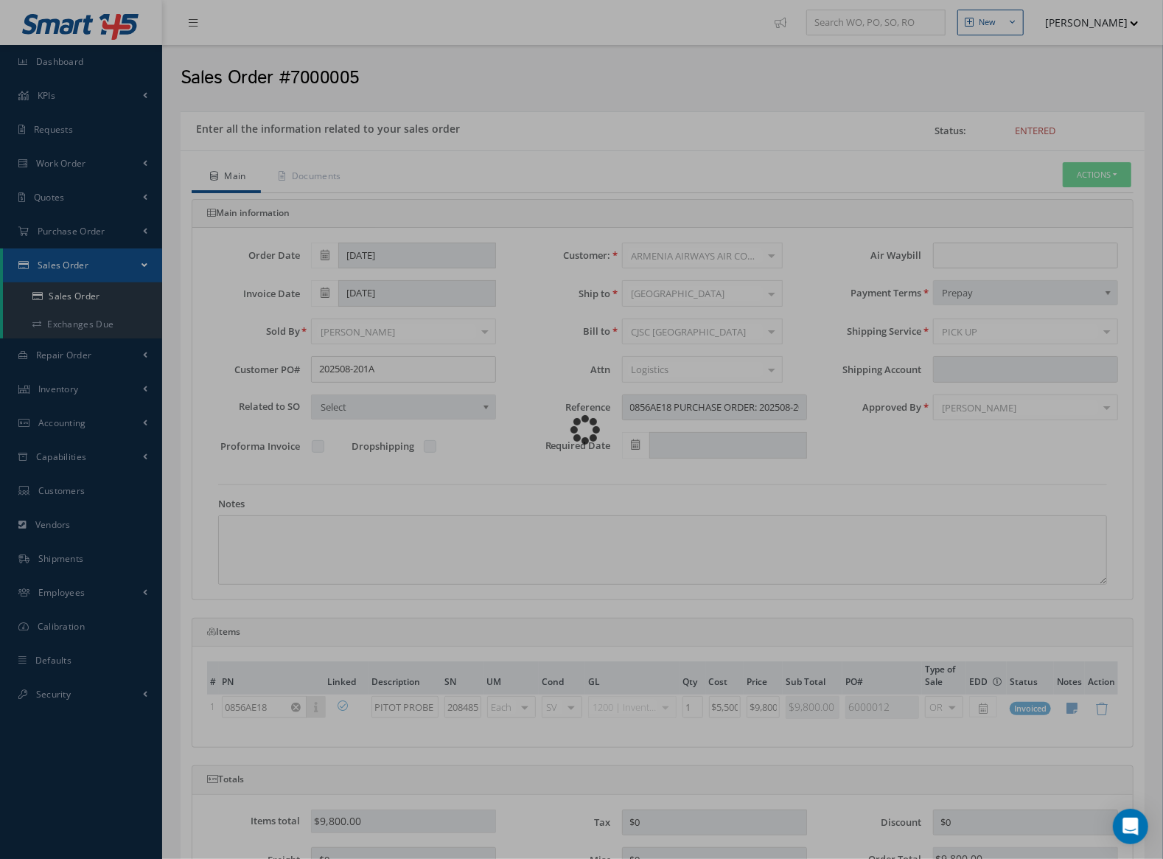
type input "Reports from Sales Order 7000005"
type textarea "Dear, Please find attached your Sales Order 7000005. Please feel free to contac…"
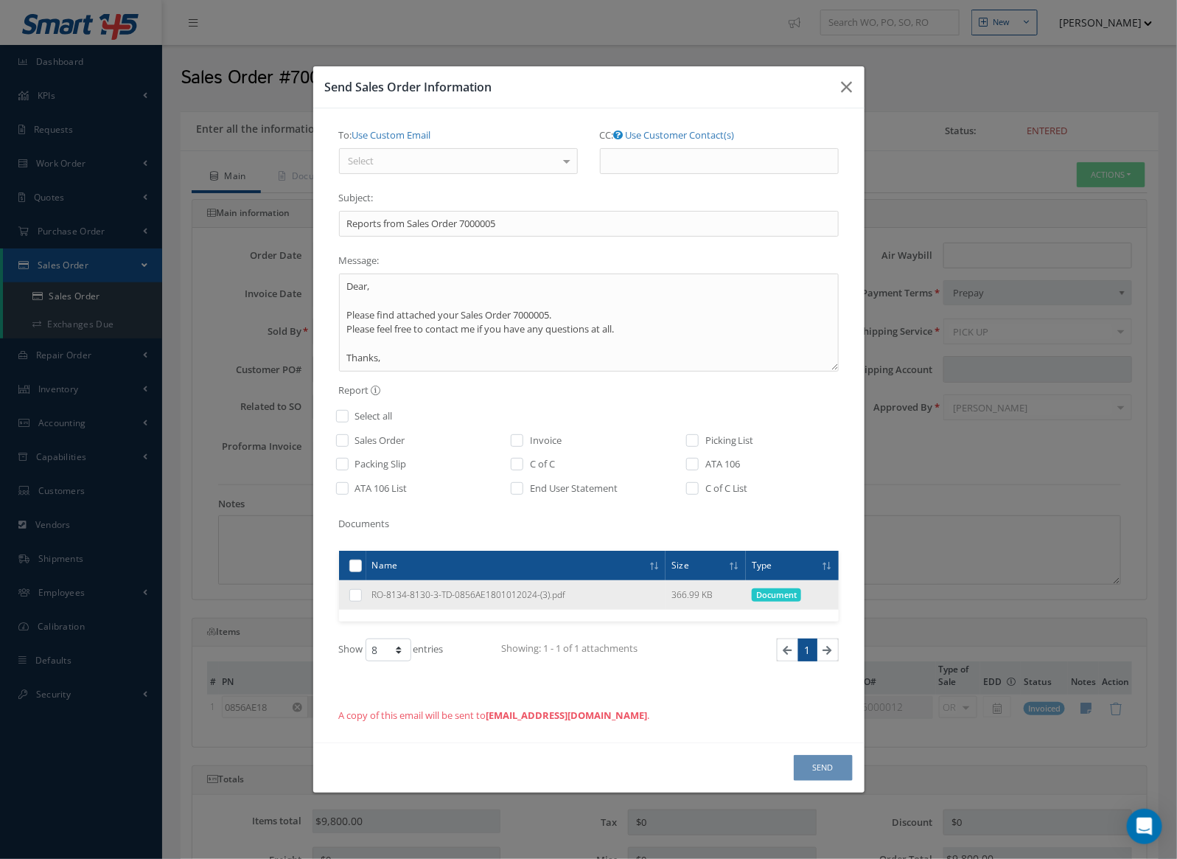
click at [361, 588] on label at bounding box center [361, 594] width 0 height 13
click at [357, 591] on input "checkbox" at bounding box center [357, 596] width 10 height 10
checkbox input "true"
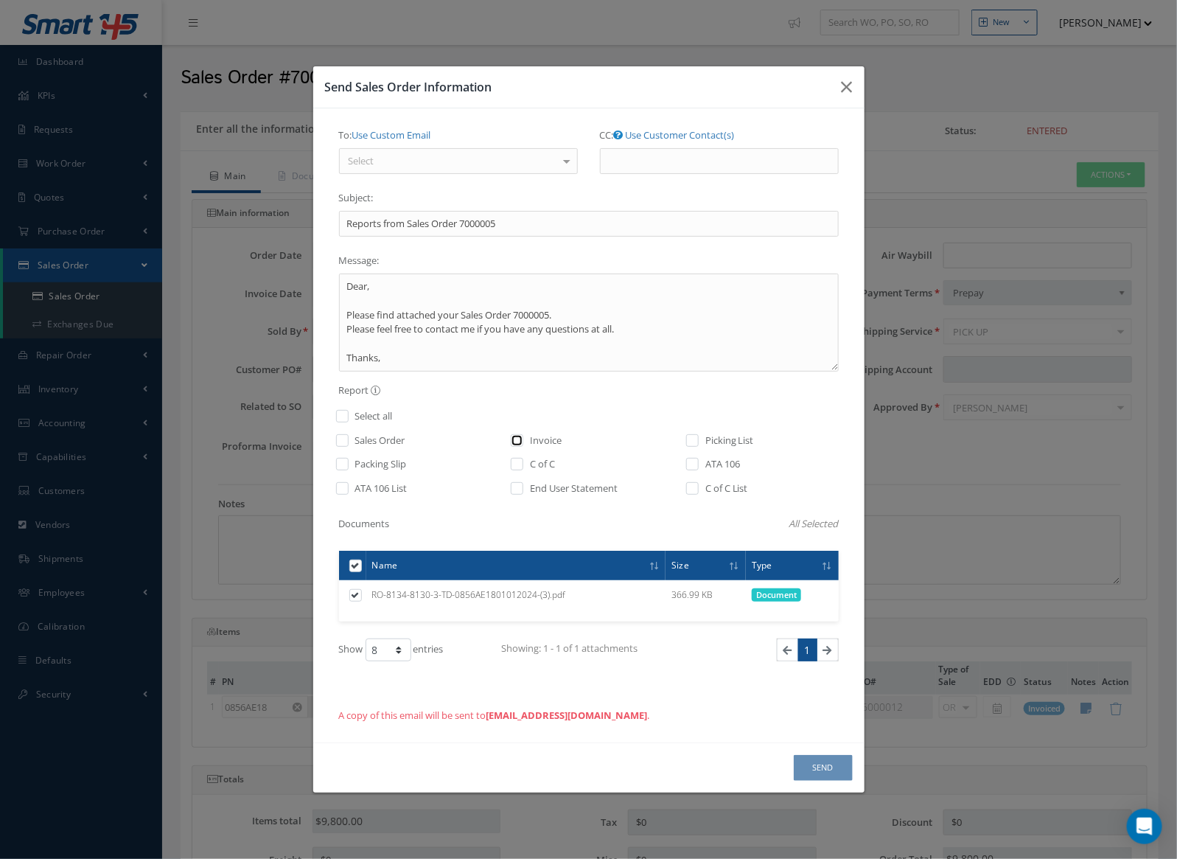
click at [520, 439] on input "checkbox" at bounding box center [518, 445] width 10 height 17
checkbox input "true"
click at [416, 170] on div "Select" at bounding box center [458, 161] width 239 height 27
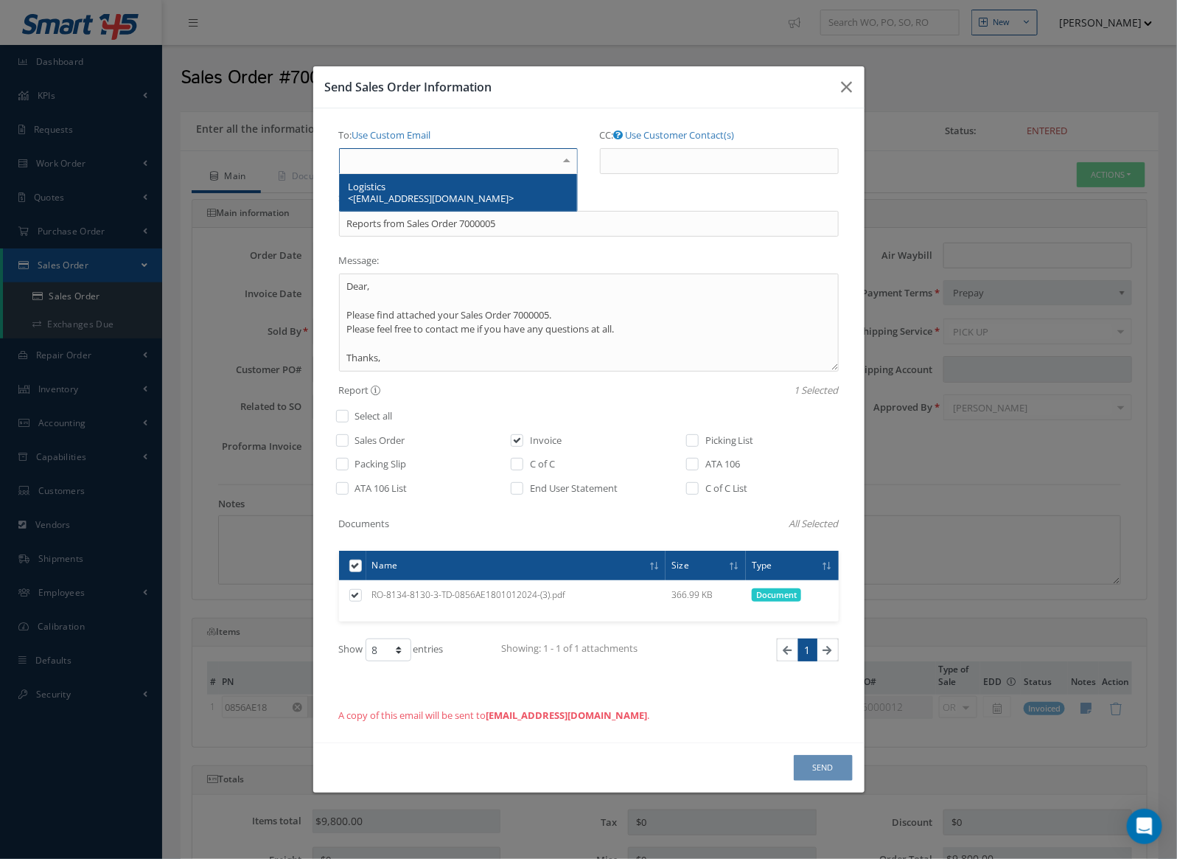
click at [408, 192] on span "Logistics <logistics@armeniaairways.am>" at bounding box center [432, 192] width 166 height 25
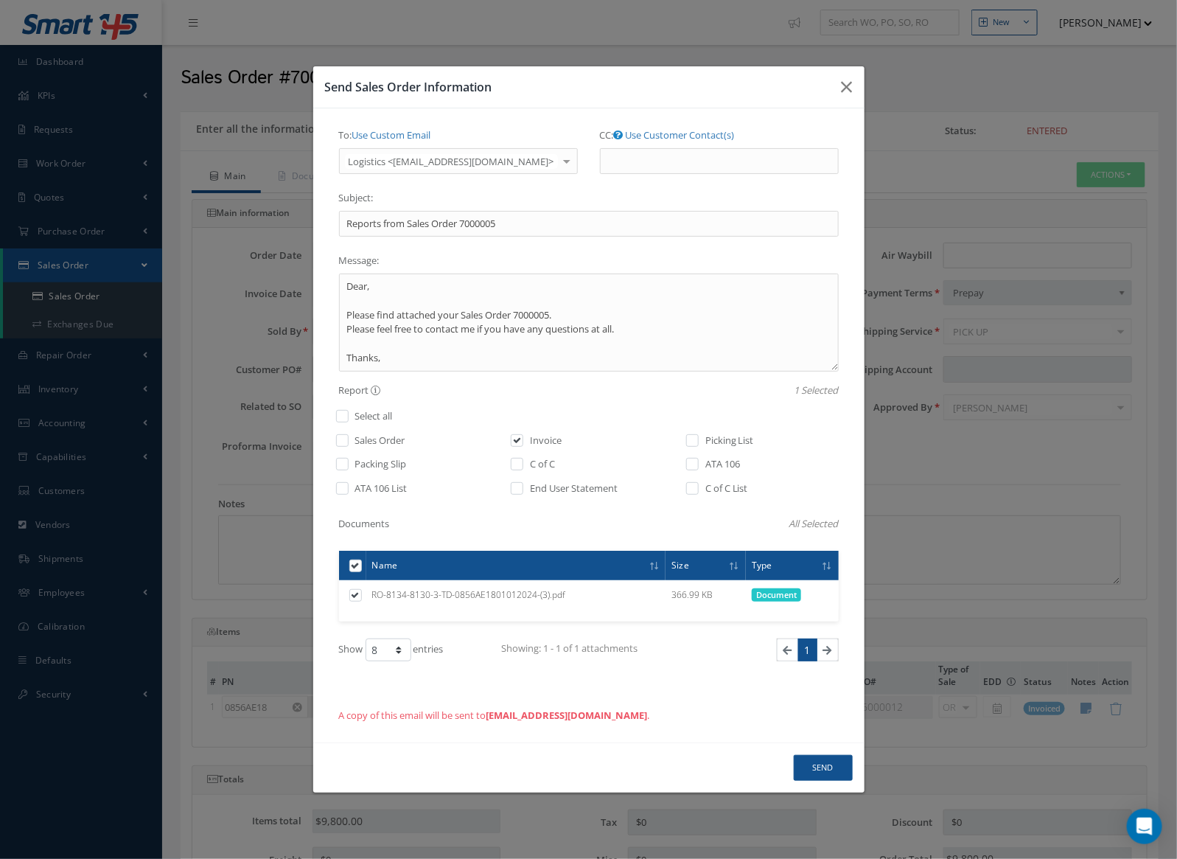
click at [651, 143] on label "CC: Use Customer Contact(s)" at bounding box center [667, 135] width 135 height 25
click at [651, 148] on input "CC: Use Customer Contact(s)" at bounding box center [719, 161] width 239 height 27
click at [662, 130] on link "Use Customer Contact(s)" at bounding box center [680, 134] width 109 height 13
click at [661, 135] on link "Use Custom Email" at bounding box center [665, 134] width 79 height 13
click at [649, 173] on input "CC: Use Customer Contact(s)" at bounding box center [719, 161] width 239 height 27
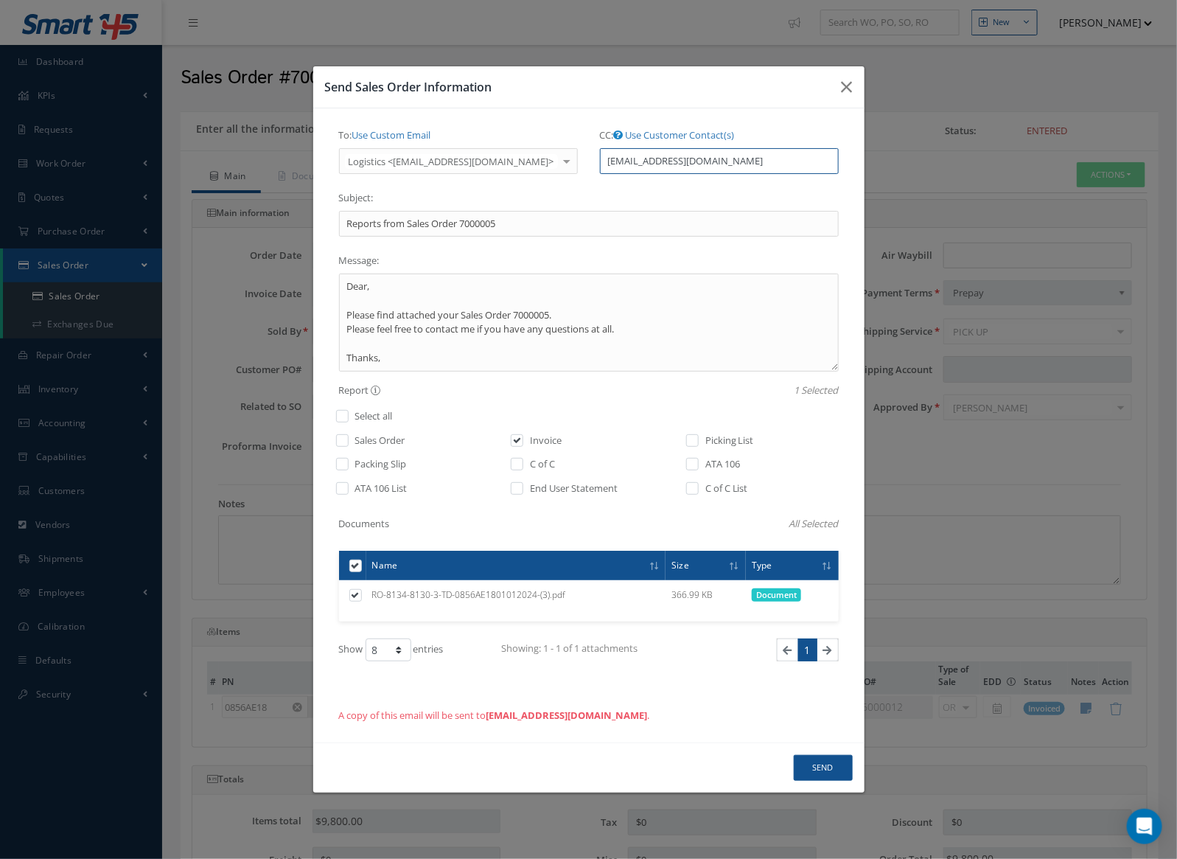
type input "ALKKA@MODERNMRO.COM"
click at [365, 217] on input "Reports from Sales Order 7000005" at bounding box center [589, 224] width 500 height 27
drag, startPoint x: 405, startPoint y: 223, endPoint x: 327, endPoint y: 223, distance: 78.1
click at [328, 223] on div "To: Use Custom Email Logistics <logistics@armeniaairways.am> Logistics <logisti…" at bounding box center [589, 425] width 522 height 604
paste input "PURCHASE ORDER: 202508-201A"
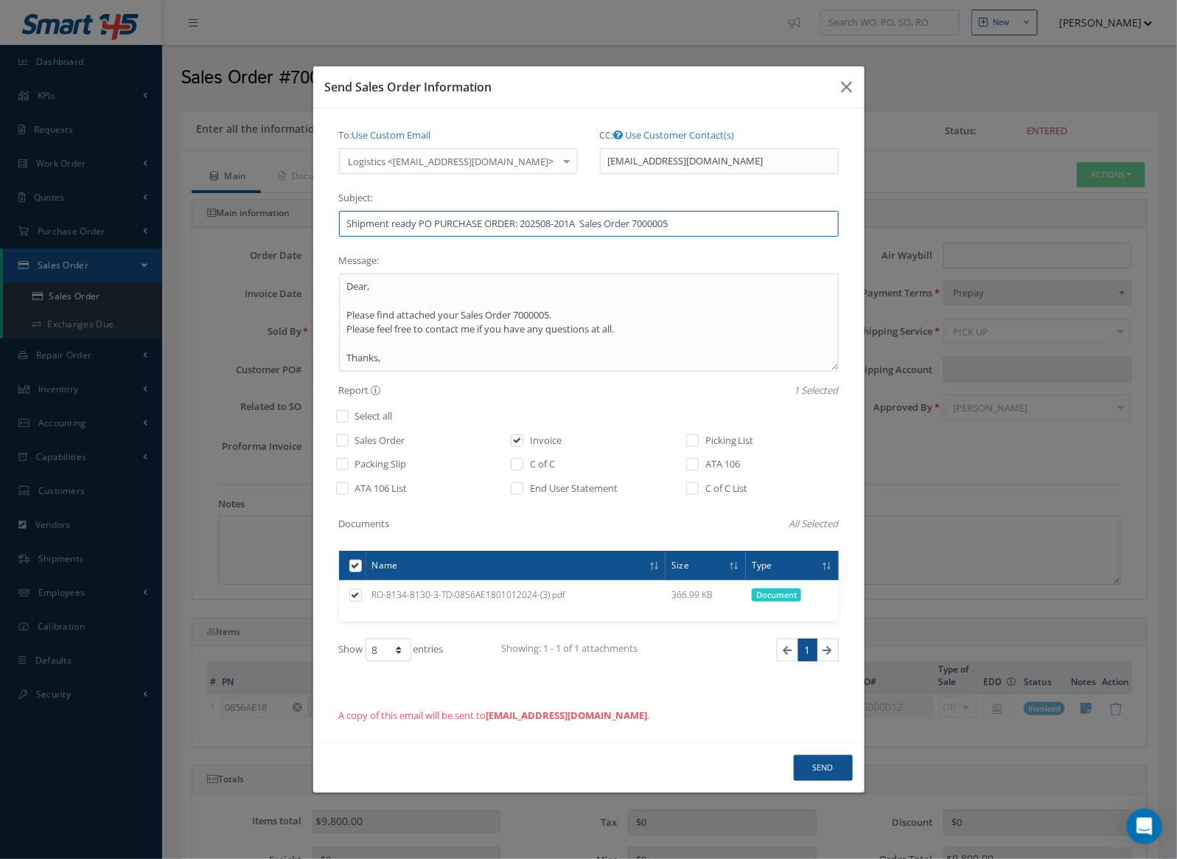
click at [428, 222] on input "Shipment ready PO PURCHASE ORDER: 202508-201A Sales Order 7000005" at bounding box center [589, 224] width 500 height 27
type input "Shipment ready PURCHASE ORDER: 202508-201A Sales Order 7000005"
click at [420, 285] on textarea "Dear, Please find attached your Sales Order 7000005. Please feel free to contac…" at bounding box center [589, 322] width 500 height 98
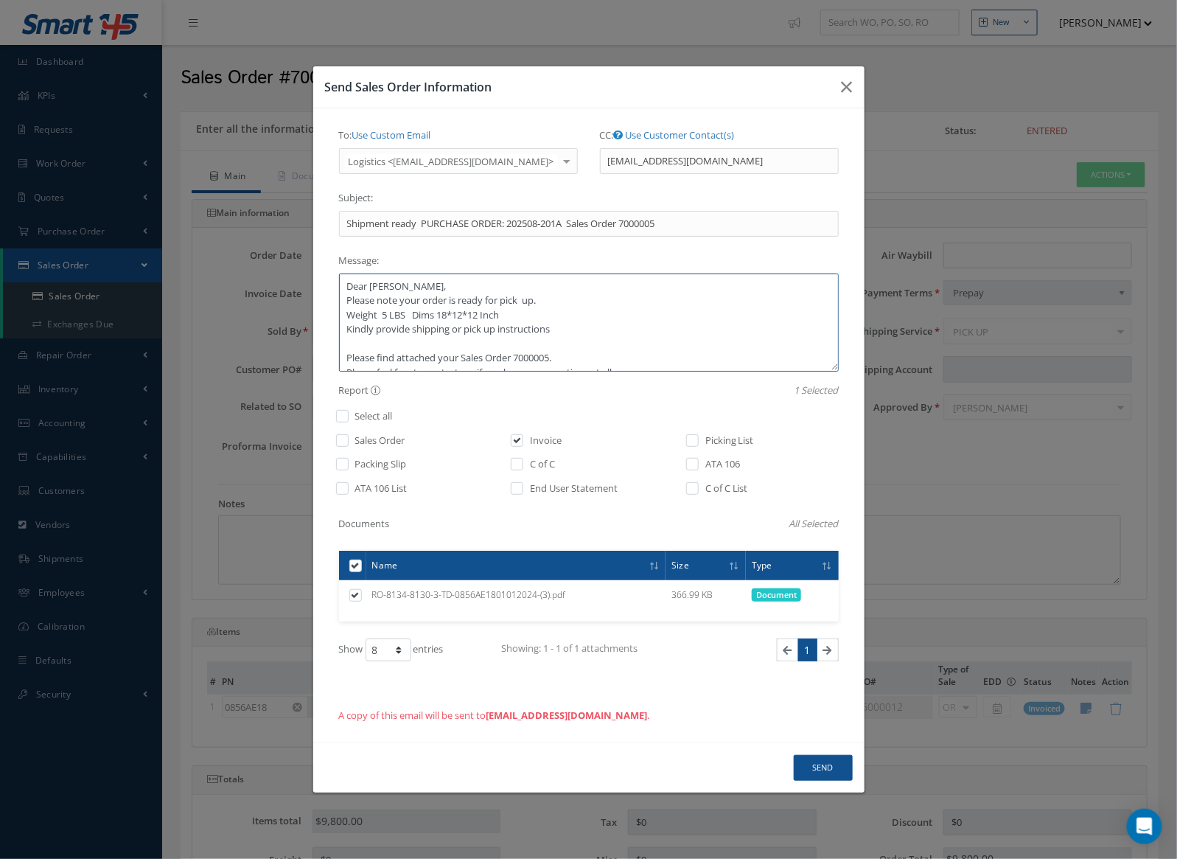
type textarea "Dear Rad, Please note your order is ready for pick up. Weight 5 LBS Dims 18*12*…"
click at [694, 437] on input "checkbox" at bounding box center [693, 445] width 10 height 17
checkbox input "true"
click at [344, 462] on input "checkbox" at bounding box center [343, 469] width 10 height 17
checkbox input "true"
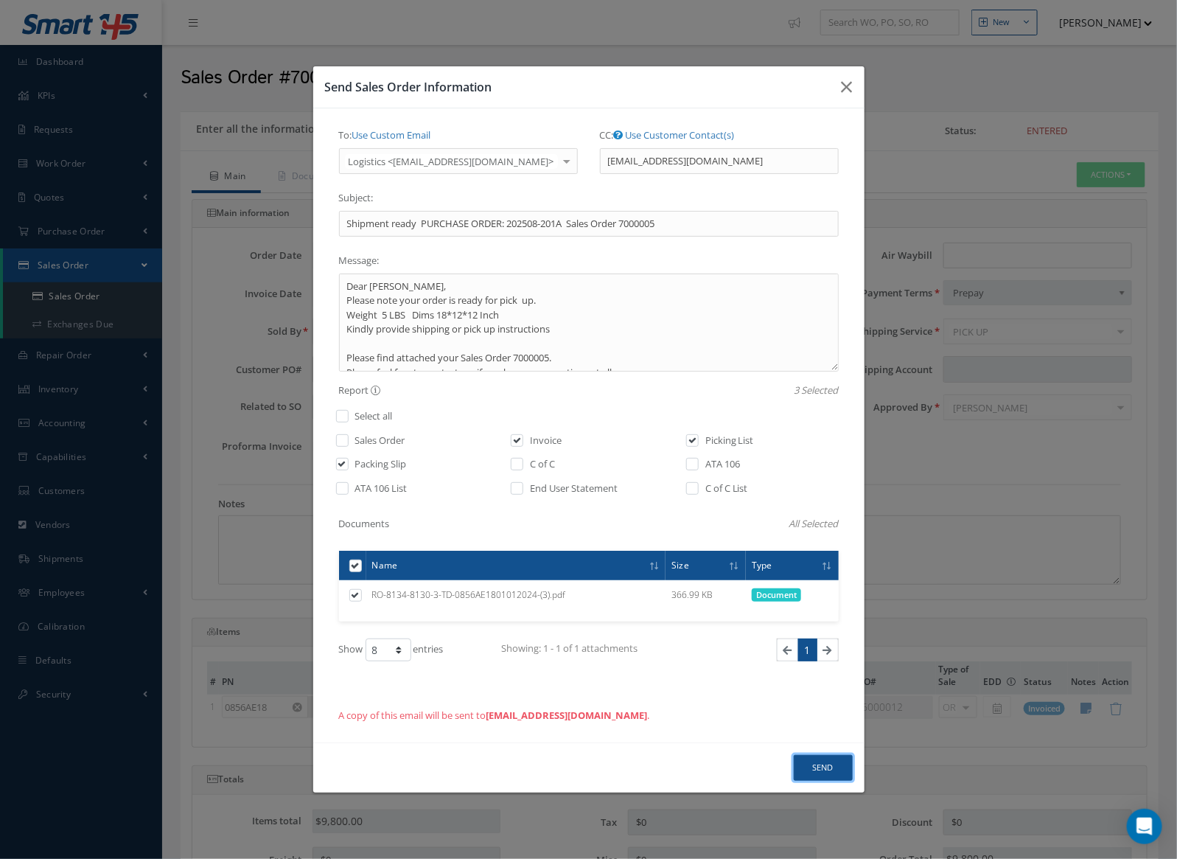
click at [817, 768] on button "Send" at bounding box center [823, 768] width 59 height 26
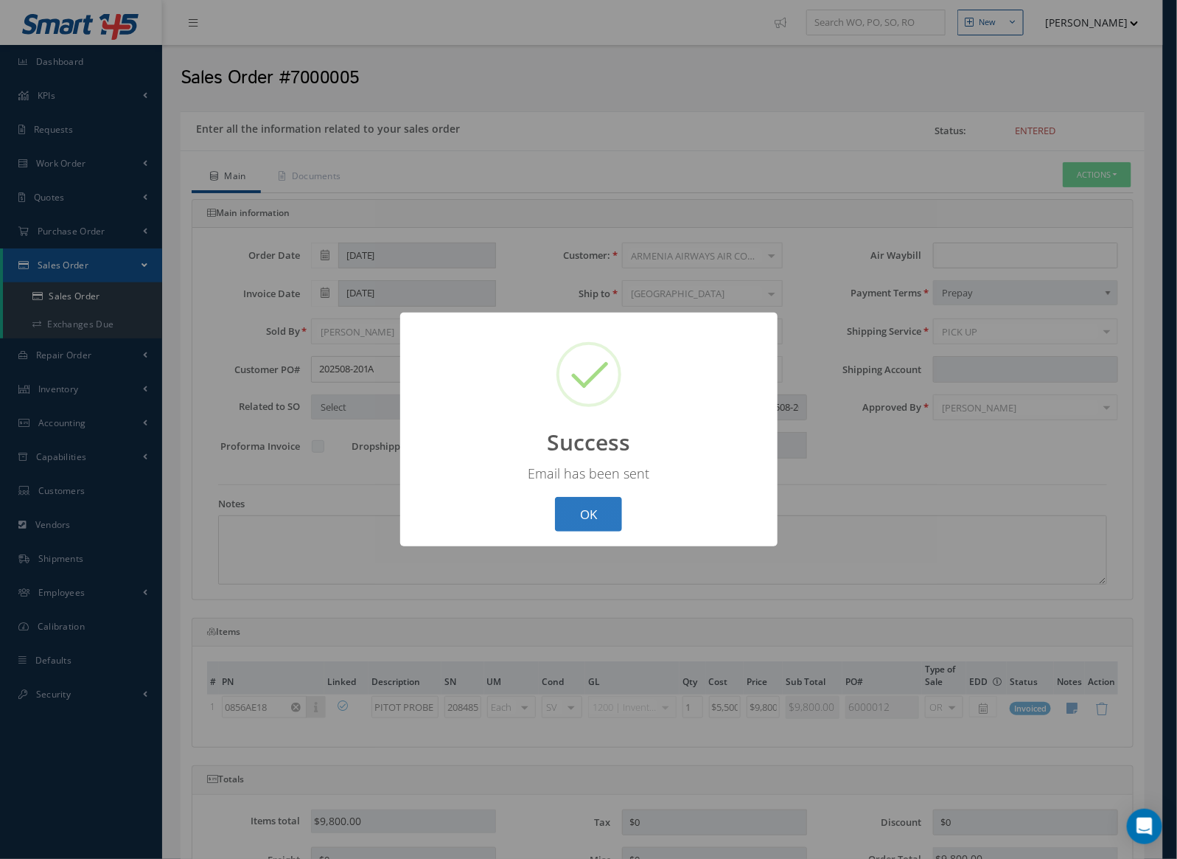
click at [605, 521] on button "OK" at bounding box center [588, 514] width 67 height 35
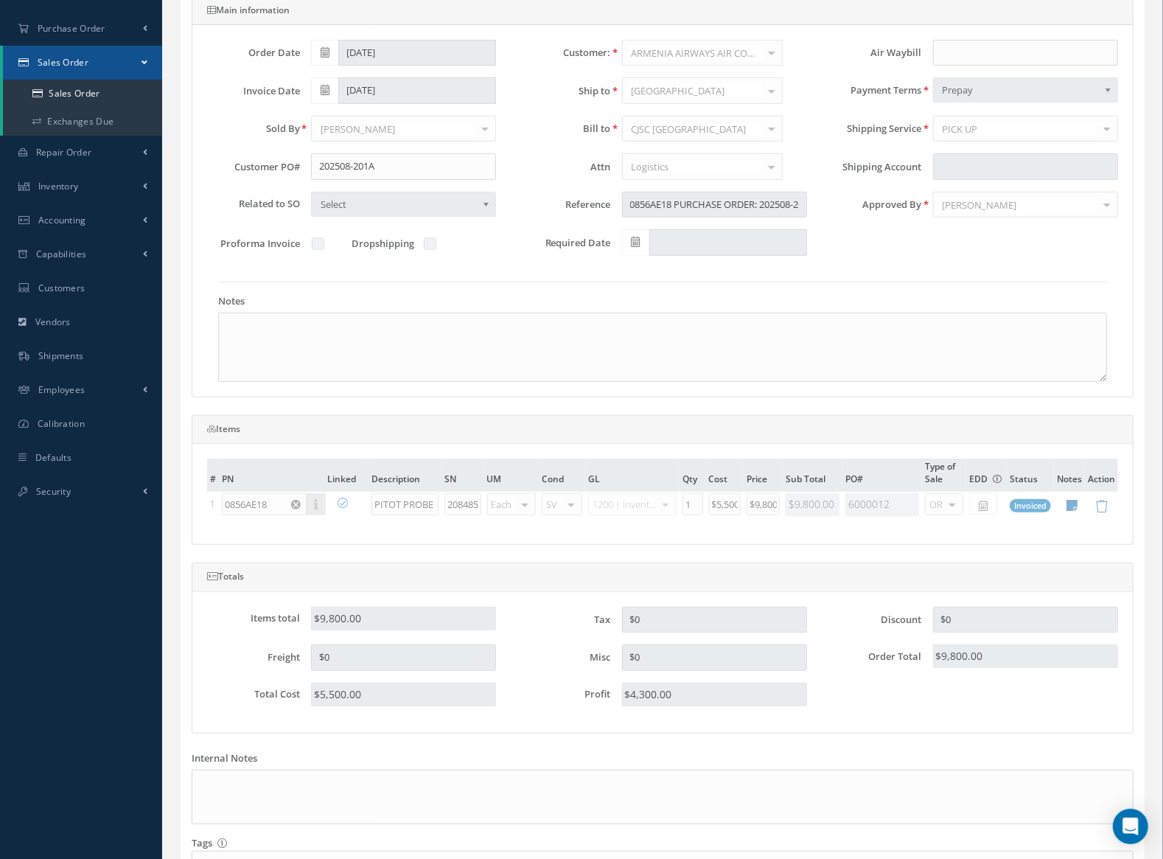
scroll to position [321, 0]
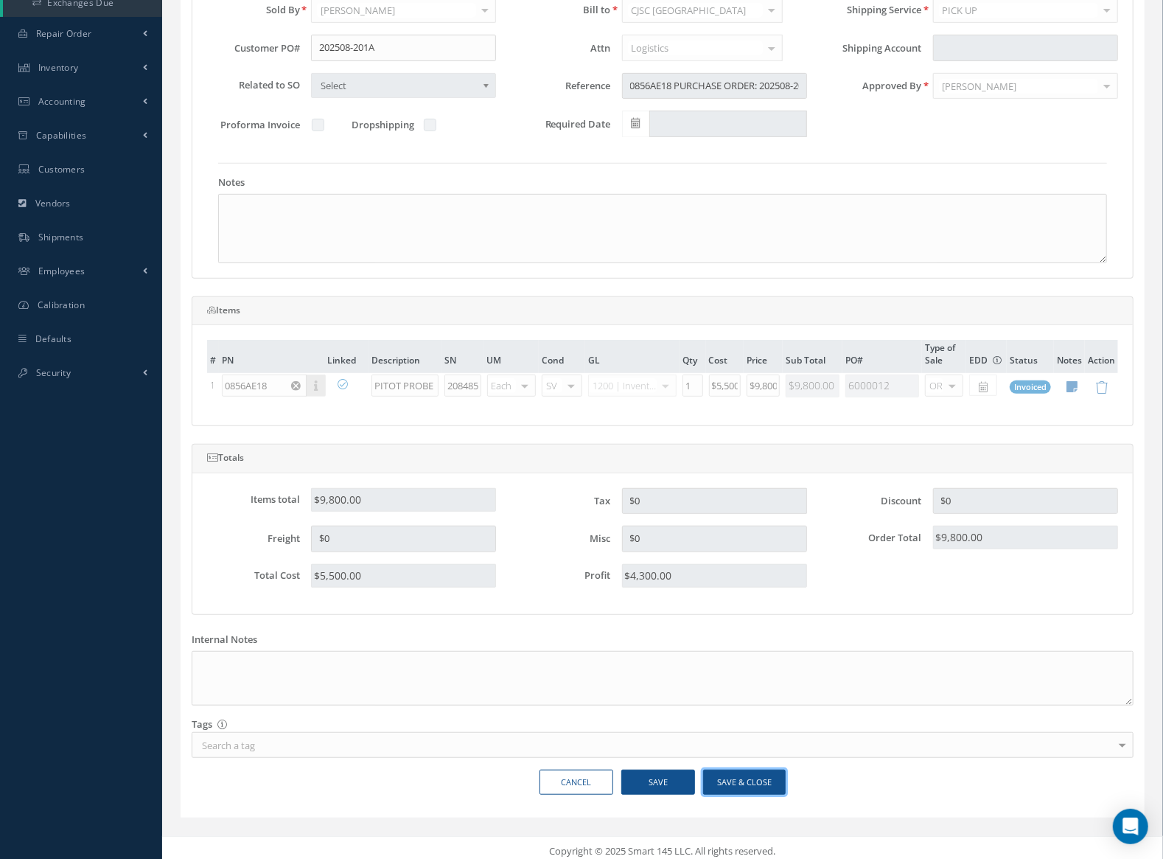
click at [740, 784] on button "Save & Close" at bounding box center [744, 783] width 83 height 26
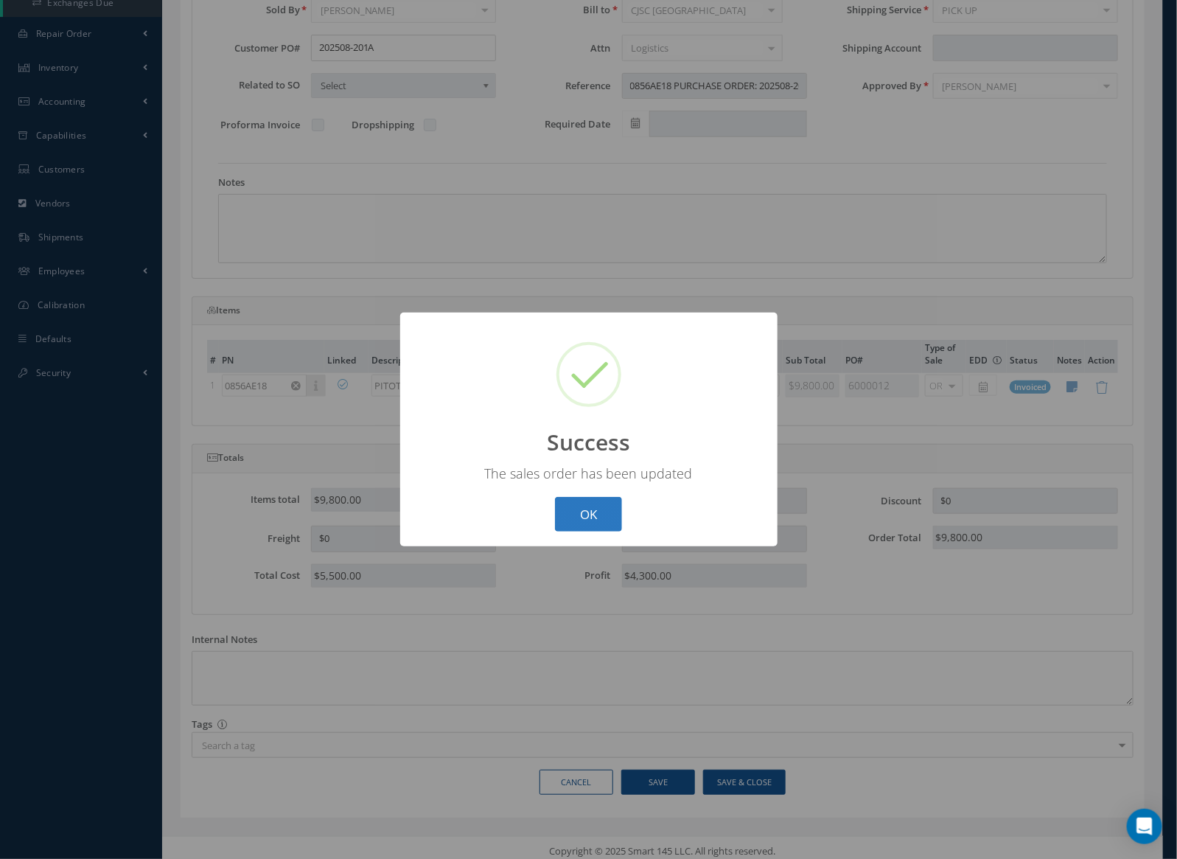
click at [610, 508] on button "OK" at bounding box center [588, 514] width 67 height 35
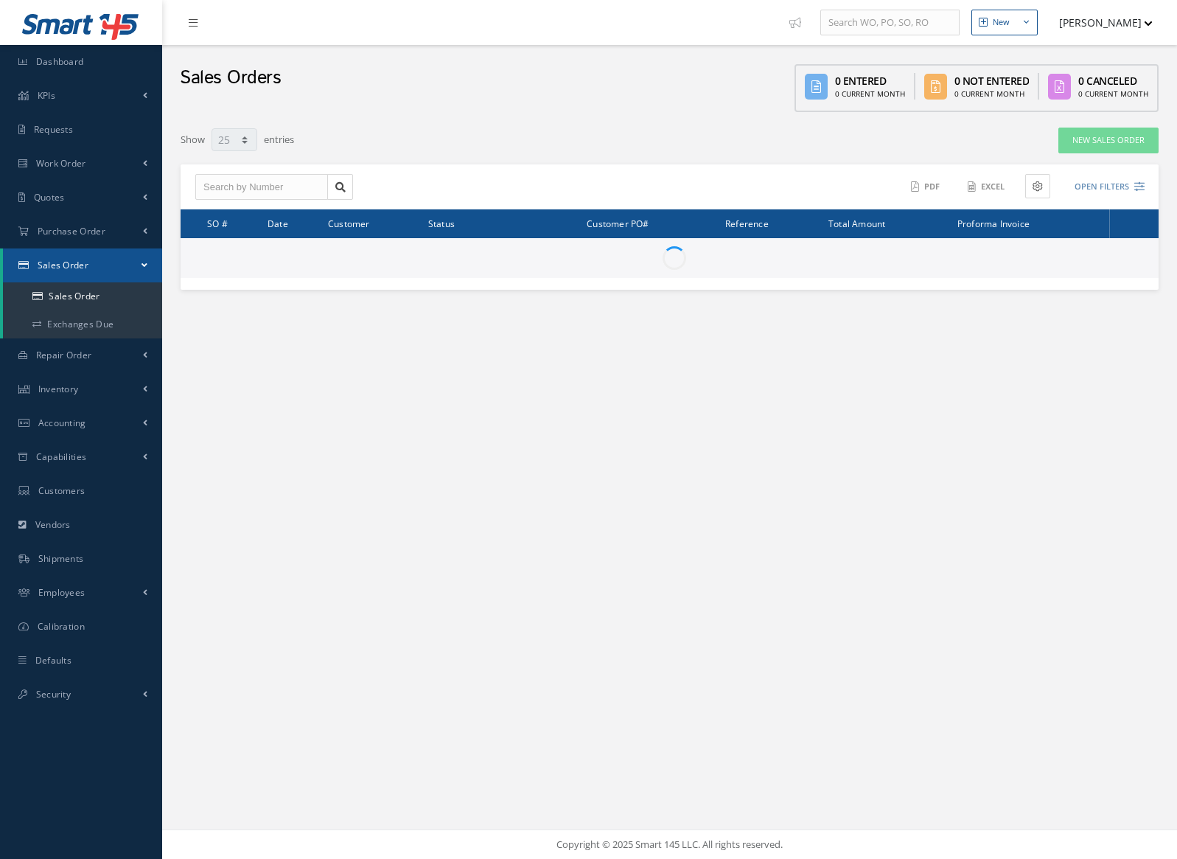
select select "25"
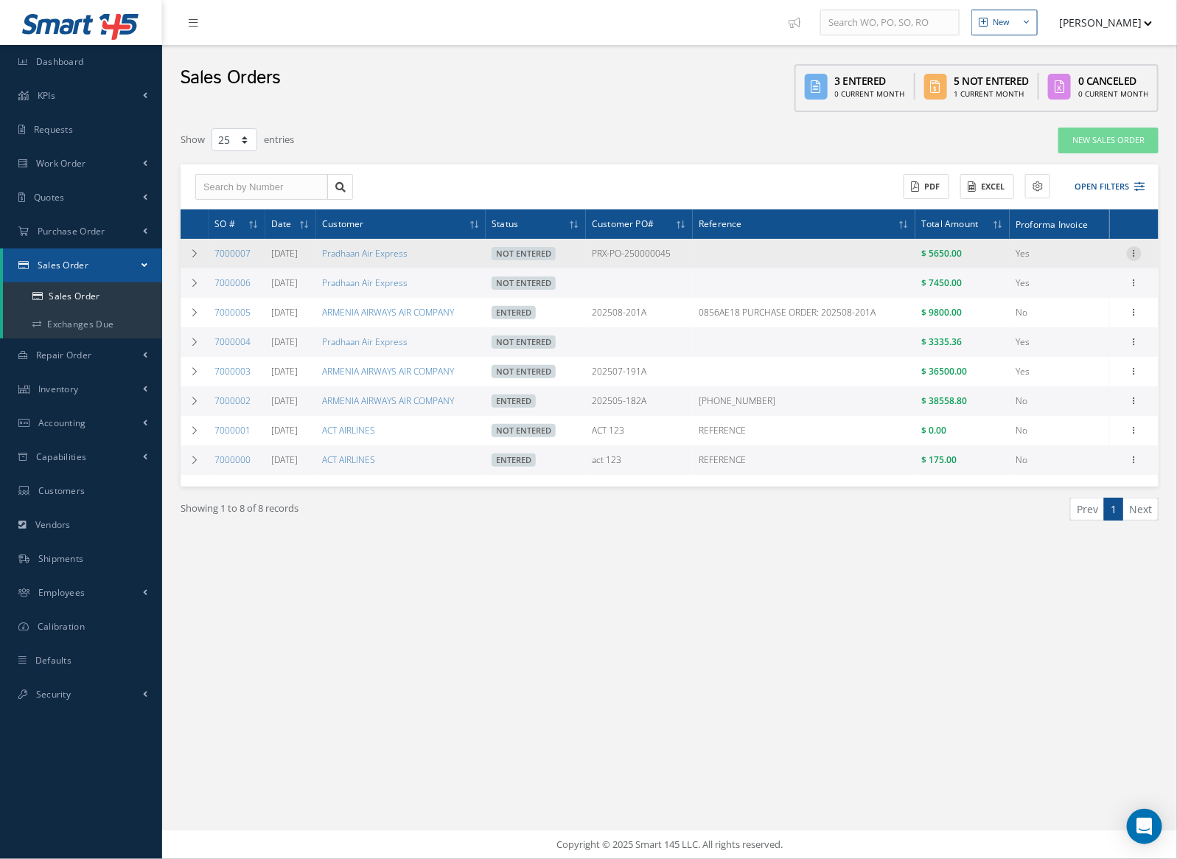
click at [1137, 246] on icon at bounding box center [1134, 252] width 15 height 12
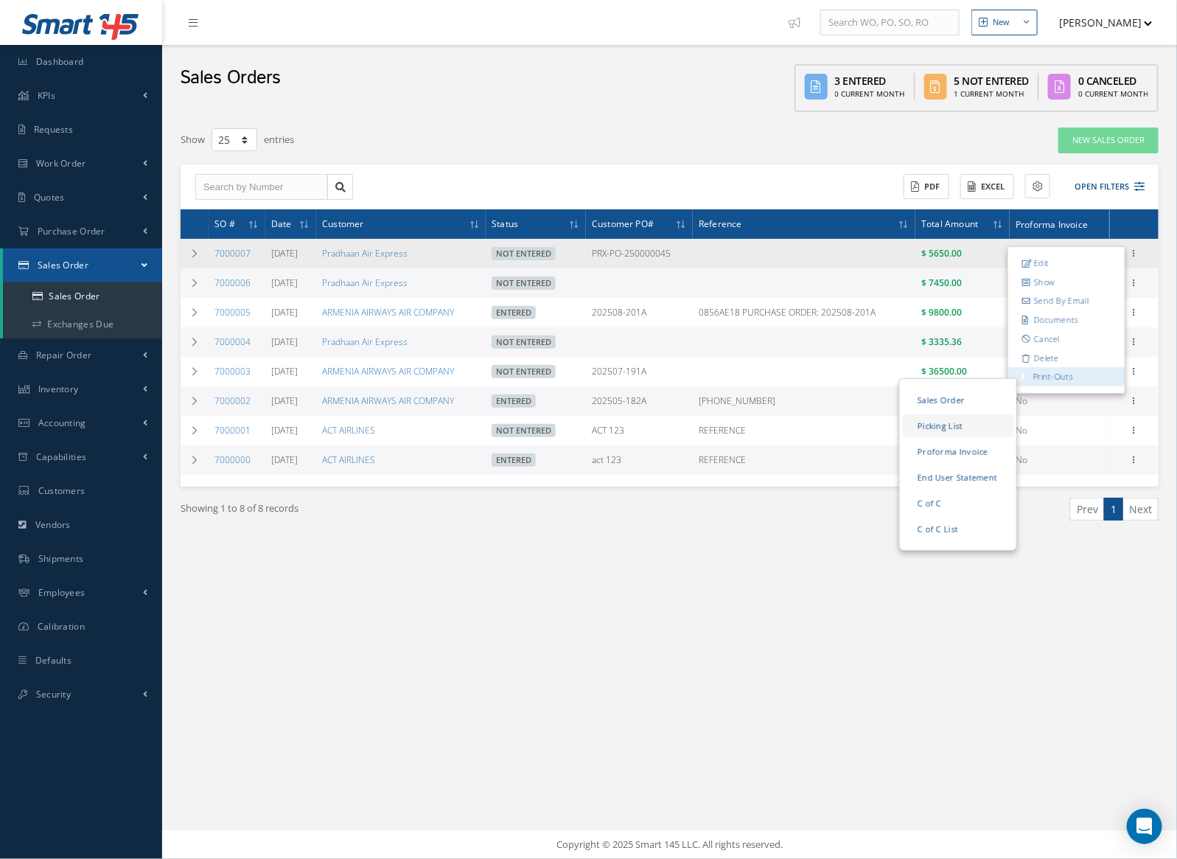
click at [963, 431] on link "Picking List" at bounding box center [958, 425] width 111 height 23
click at [1131, 253] on icon at bounding box center [1134, 252] width 15 height 12
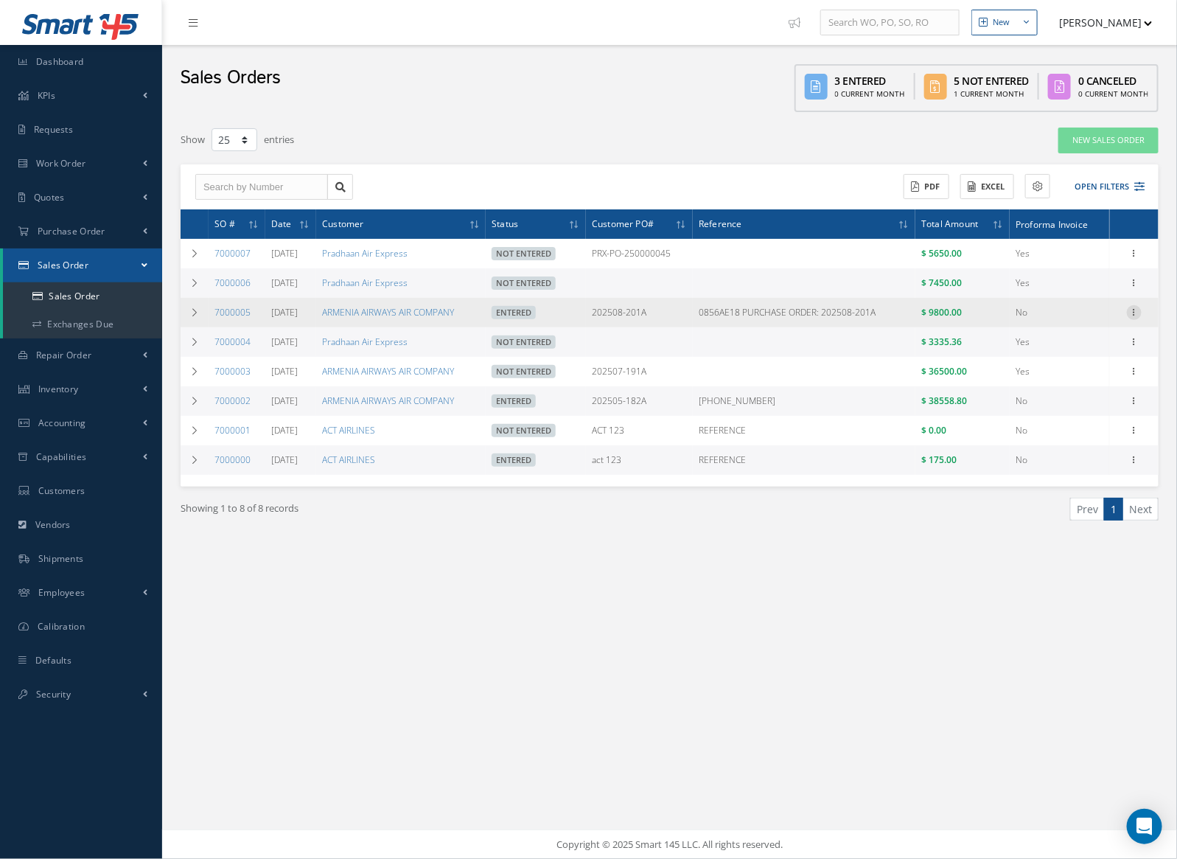
click at [1134, 311] on icon at bounding box center [1134, 311] width 15 height 12
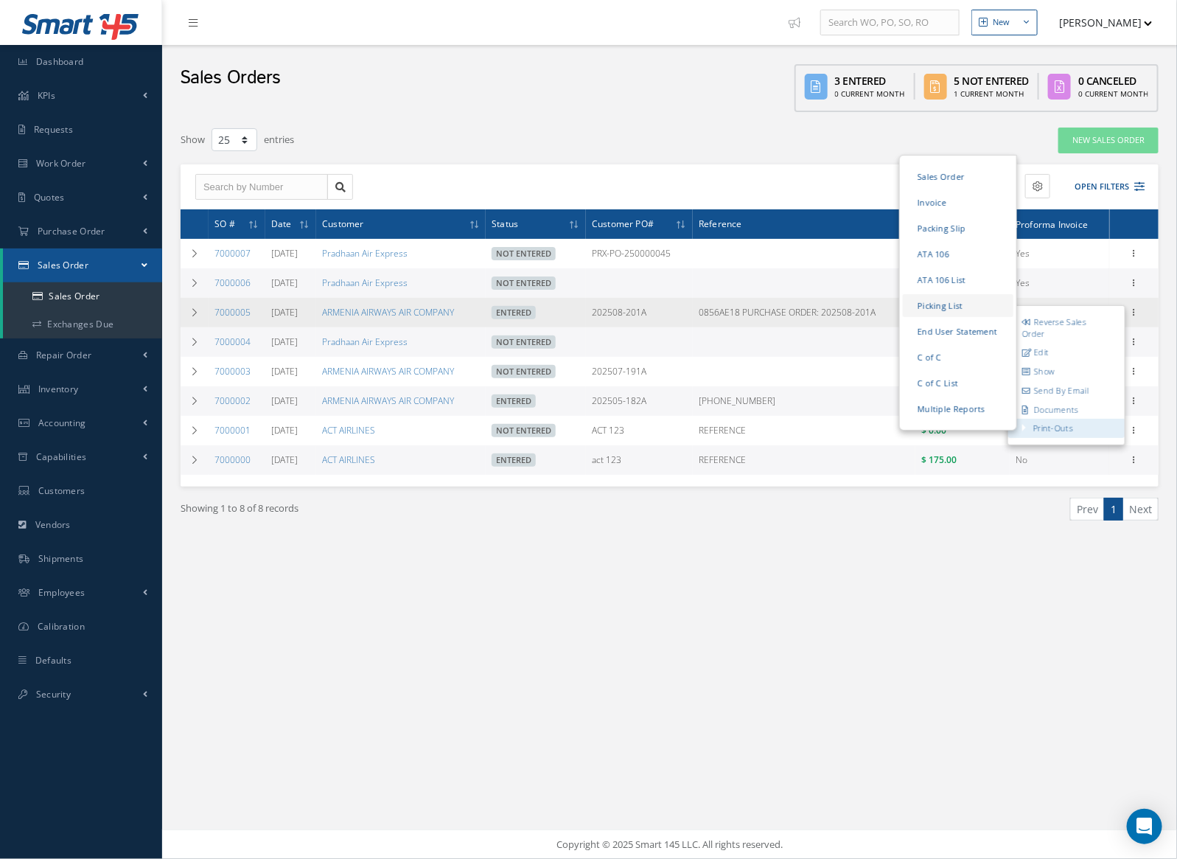
click at [963, 300] on link "Picking List" at bounding box center [958, 305] width 111 height 23
click at [941, 245] on link "ATA 106" at bounding box center [958, 254] width 111 height 23
